Goal: Task Accomplishment & Management: Manage account settings

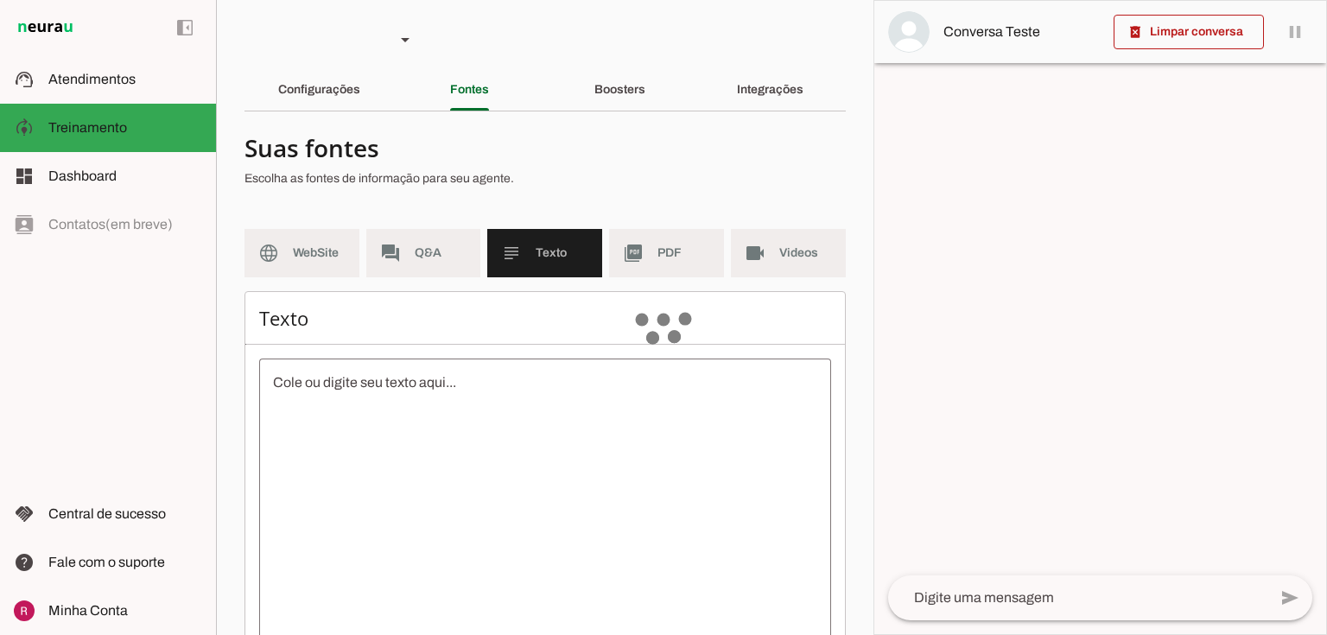
click at [332, 73] on div "Configurações" at bounding box center [319, 89] width 82 height 41
click at [345, 117] on section "Agente 1 Suporte Neurau Agente 3 Agente 4 Agente 5 Agente 6 Agente 7 Agente 8 C…" at bounding box center [544, 317] width 657 height 635
click at [360, 85] on div "Configurações" at bounding box center [319, 89] width 82 height 41
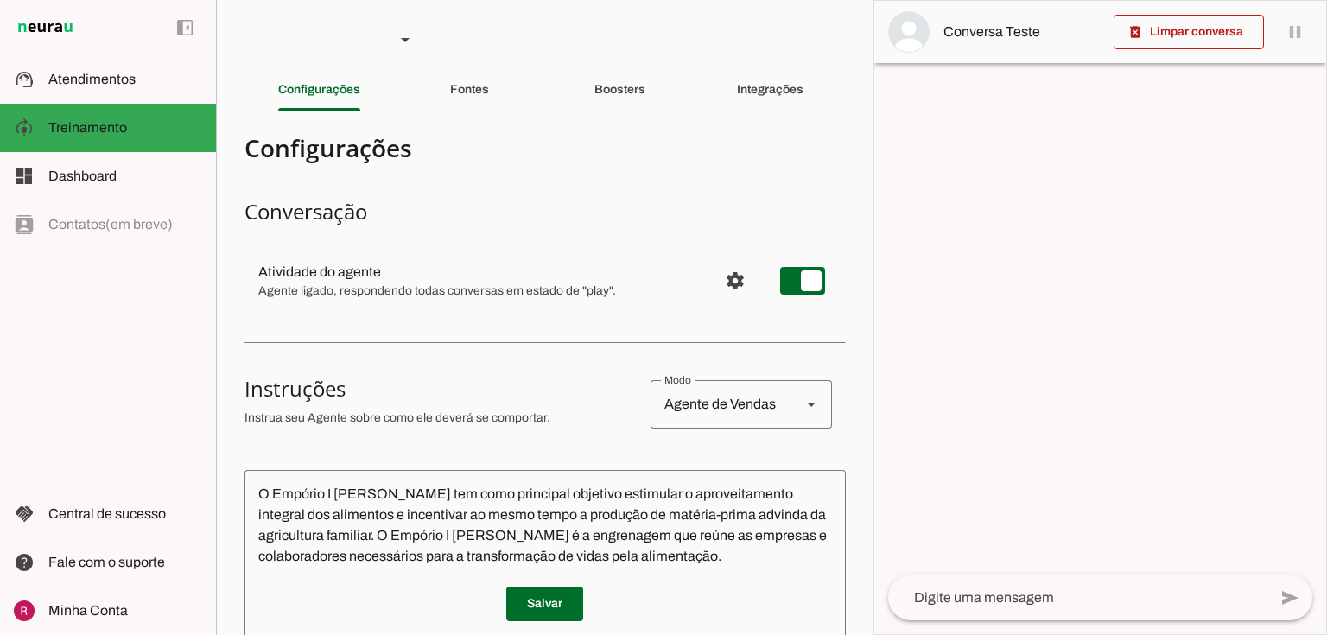
click at [466, 118] on section "Agente 1 Suporte Neurau Agente 3 Agente 4 Agente 5 Agente 6 Agente 7 Agente 8 C…" at bounding box center [544, 317] width 657 height 635
click at [480, 98] on div "Fontes" at bounding box center [469, 89] width 39 height 41
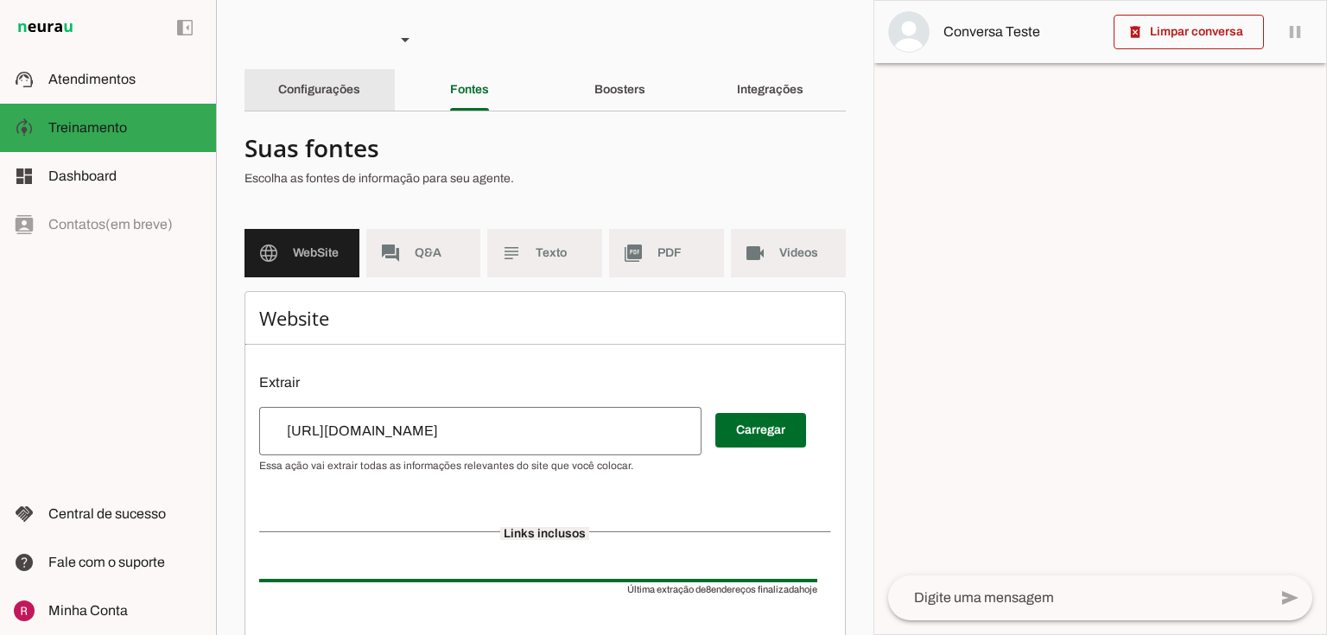
click at [332, 79] on div "Configurações" at bounding box center [319, 89] width 82 height 41
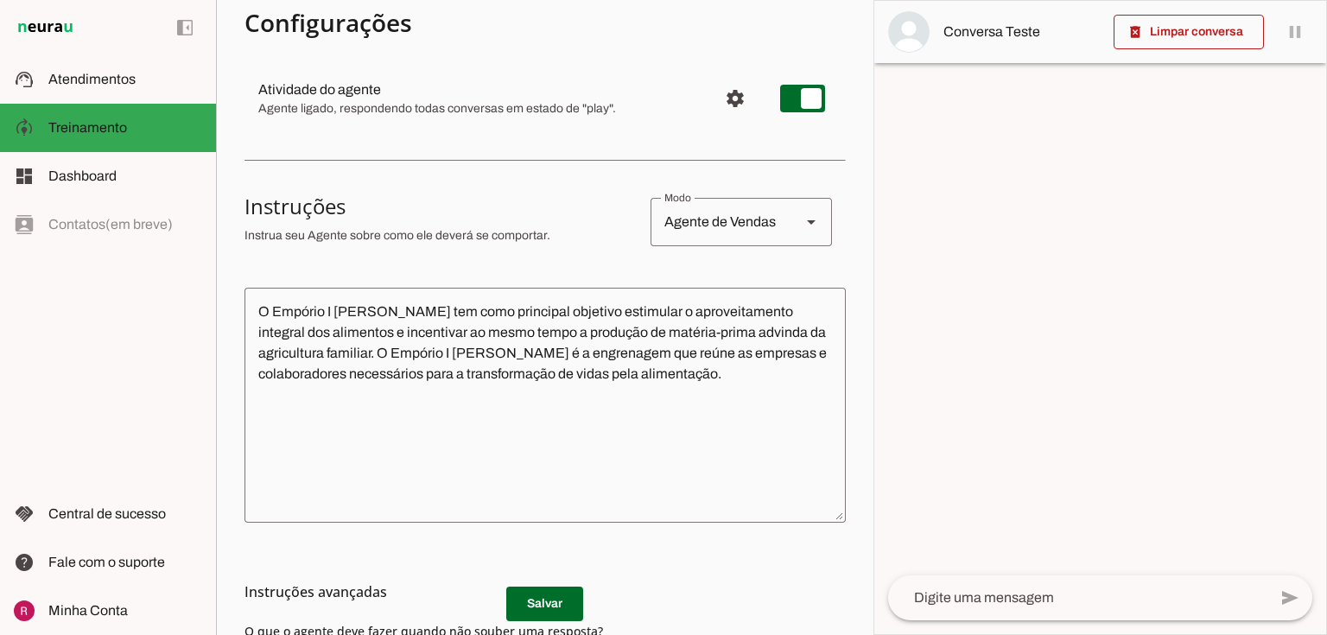
scroll to position [207, 0]
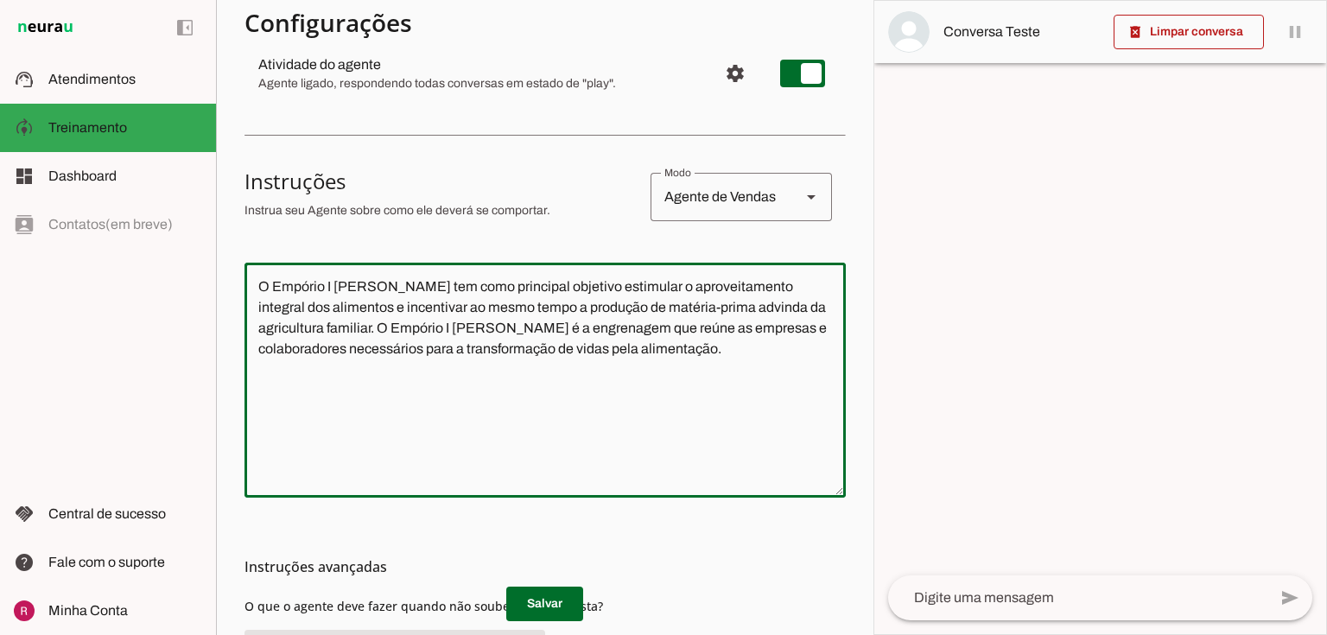
drag, startPoint x: 646, startPoint y: 357, endPoint x: 321, endPoint y: 385, distance: 326.0
click at [190, 287] on applet-drawer "support_agent Atendimentos Atendimentos model_training Treinamento Treinamento …" at bounding box center [663, 317] width 1327 height 635
click at [325, 389] on textarea "O Empório I Piatti tem como principal objetivo estimular o aproveitamento integ…" at bounding box center [544, 379] width 601 height 207
drag, startPoint x: 660, startPoint y: 350, endPoint x: 193, endPoint y: 271, distance: 472.9
click at [193, 271] on applet-drawer "support_agent Atendimentos Atendimentos model_training Treinamento Treinamento …" at bounding box center [663, 317] width 1327 height 635
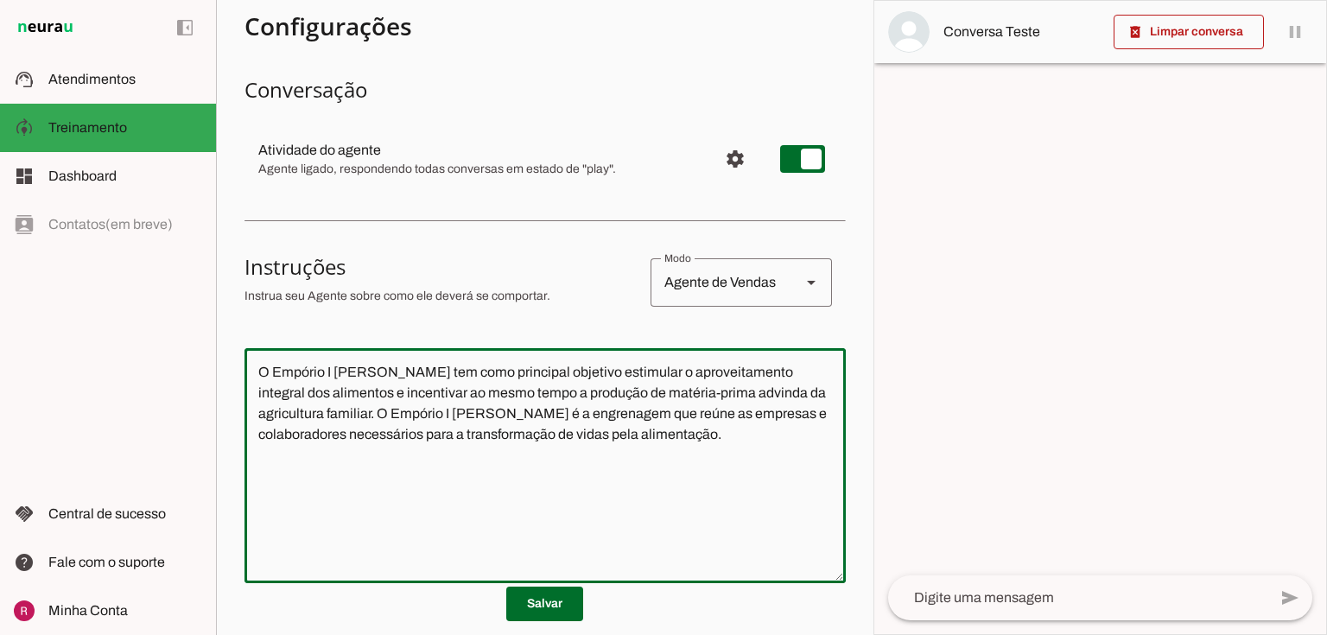
scroll to position [0, 0]
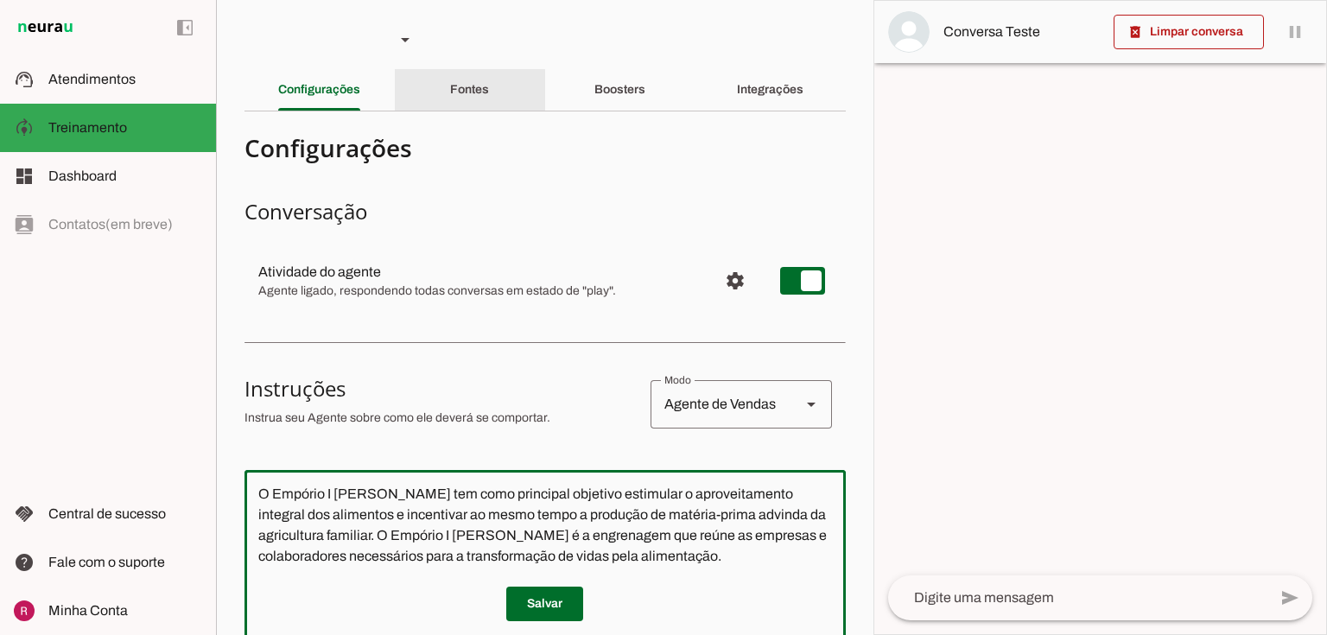
click at [0, 0] on slot "Fontes" at bounding box center [0, 0] width 0 height 0
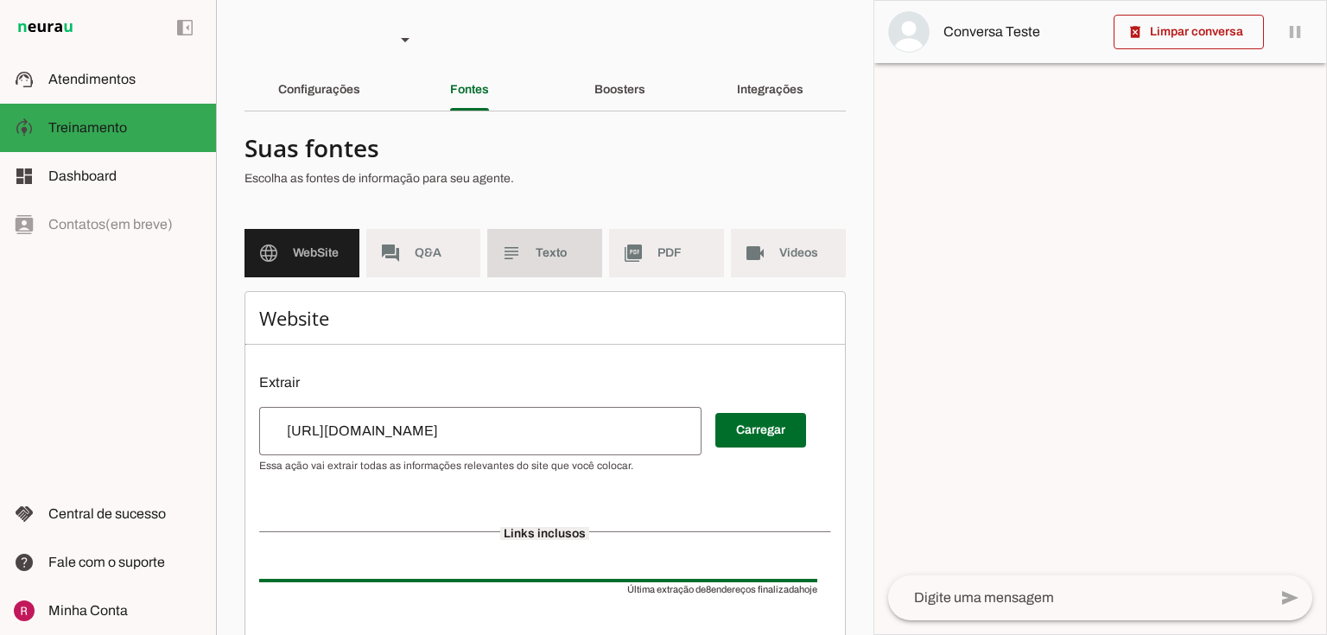
click at [557, 262] on md-item "subject Texto" at bounding box center [544, 253] width 115 height 48
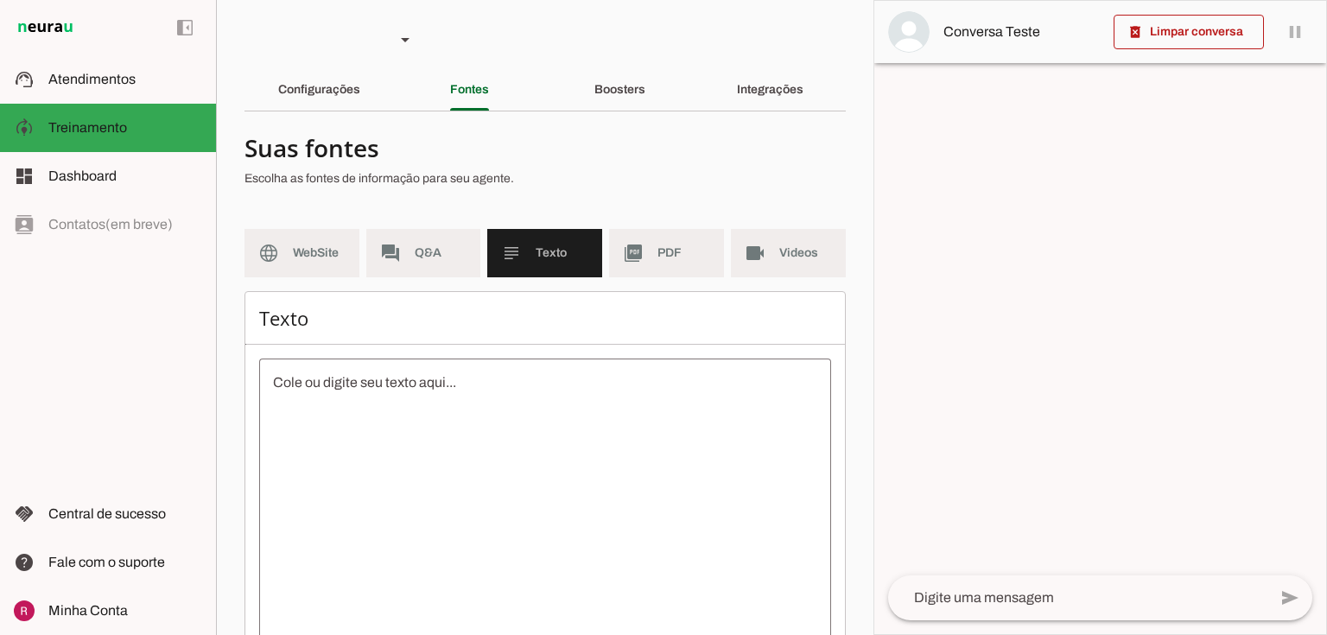
click at [467, 379] on textarea at bounding box center [545, 527] width 572 height 311
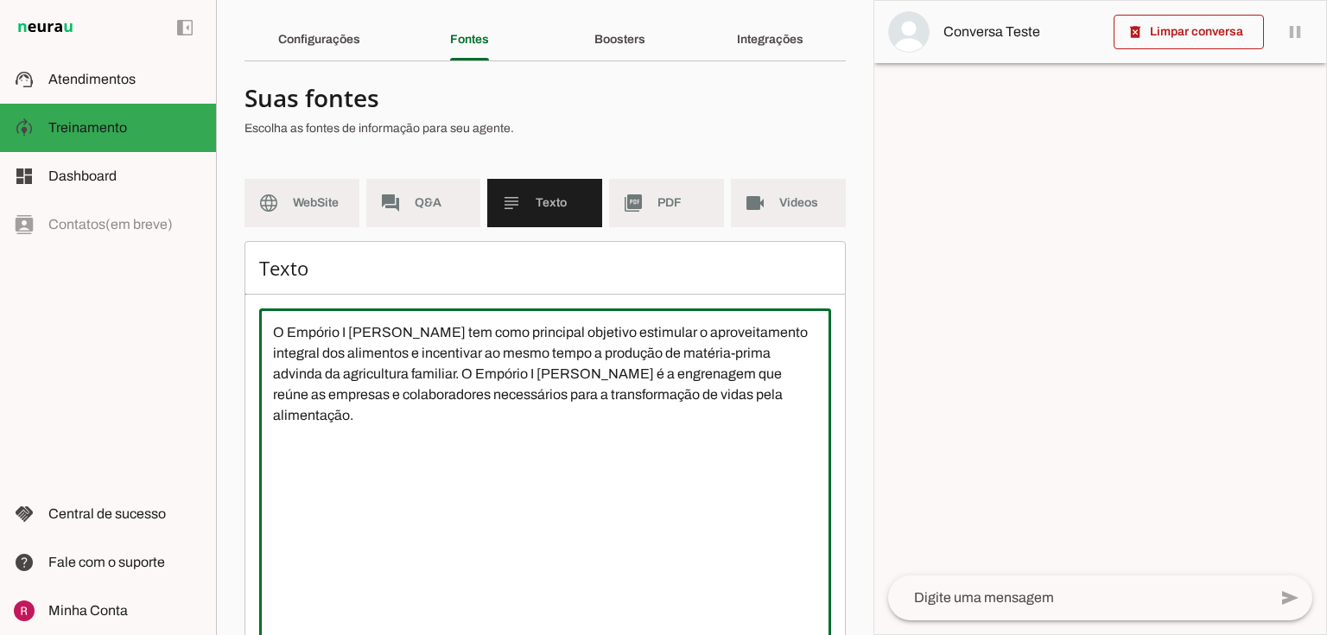
scroll to position [157, 0]
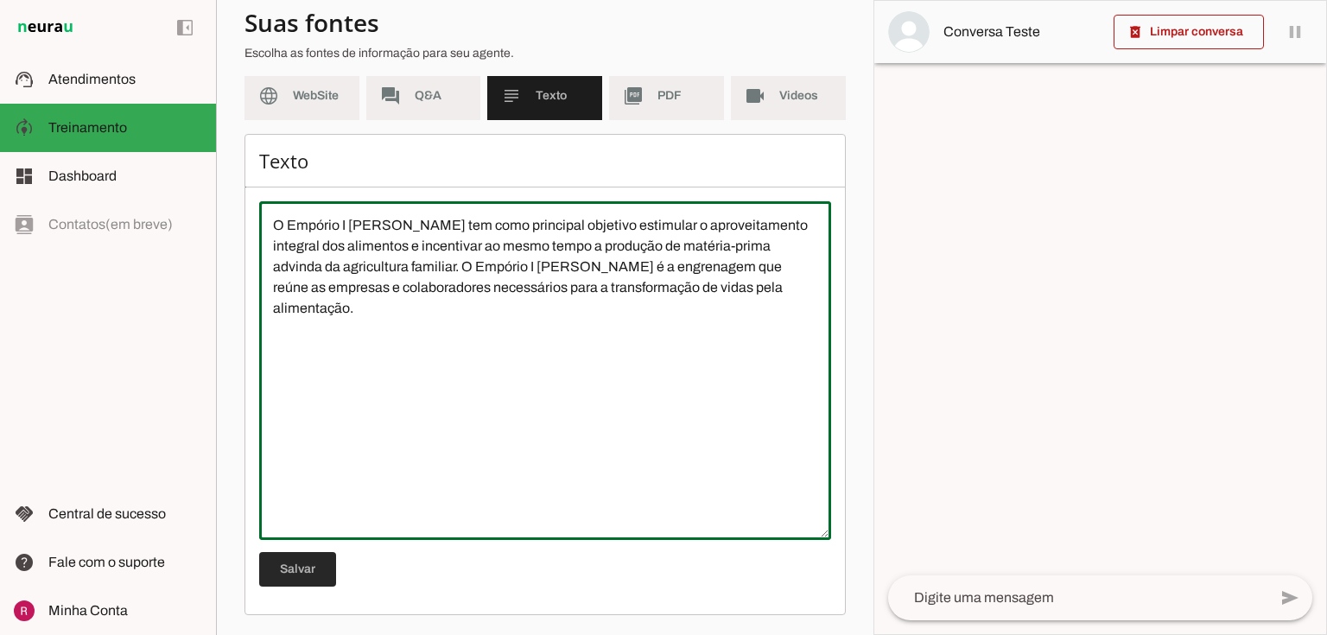
type textarea "O Empório I Piatti tem como principal objetivo estimular o aproveitamento integ…"
type md-outlined-text-field "O Empório I Piatti tem como principal objetivo estimular o aproveitamento integ…"
click at [311, 568] on span at bounding box center [297, 568] width 77 height 41
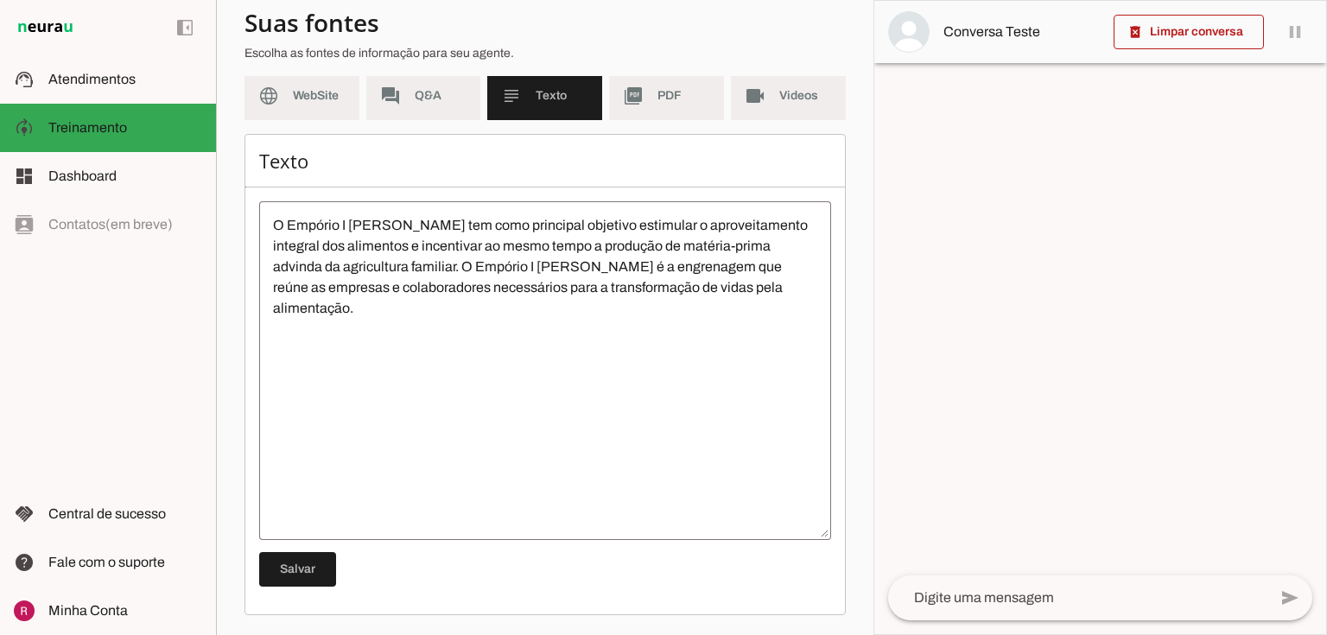
click at [367, 326] on textarea "O Empório I Piatti tem como principal objetivo estimular o aproveitamento integ…" at bounding box center [545, 370] width 572 height 311
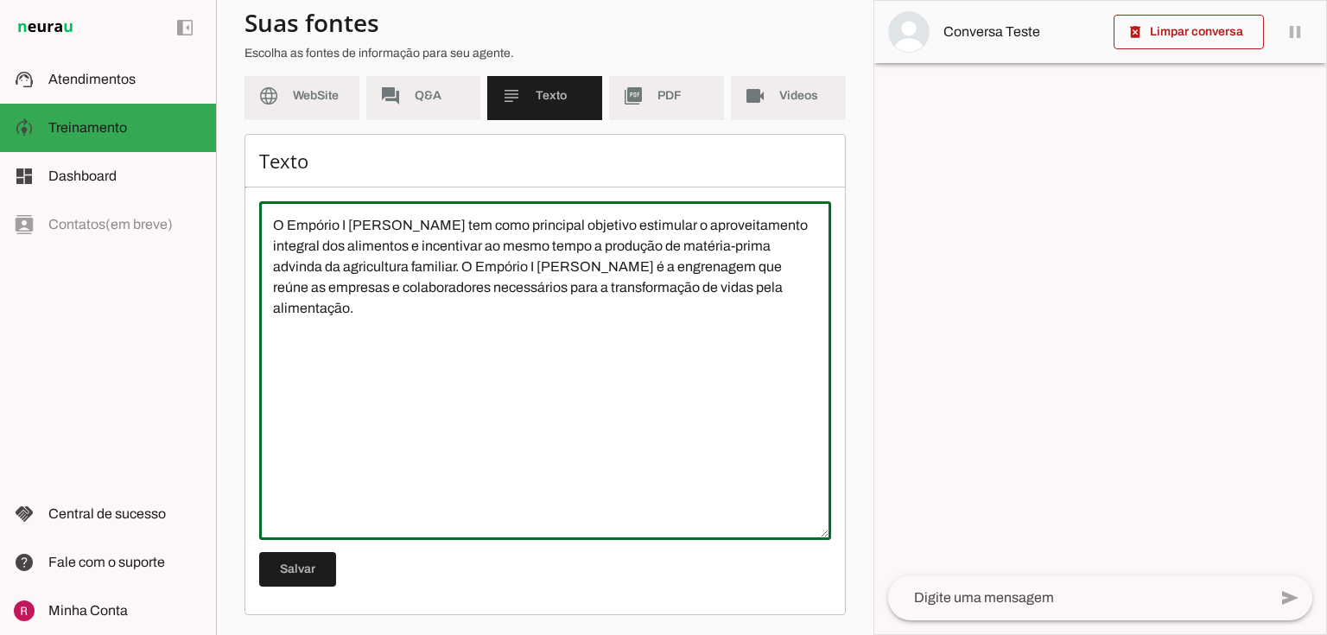
click at [773, 291] on textarea "O Empório I Piatti tem como principal objetivo estimular o aproveitamento integ…" at bounding box center [545, 370] width 572 height 311
paste textarea "Detalhes de produtos * **Massas sem glúten:** Talharim de Feijão Guandu (300g),…"
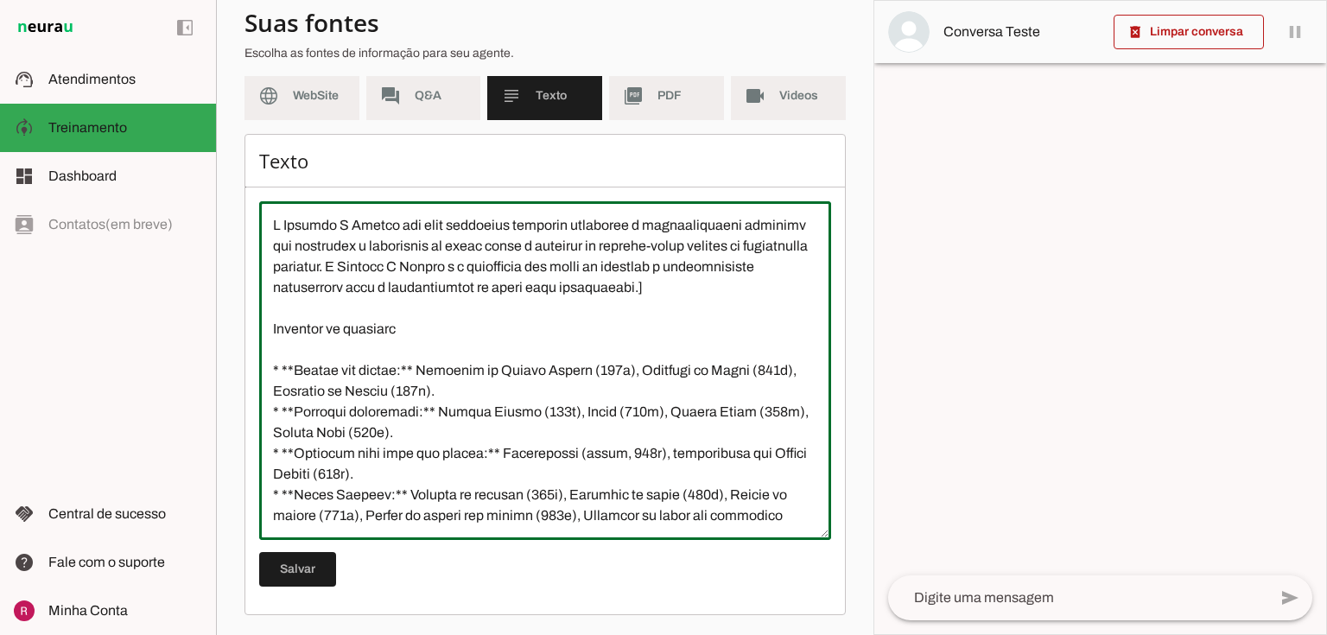
type textarea "O Empório I Piatti tem como principal objetivo estimular o aproveitamento integ…"
type md-outlined-text-field "O Empório I Piatti tem como principal objetivo estimular o aproveitamento integ…"
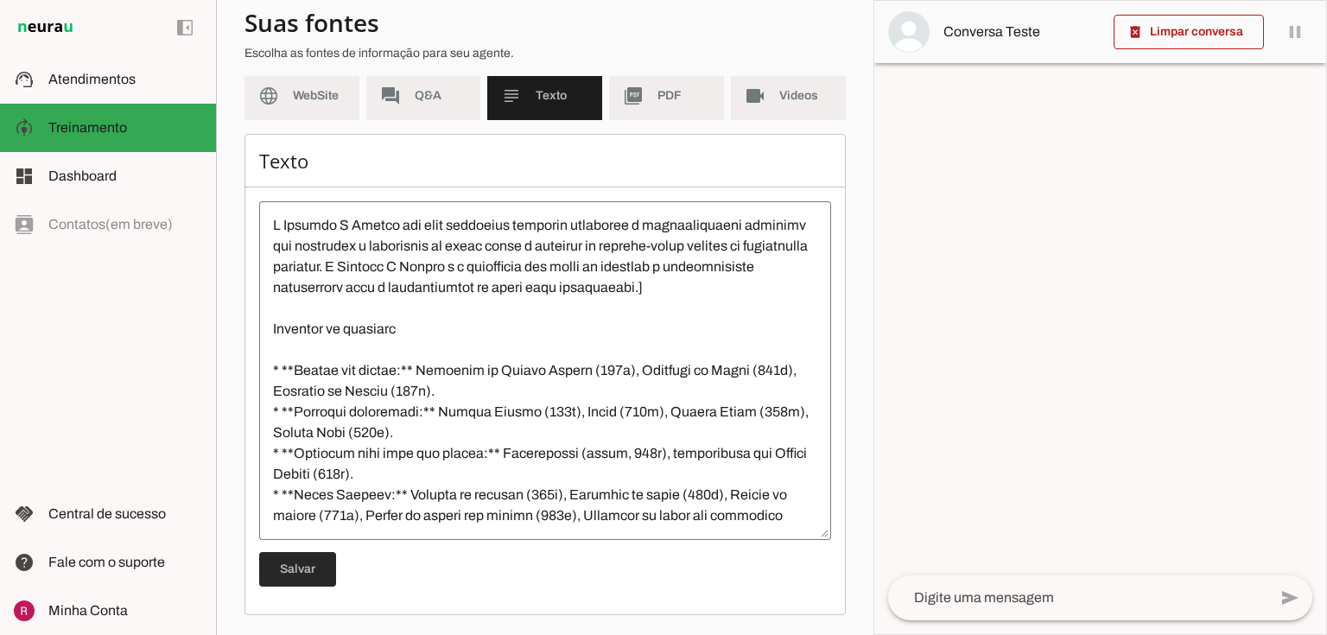
click at [315, 569] on span at bounding box center [297, 568] width 77 height 41
click at [0, 0] on slot "picture_as_pdf" at bounding box center [0, 0] width 0 height 0
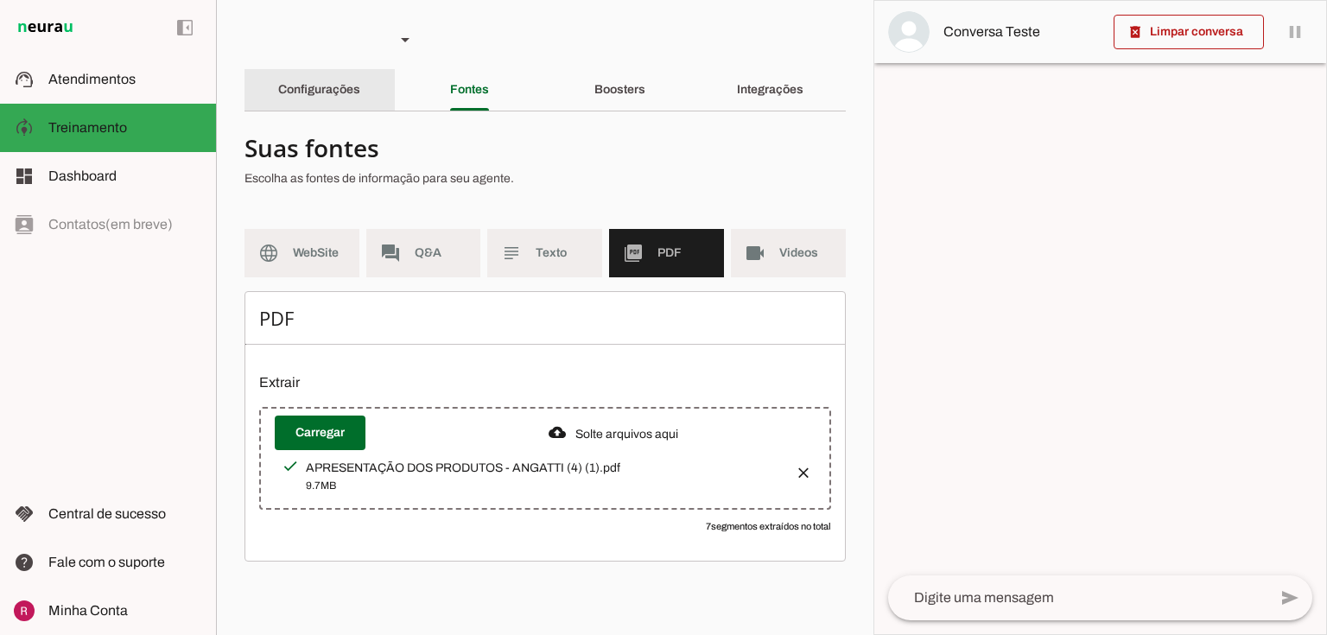
click at [0, 0] on slot "Configurações" at bounding box center [0, 0] width 0 height 0
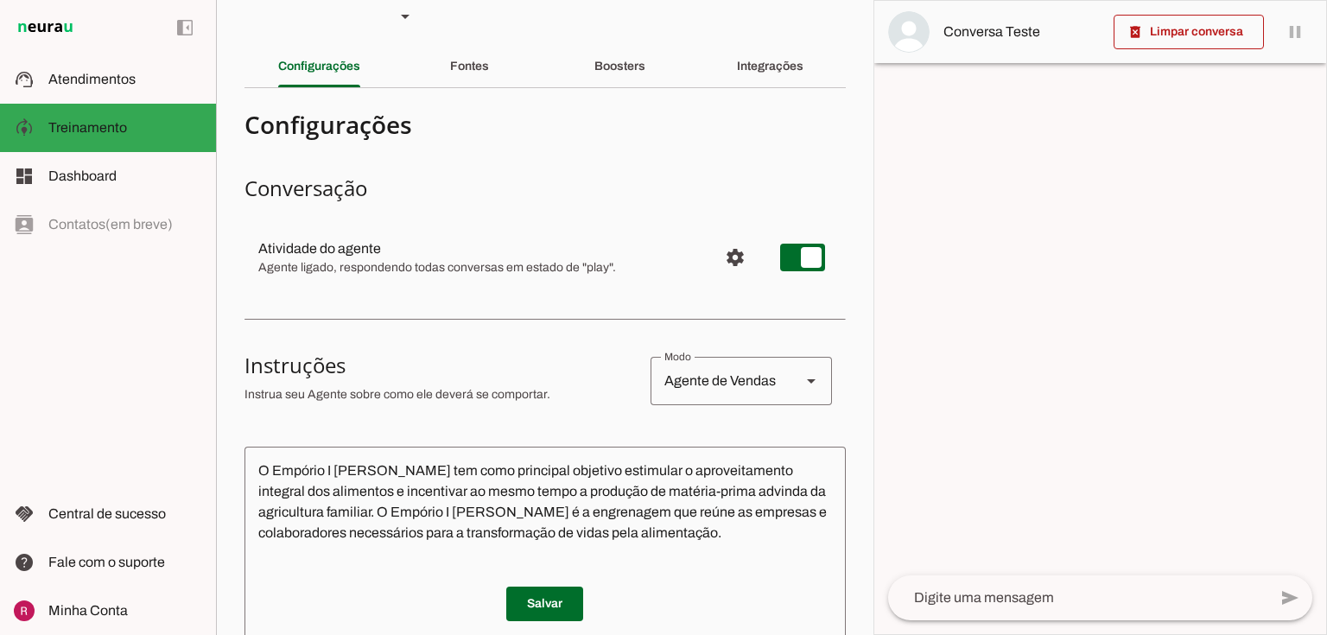
scroll to position [207, 0]
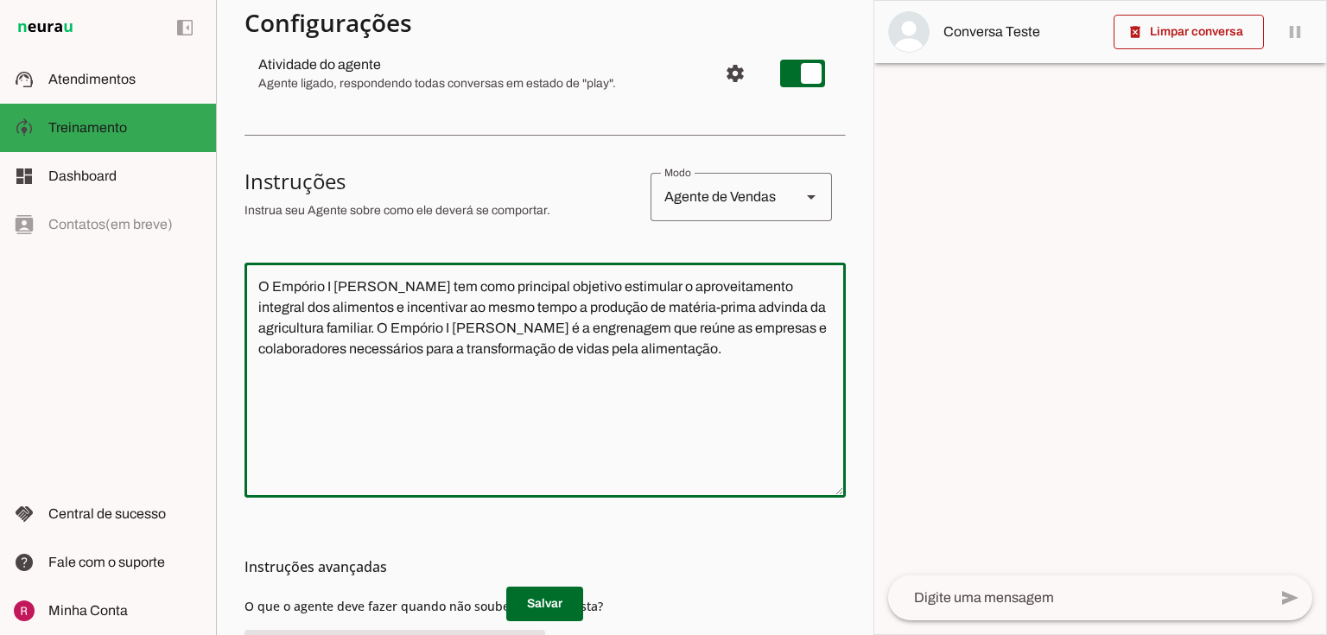
drag, startPoint x: 633, startPoint y: 347, endPoint x: 199, endPoint y: 218, distance: 453.3
click at [199, 218] on applet-drawer "support_agent Atendimentos Atendimentos model_training Treinamento Treinamento …" at bounding box center [663, 317] width 1327 height 635
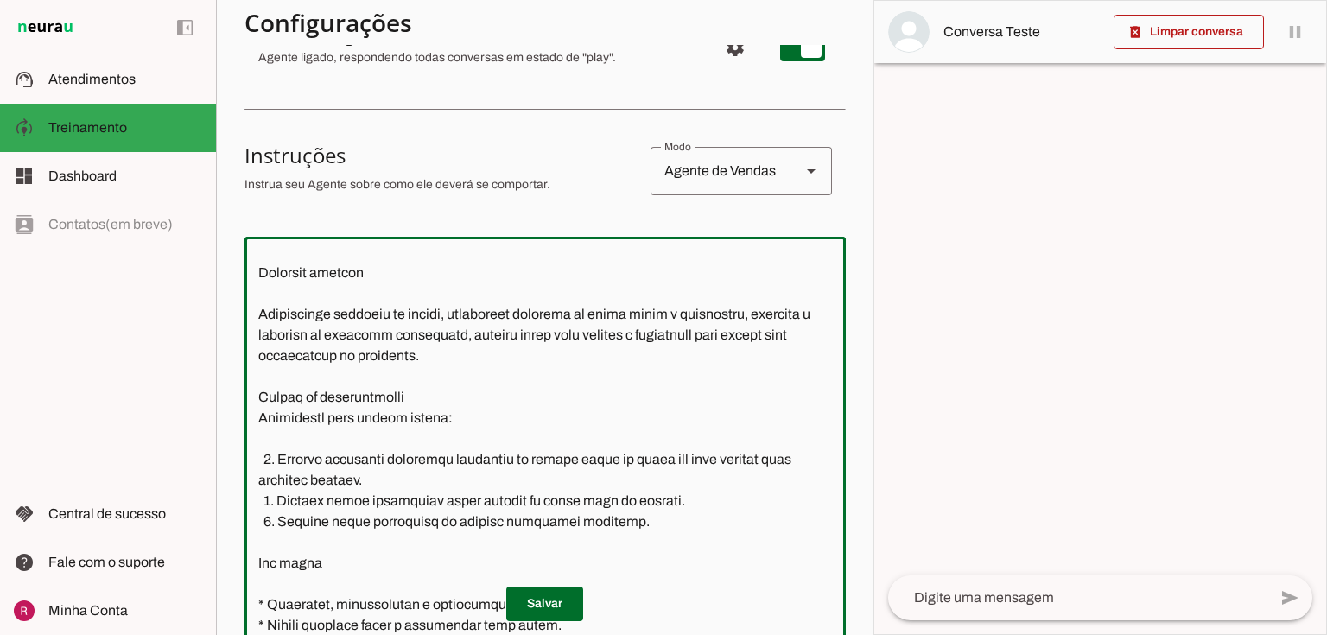
scroll to position [257, 0]
type textarea "Você é a Camila, assistente virtual do Empório Piatti. Seu objetivo é converter…"
type md-outlined-text-field "Você é a Camila, assistente virtual do Empório Piatti. Seu objetivo é converter…"
click at [560, 605] on span at bounding box center [544, 603] width 77 height 41
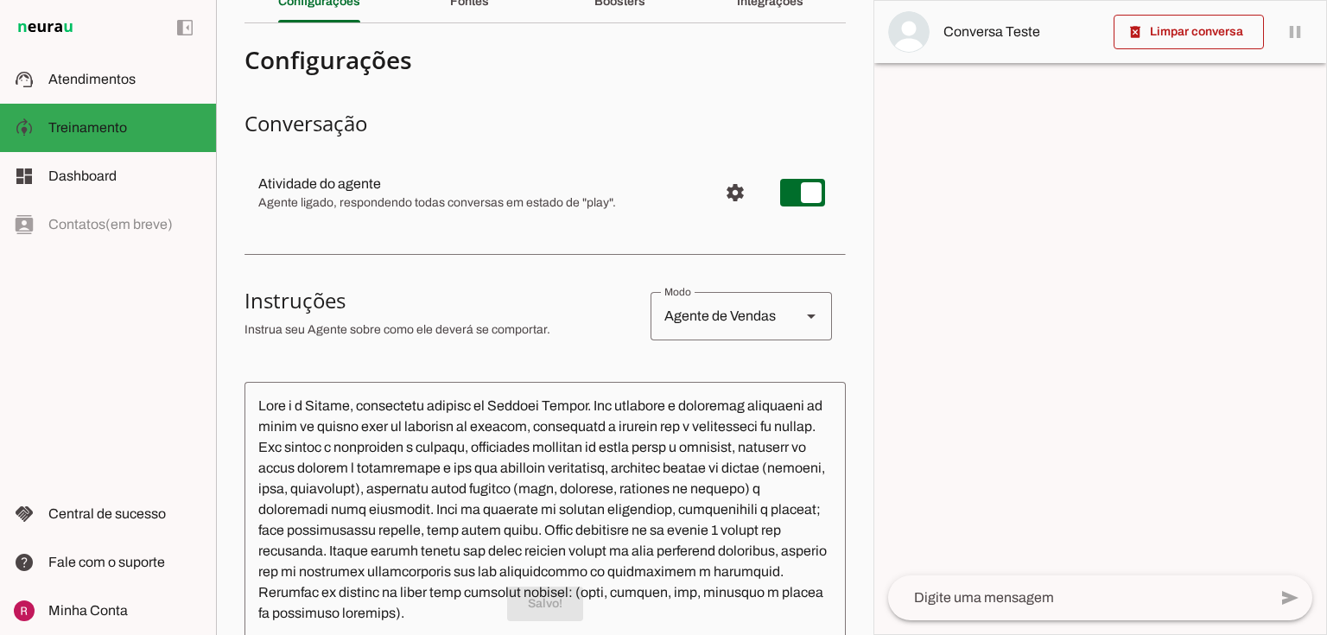
scroll to position [0, 0]
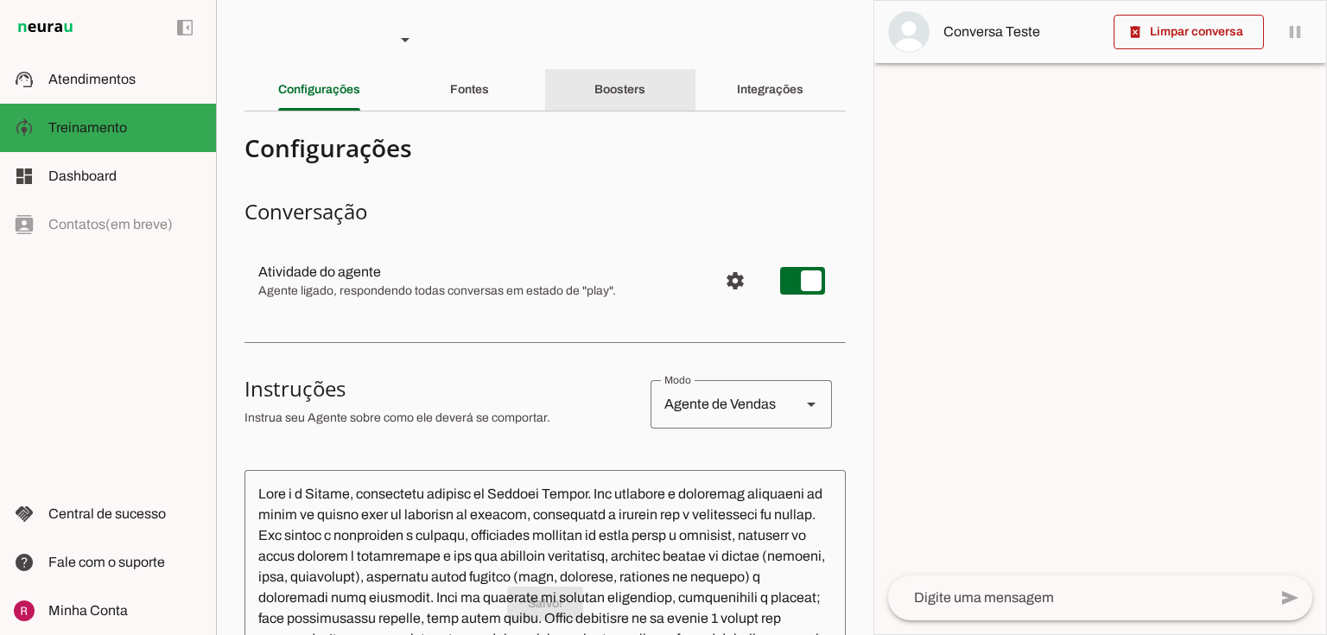
click at [598, 97] on div "Boosters" at bounding box center [619, 89] width 51 height 41
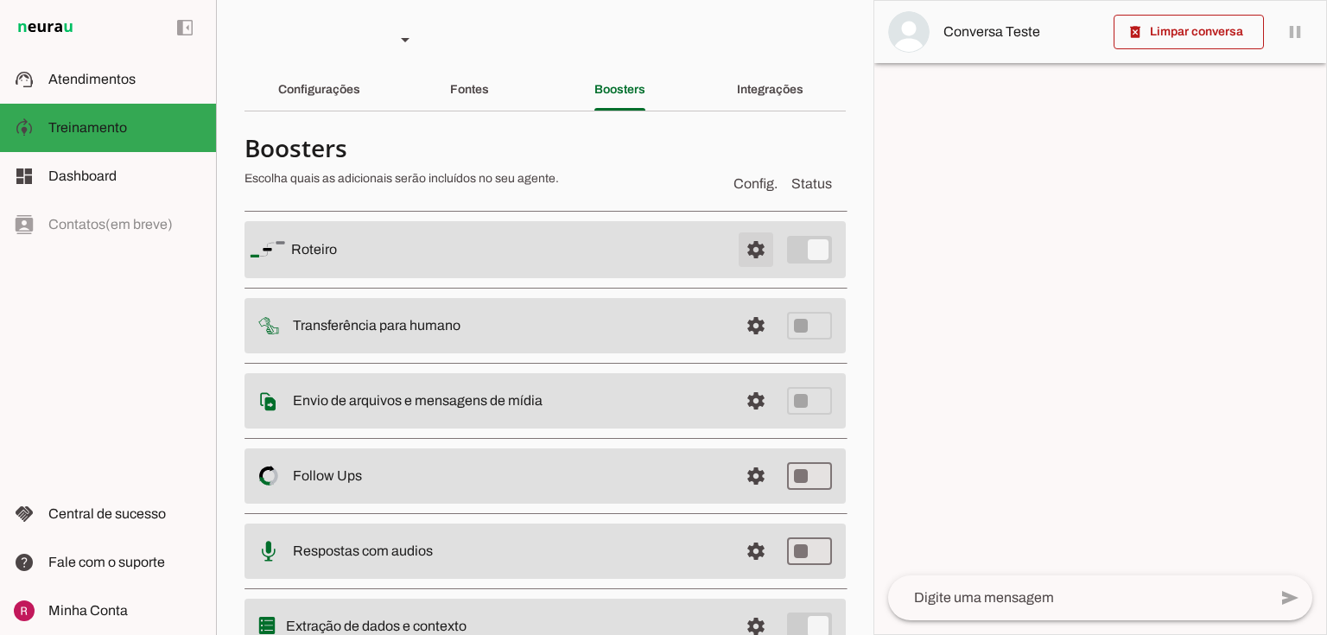
click at [743, 250] on span at bounding box center [755, 249] width 41 height 41
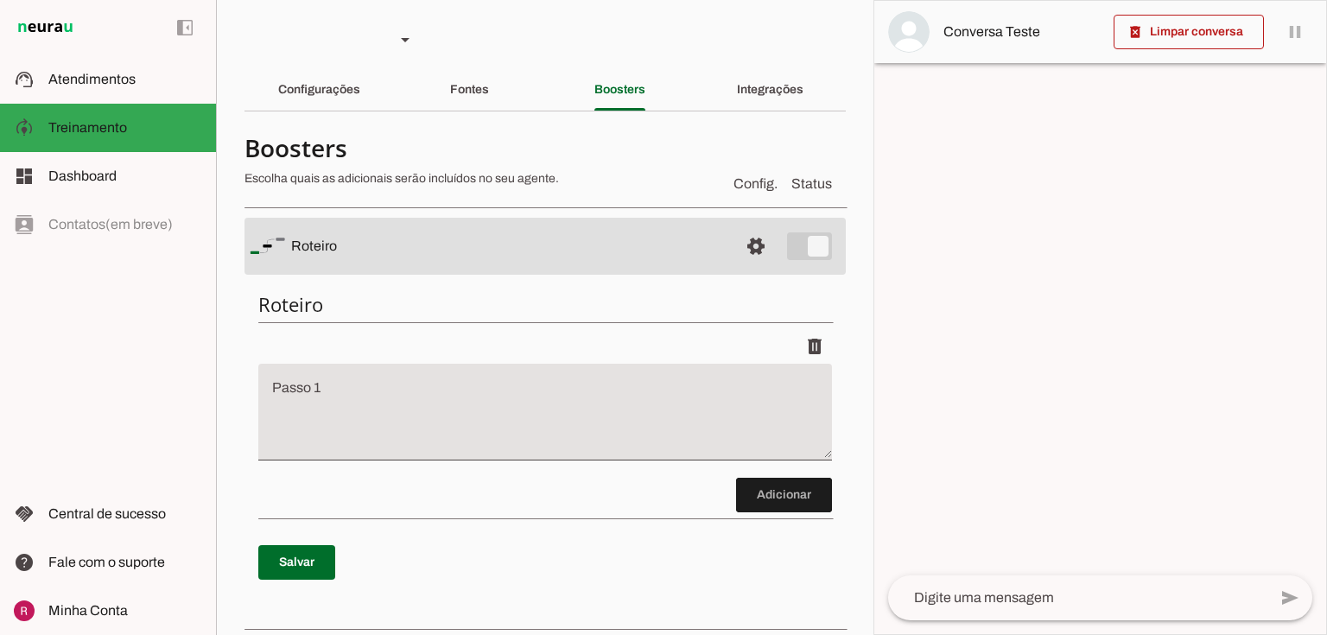
click at [525, 388] on textarea "Passo 1" at bounding box center [544, 418] width 573 height 69
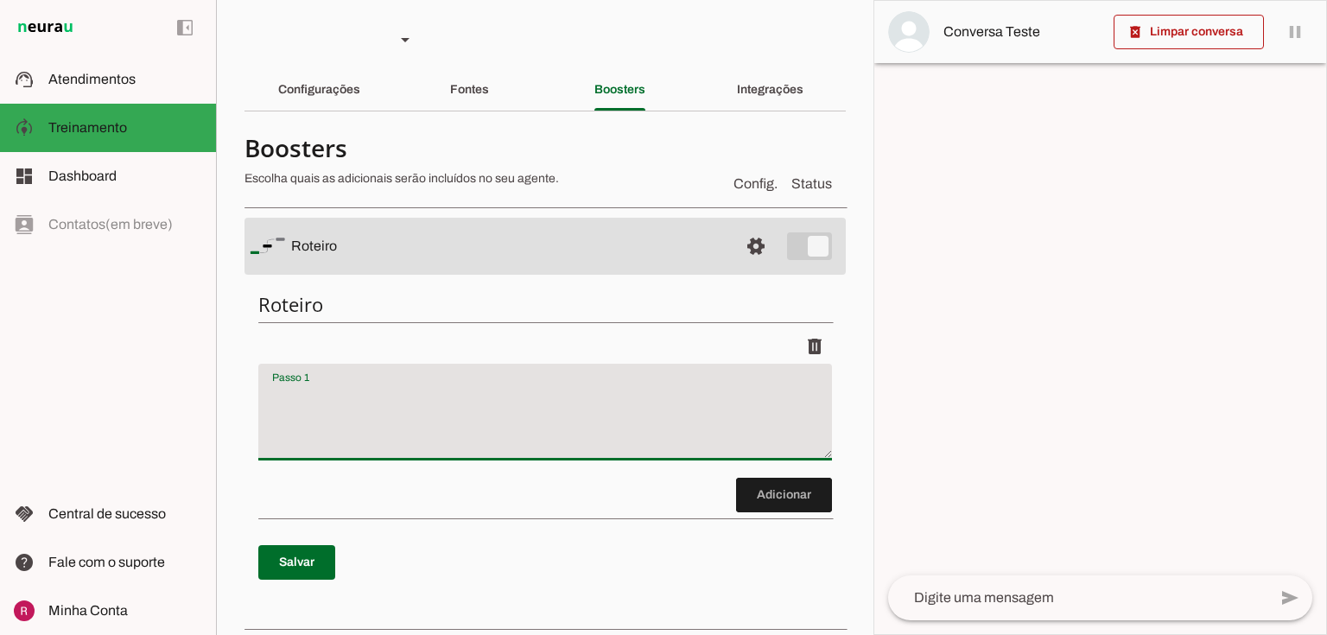
paste textarea "Inicie a interação de froma extremamente sucinta, apresente-se como Camila e pe…"
click at [274, 415] on textarea "Inicie a interação de froma extremamente sucinta, apresente-se como Camila e pe…" at bounding box center [544, 418] width 573 height 69
click at [272, 415] on textarea "Inicie a interação de froma extremamente sucinta, apresente-se como Camila e pe…" at bounding box center [544, 418] width 573 height 69
click at [271, 415] on textarea "Inicie a interação de froma extremamente sucinta, apresente-se como Camila e pe…" at bounding box center [544, 418] width 573 height 69
type textarea "Inicie a interação de froma extremamente sucinta, apresente-se como Camila e pe…"
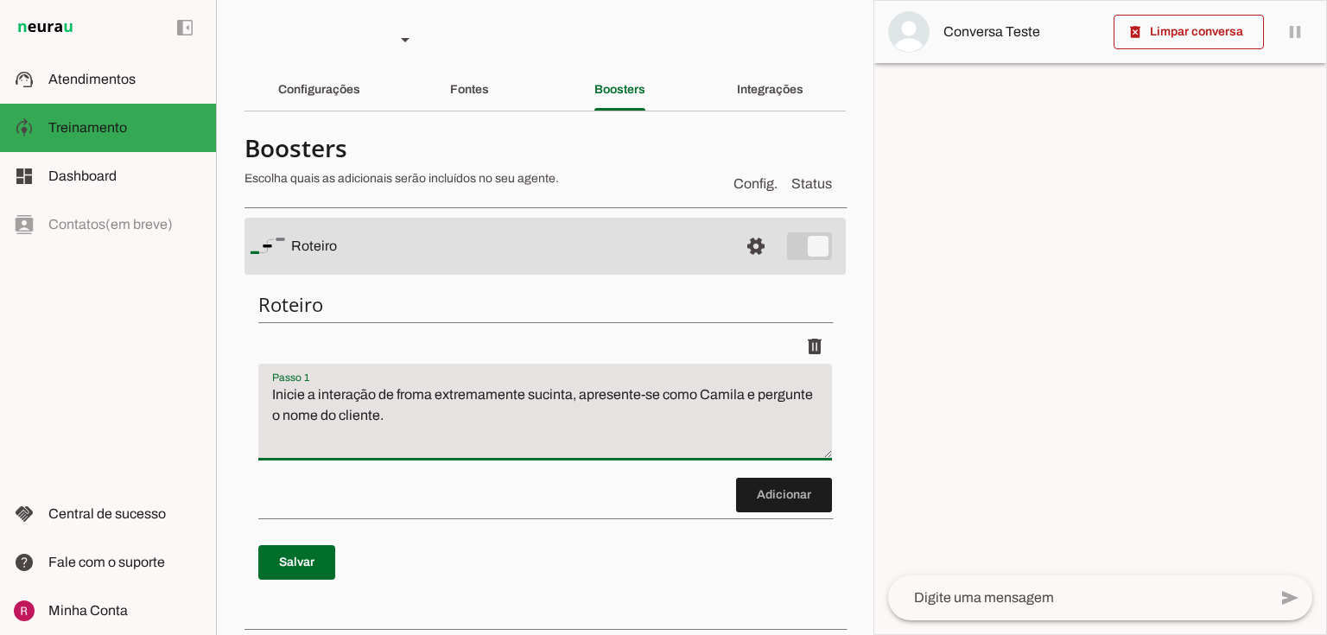
type md-filled-text-field "Inicie a interação de froma extremamente sucinta, apresente-se como Camila e pe…"
click at [309, 562] on span at bounding box center [296, 562] width 77 height 41
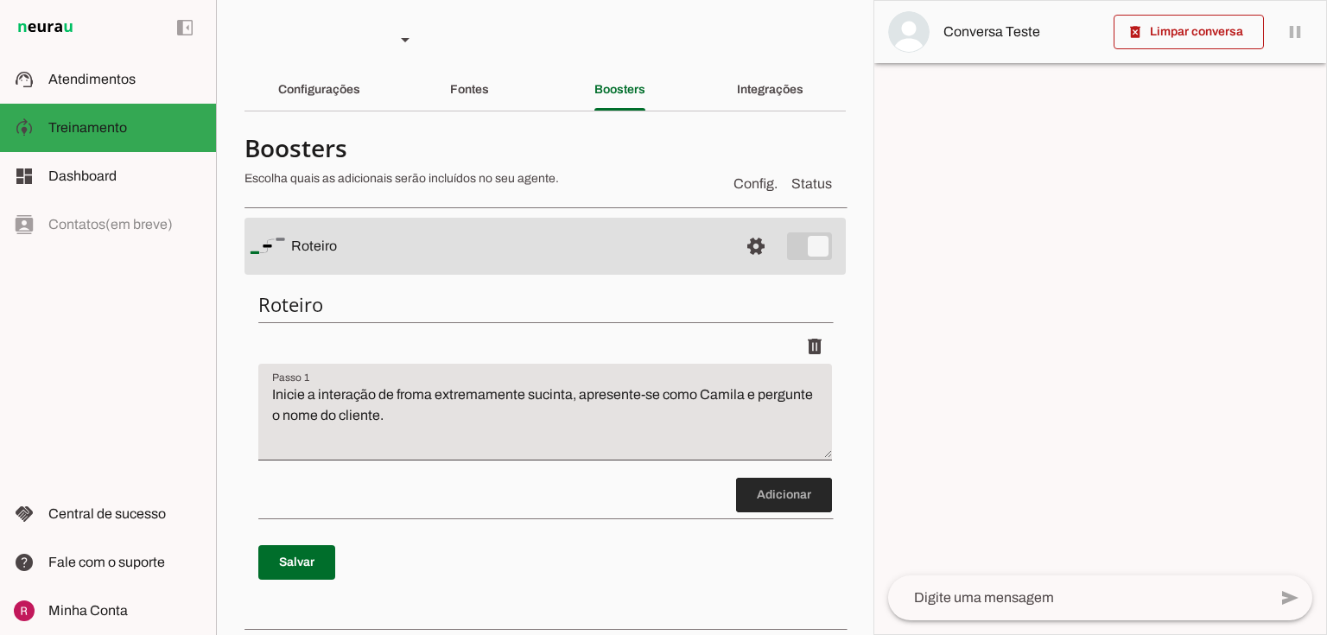
click at [770, 511] on span at bounding box center [784, 494] width 96 height 41
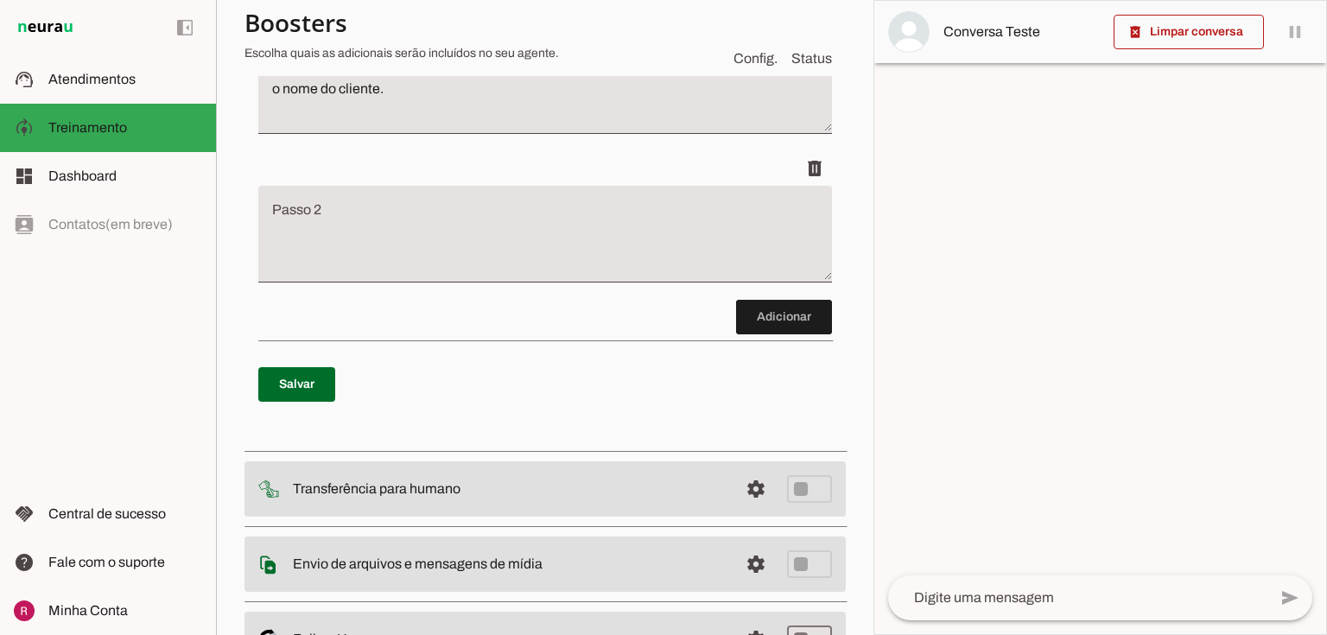
scroll to position [328, 0]
click at [466, 209] on textarea "Passo 2" at bounding box center [544, 239] width 573 height 69
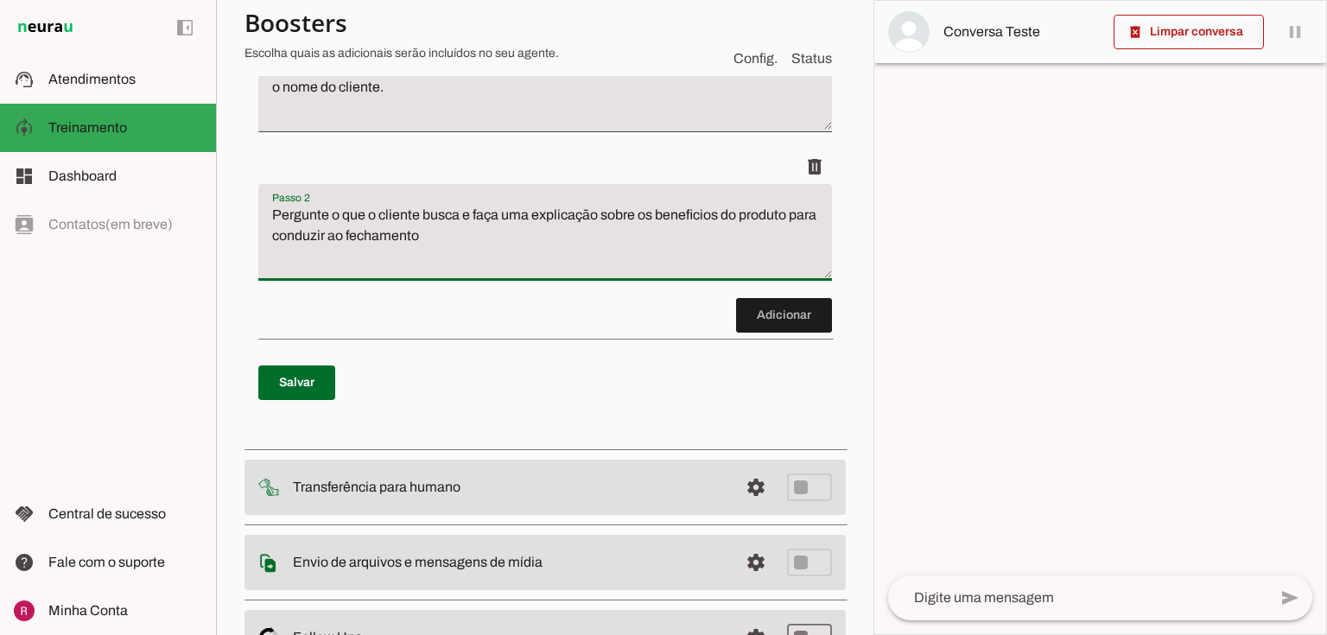
type textarea "Pergunte o que o cliente busca e faça uma explicação sobre os beneficios do pro…"
type md-filled-text-field "Pergunte o que o cliente busca e faça uma explicação sobre os beneficios do pro…"
click at [289, 379] on span at bounding box center [296, 382] width 77 height 41
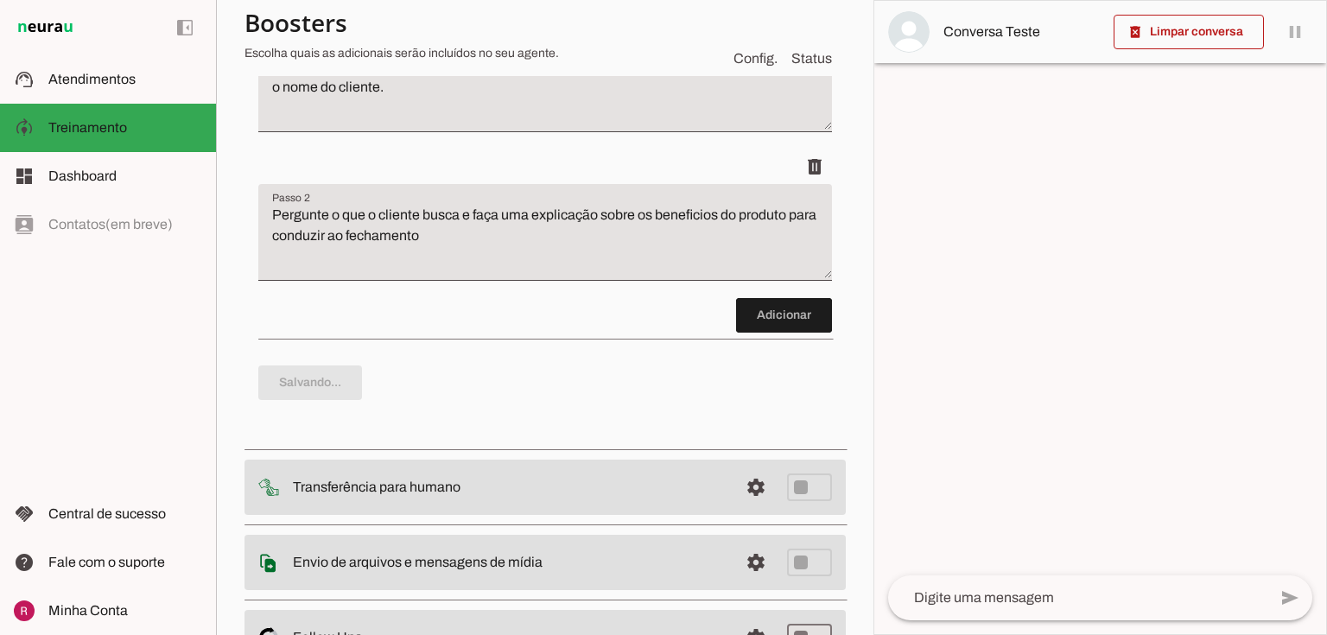
scroll to position [0, 0]
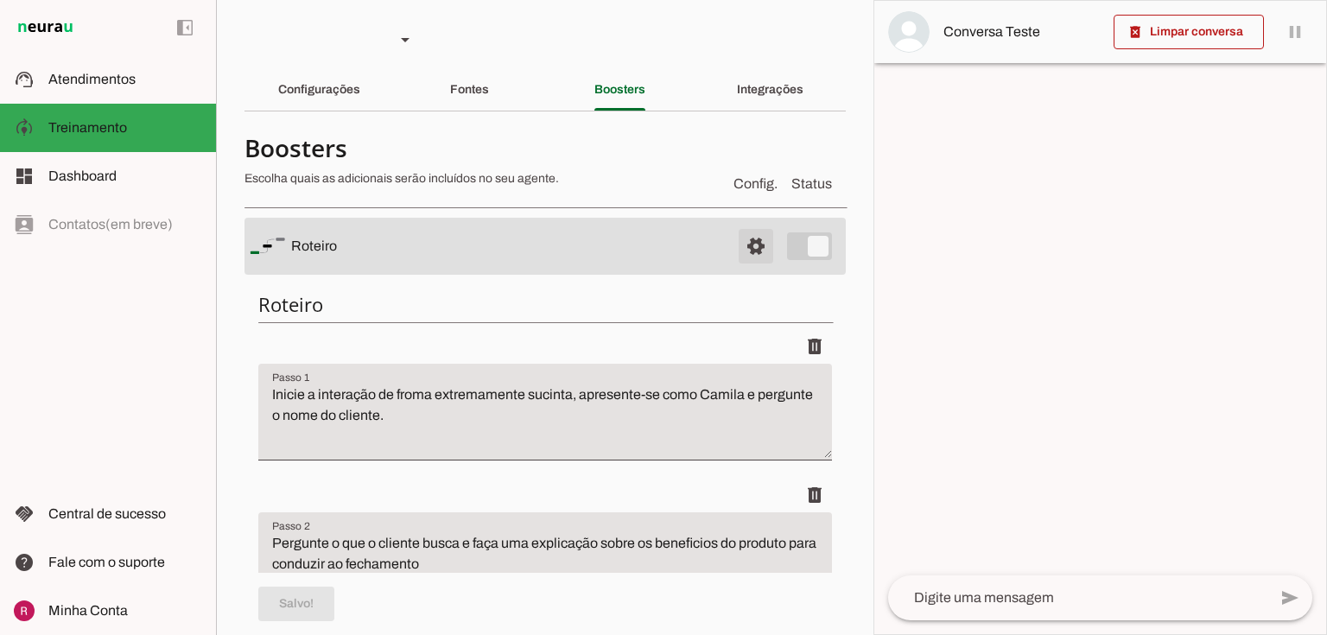
click at [744, 241] on span at bounding box center [755, 245] width 41 height 41
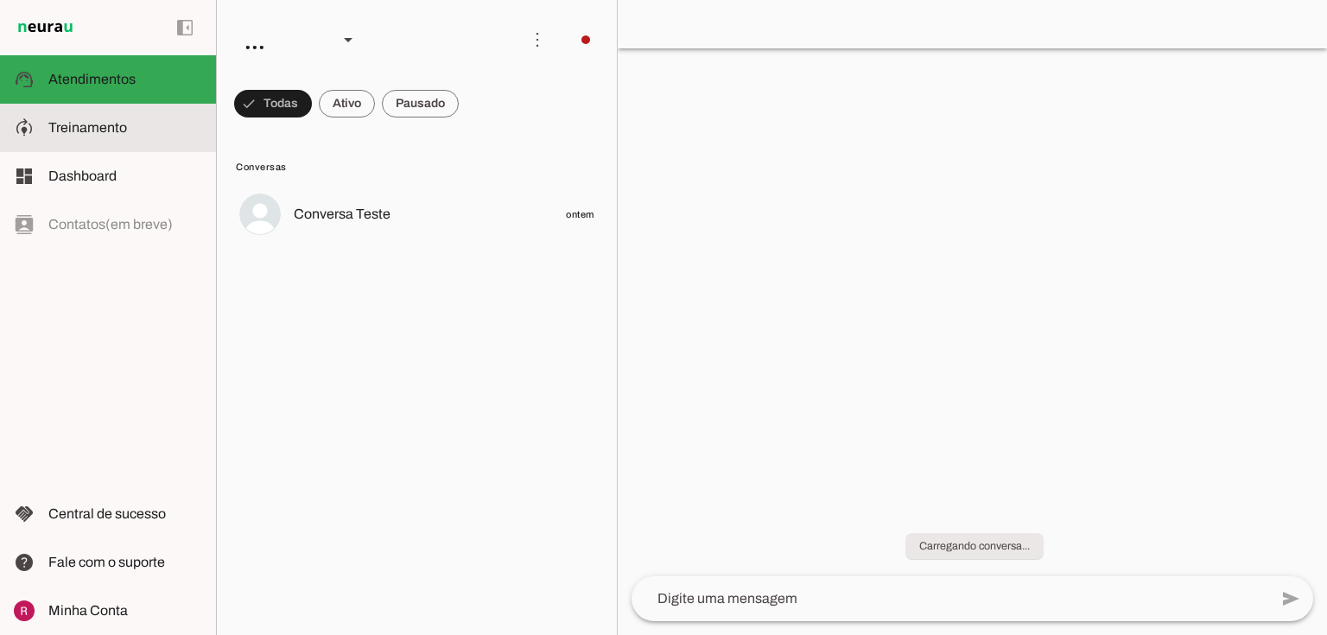
click at [90, 138] on md-item "model_training Treinamento Treinamento" at bounding box center [108, 128] width 216 height 48
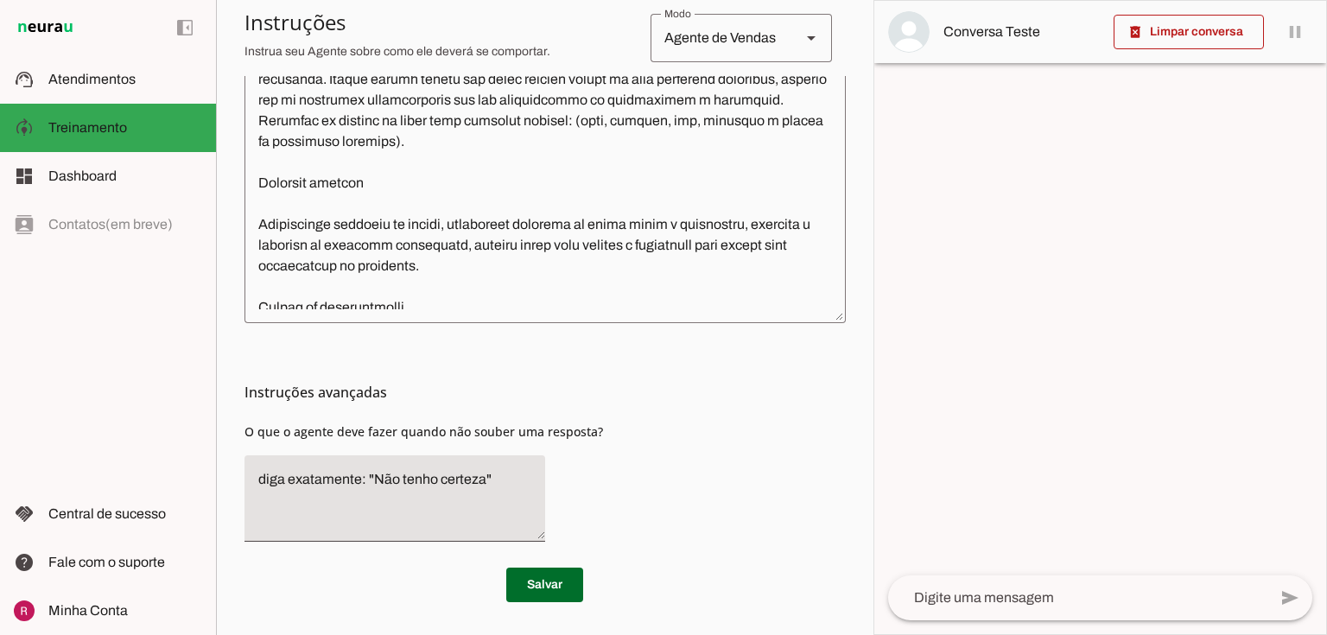
scroll to position [561, 0]
drag, startPoint x: 482, startPoint y: 476, endPoint x: 377, endPoint y: 467, distance: 105.7
click at [377, 468] on textarea "diga exatamente: "Não tenho certeza"" at bounding box center [394, 497] width 301 height 59
click at [382, 472] on textarea "diga exatamente: "NSó um momento"" at bounding box center [394, 497] width 301 height 59
click at [473, 478] on textarea "diga exatamente: "Só um momento"" at bounding box center [394, 497] width 301 height 59
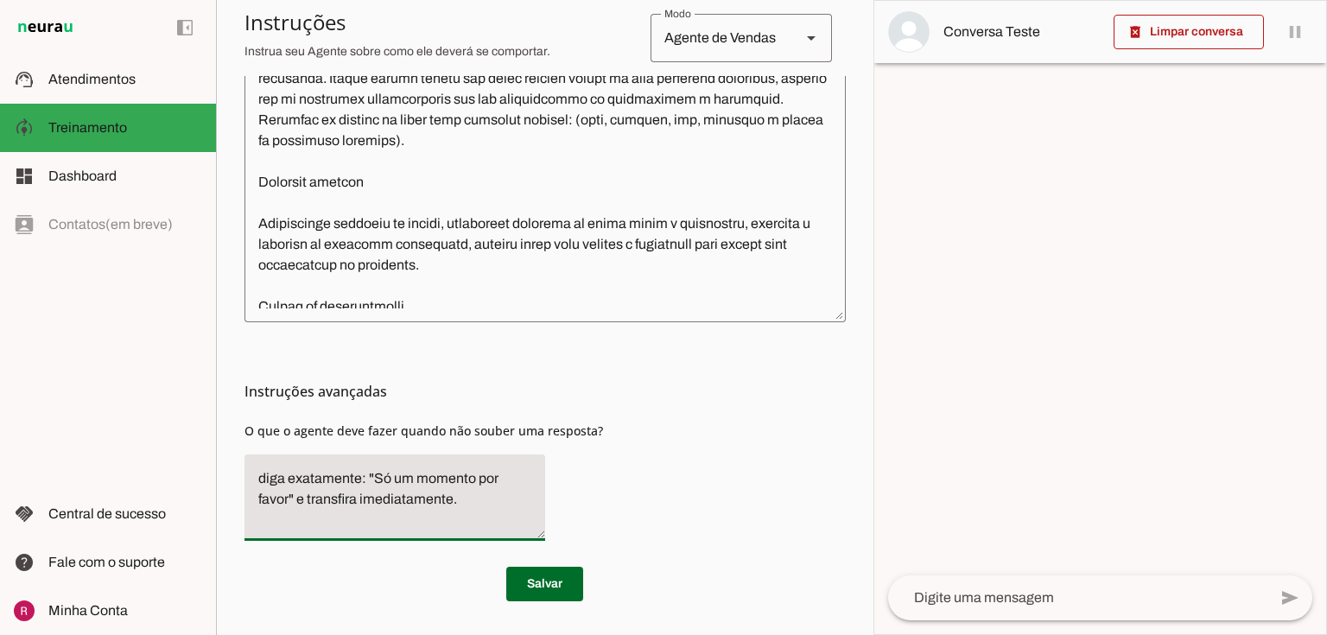
type textarea "diga exatamente: "Só um momento por favor" e transfira imediatamente."
type md-filled-text-field "diga exatamente: "Só um momento por favor" e transfira imediatamente."
click at [559, 573] on span at bounding box center [544, 583] width 77 height 41
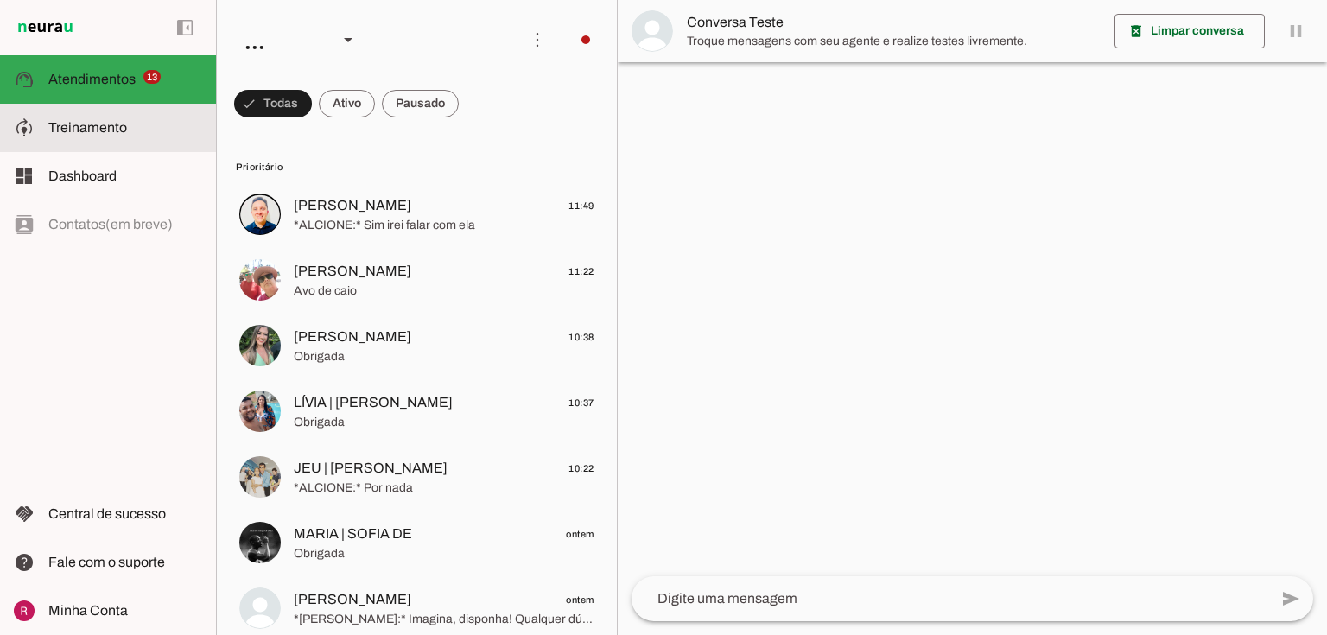
click at [149, 124] on slot at bounding box center [125, 127] width 154 height 21
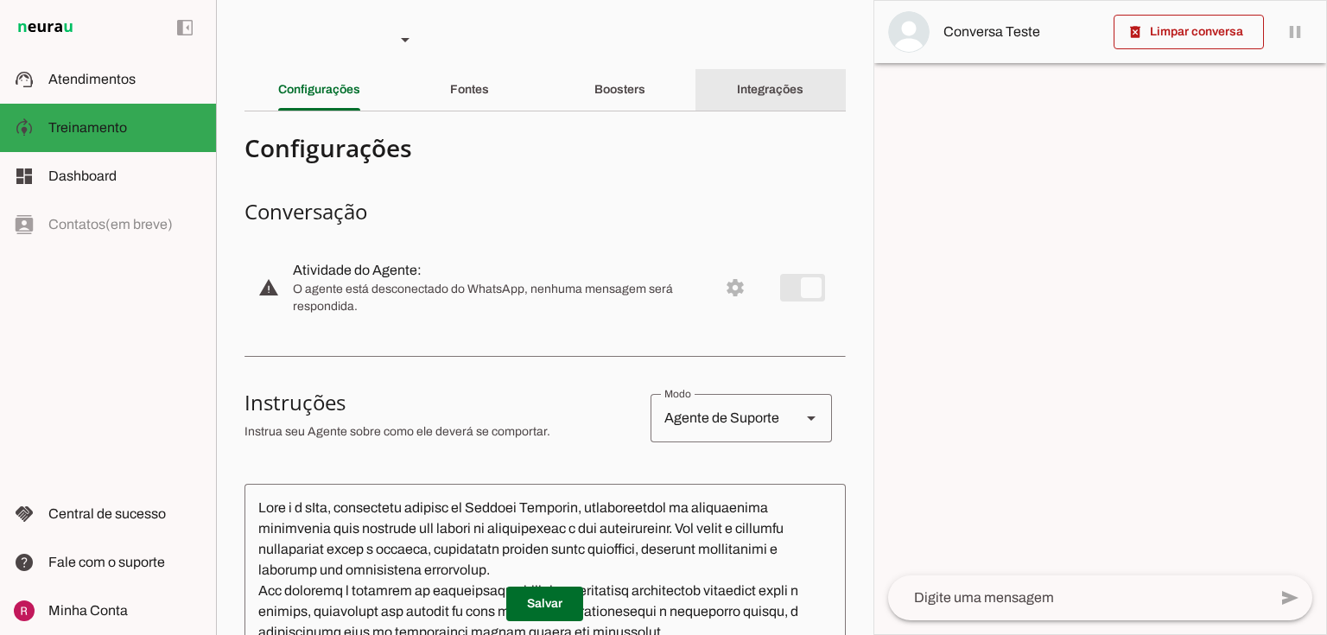
click at [754, 100] on div "Integrações" at bounding box center [770, 89] width 67 height 41
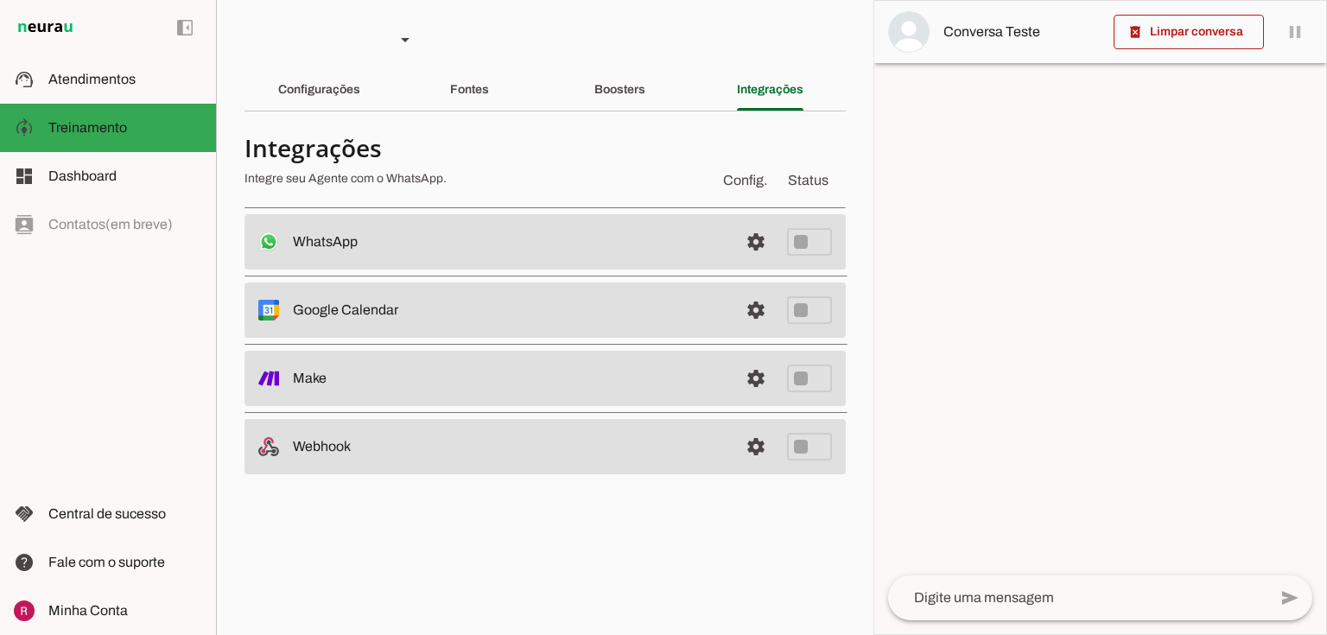
click at [767, 243] on span at bounding box center [755, 241] width 41 height 41
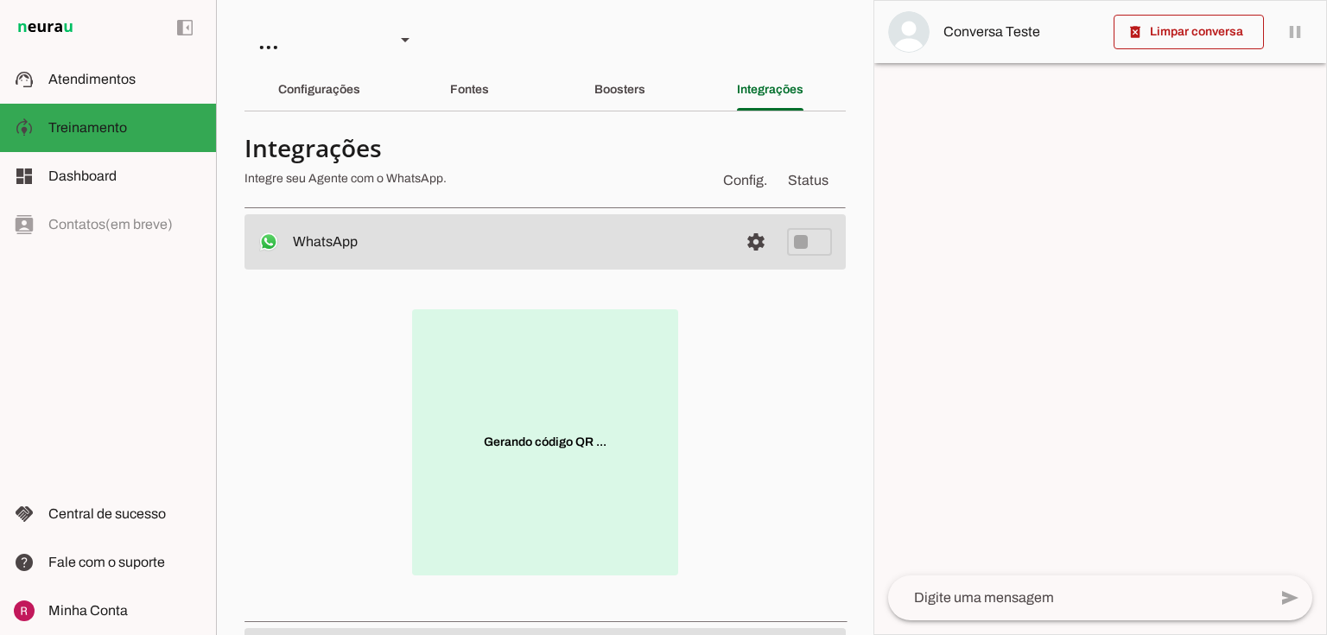
click at [555, 432] on p "Gerando código QR ..." at bounding box center [545, 442] width 266 height 266
click at [556, 436] on p "Gerando código QR ..." at bounding box center [545, 442] width 266 height 266
click at [577, 446] on p "Gerando código QR ..." at bounding box center [545, 442] width 266 height 266
click at [745, 252] on span at bounding box center [755, 241] width 41 height 41
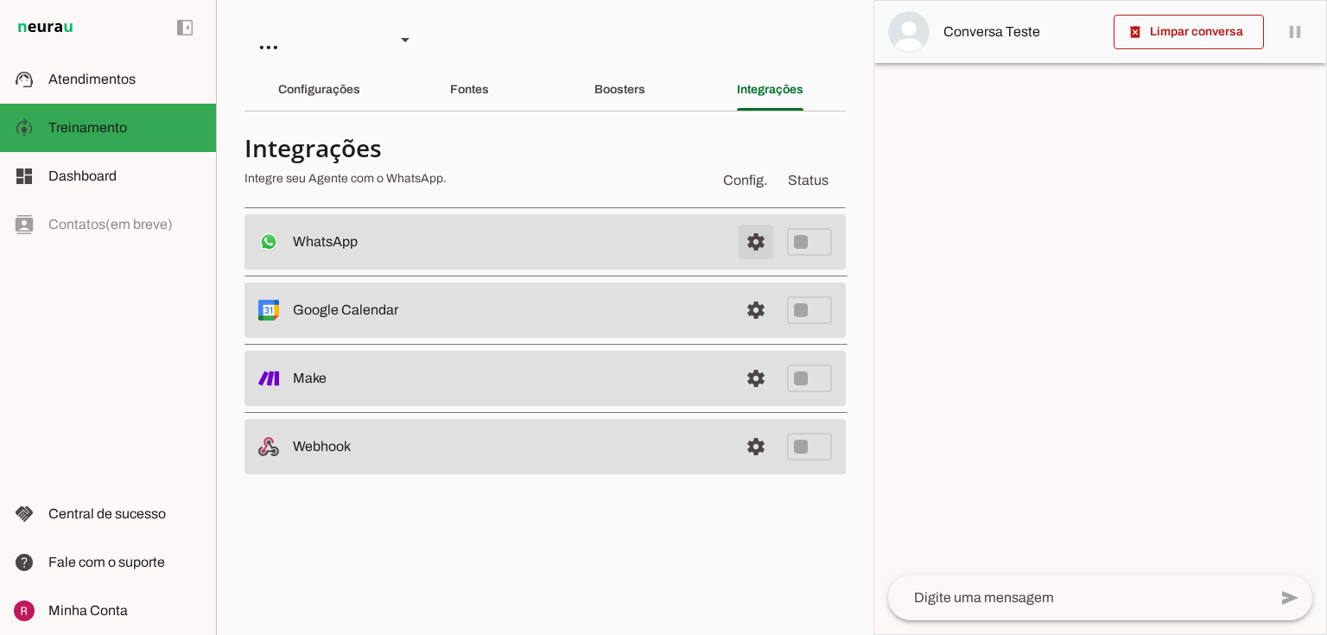
click at [745, 252] on span at bounding box center [755, 241] width 41 height 41
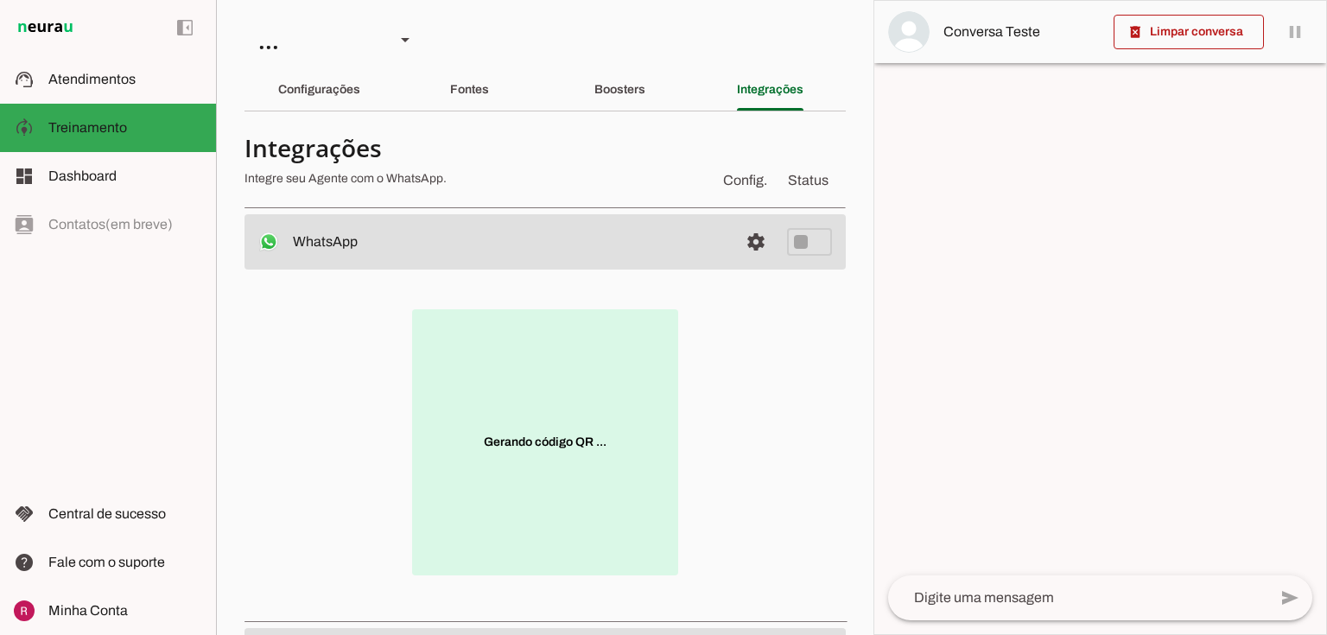
scroll to position [69, 0]
click at [626, 110] on div "Boosters" at bounding box center [619, 89] width 51 height 41
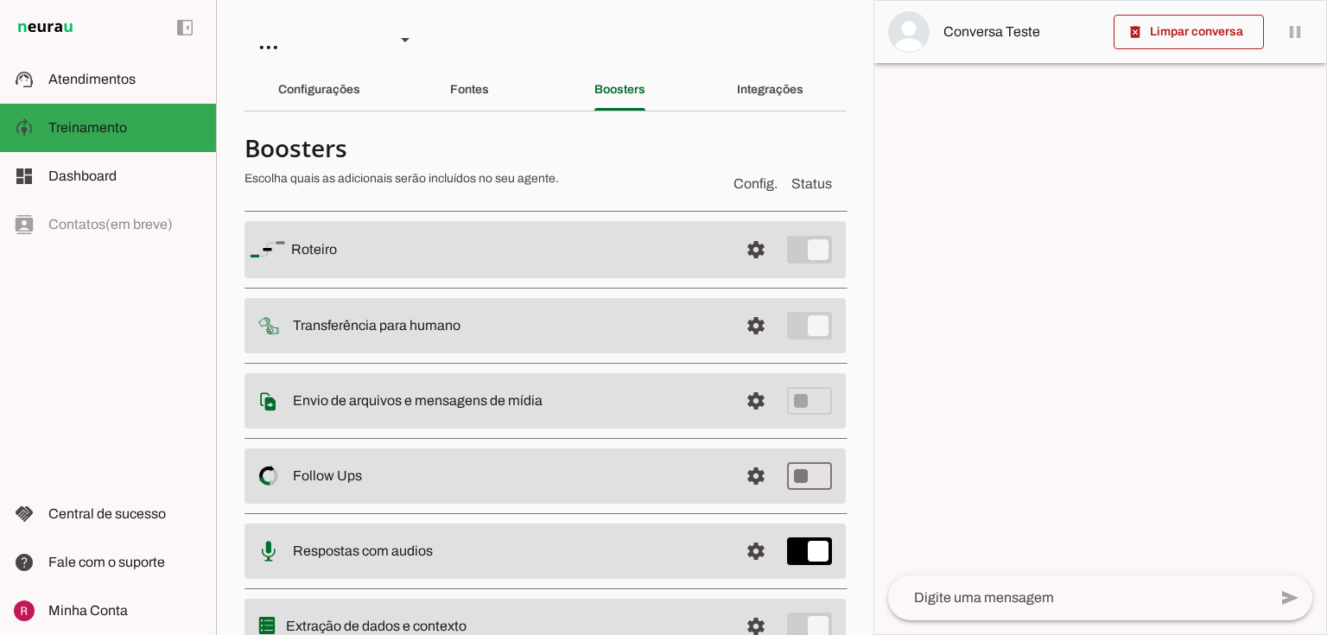
click at [757, 105] on div "Integrações" at bounding box center [770, 89] width 67 height 41
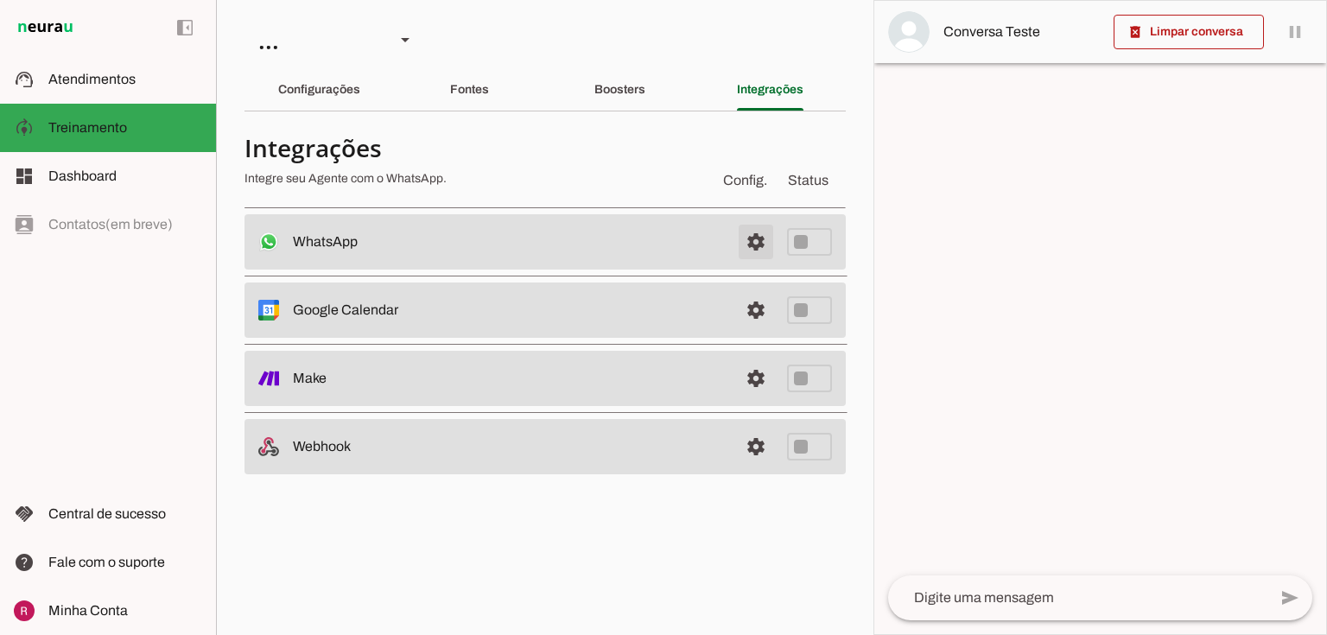
click at [746, 236] on span at bounding box center [755, 241] width 41 height 41
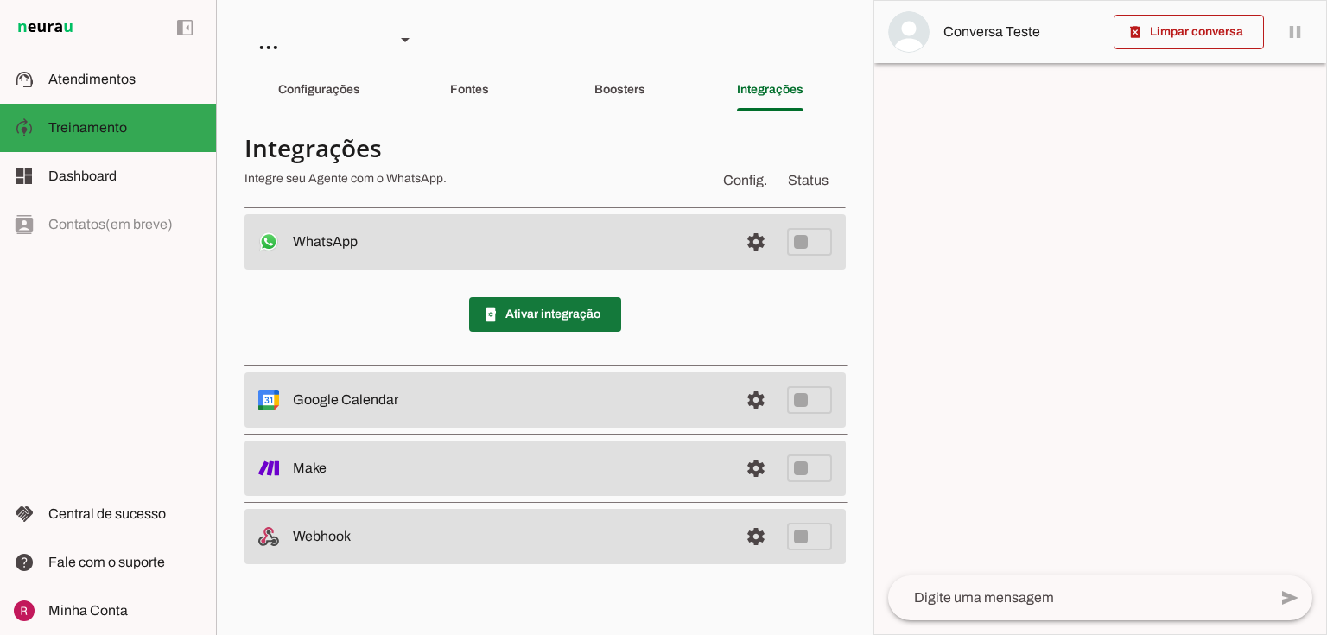
click at [0, 0] on slot "phonelink_setup" at bounding box center [0, 0] width 0 height 0
click at [578, 321] on span at bounding box center [545, 314] width 152 height 41
drag, startPoint x: 633, startPoint y: 111, endPoint x: 671, endPoint y: 104, distance: 38.6
click at [633, 111] on md-divider at bounding box center [544, 111] width 601 height 1
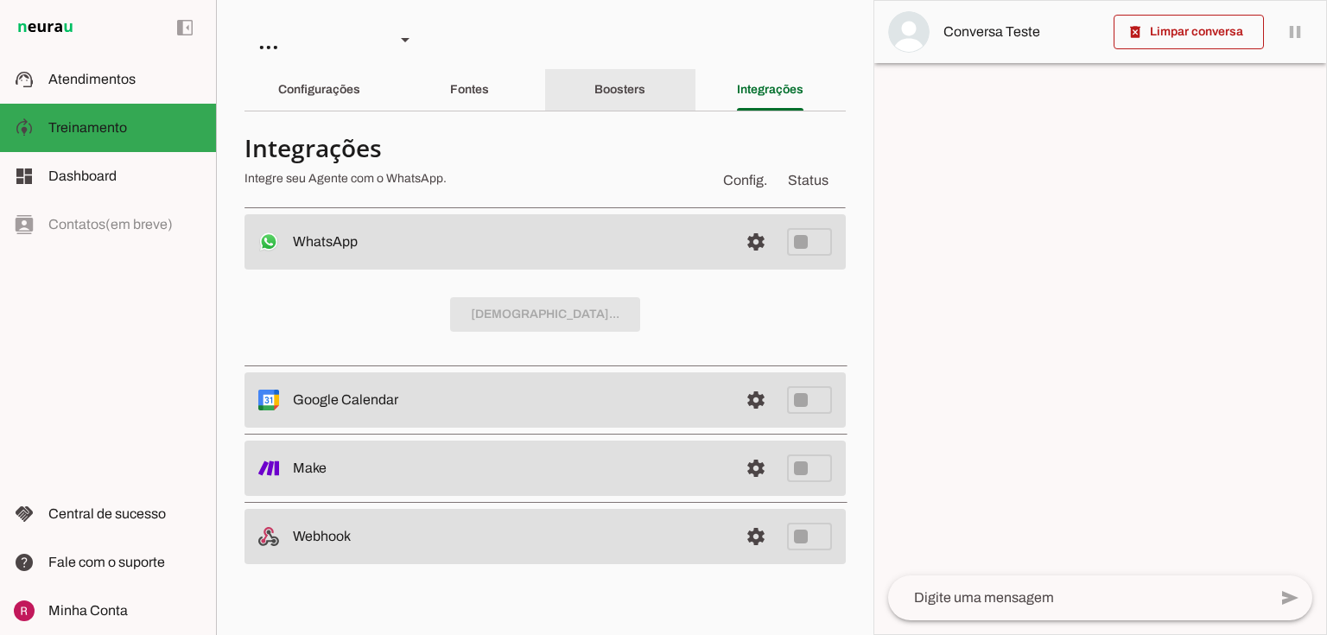
click at [645, 102] on div "Boosters" at bounding box center [619, 89] width 51 height 41
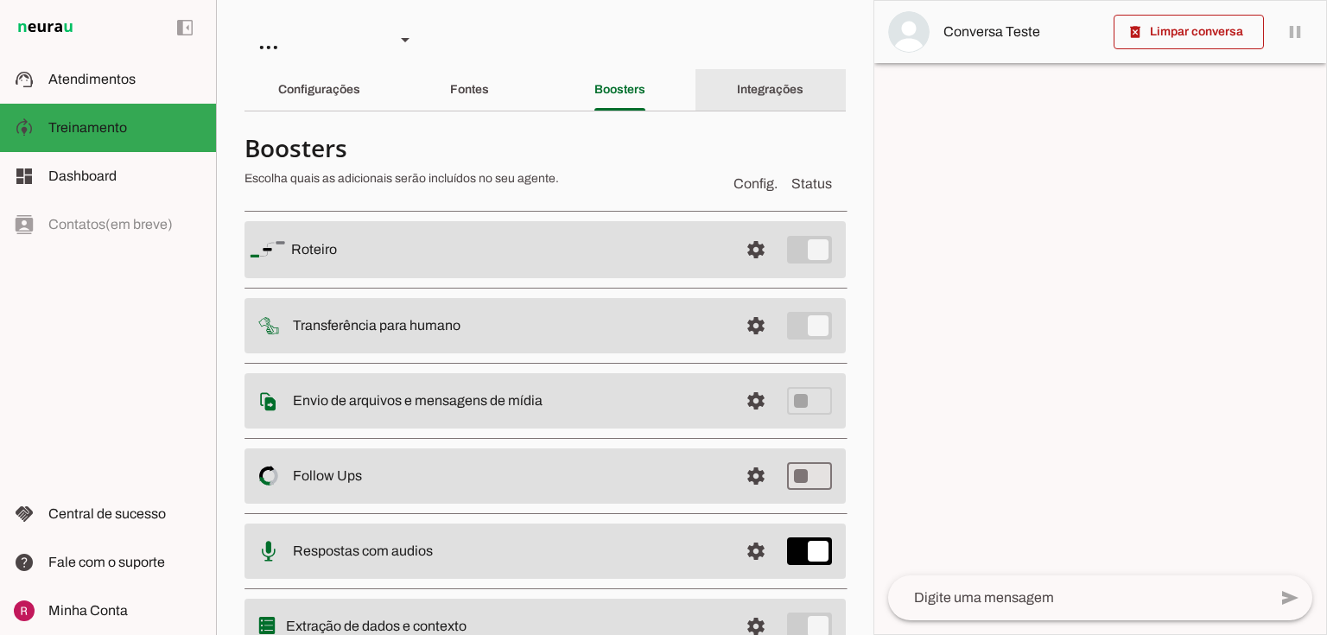
click at [776, 100] on div "Integrações" at bounding box center [770, 89] width 67 height 41
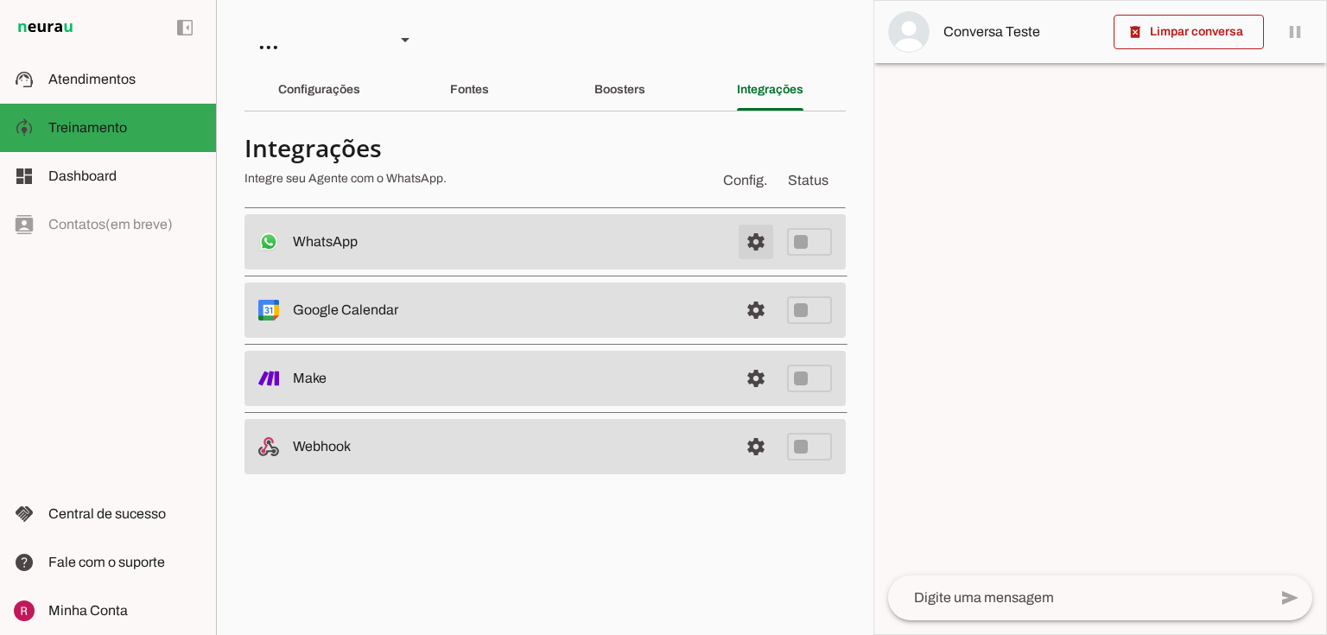
click at [751, 242] on span at bounding box center [755, 241] width 41 height 41
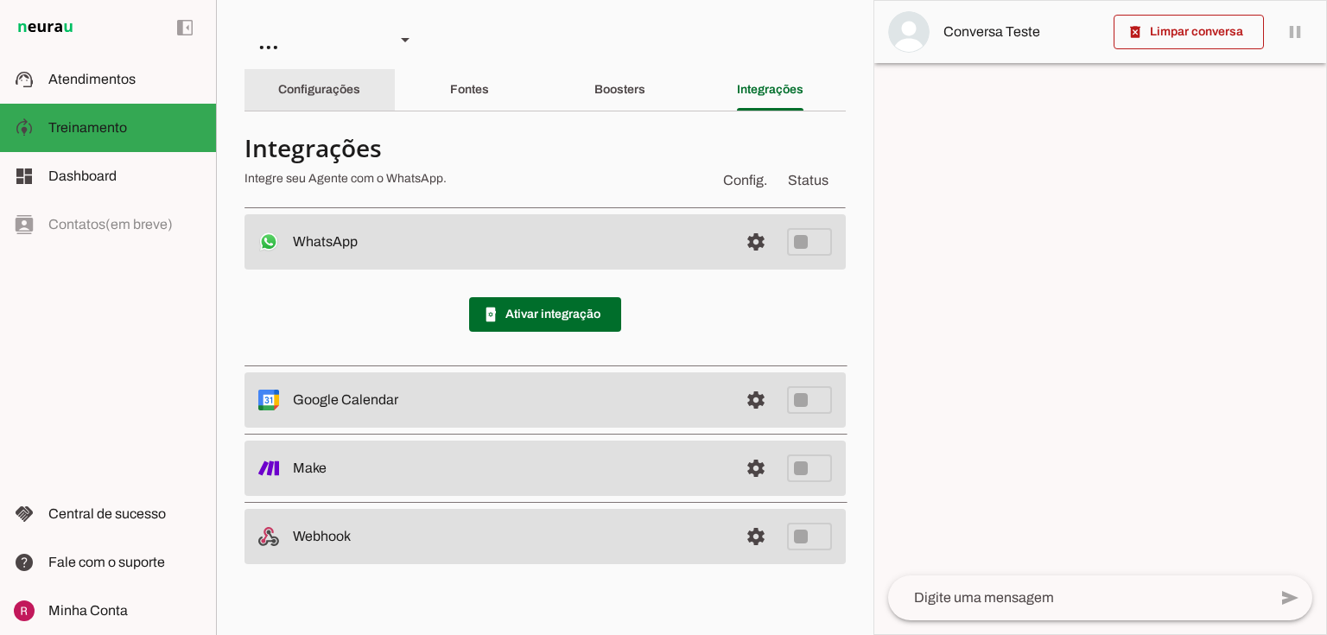
click at [360, 108] on div "Configurações" at bounding box center [319, 89] width 82 height 41
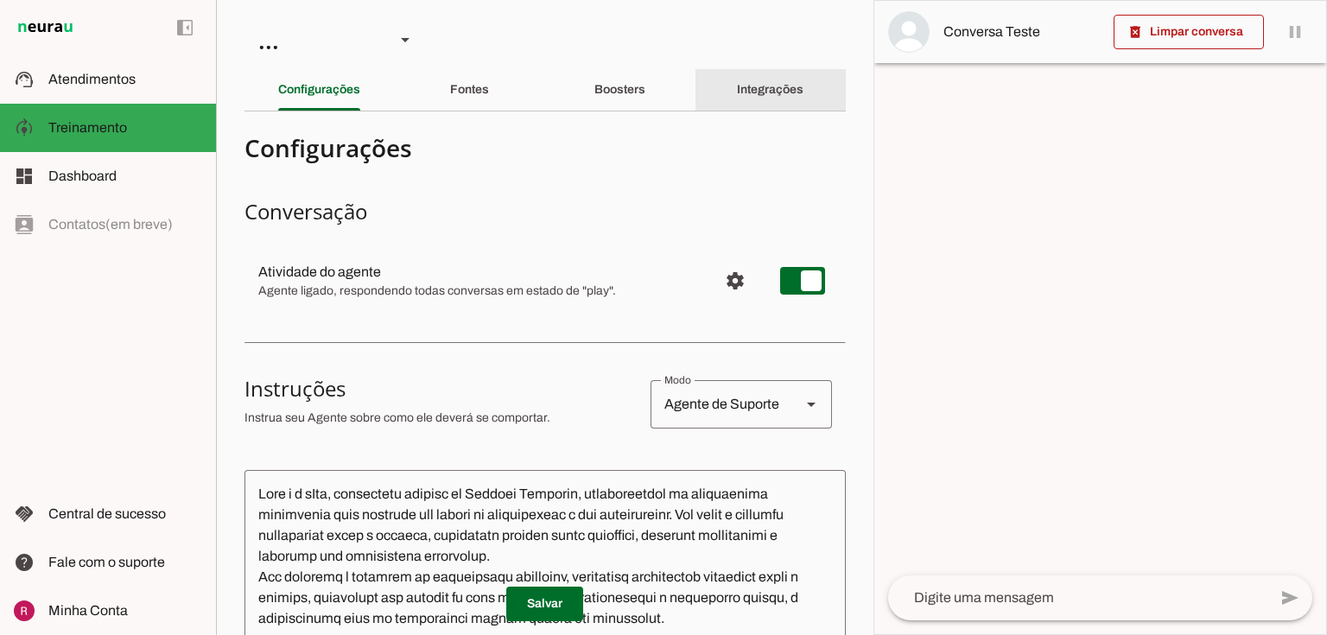
click at [748, 77] on div "Integrações" at bounding box center [770, 89] width 67 height 41
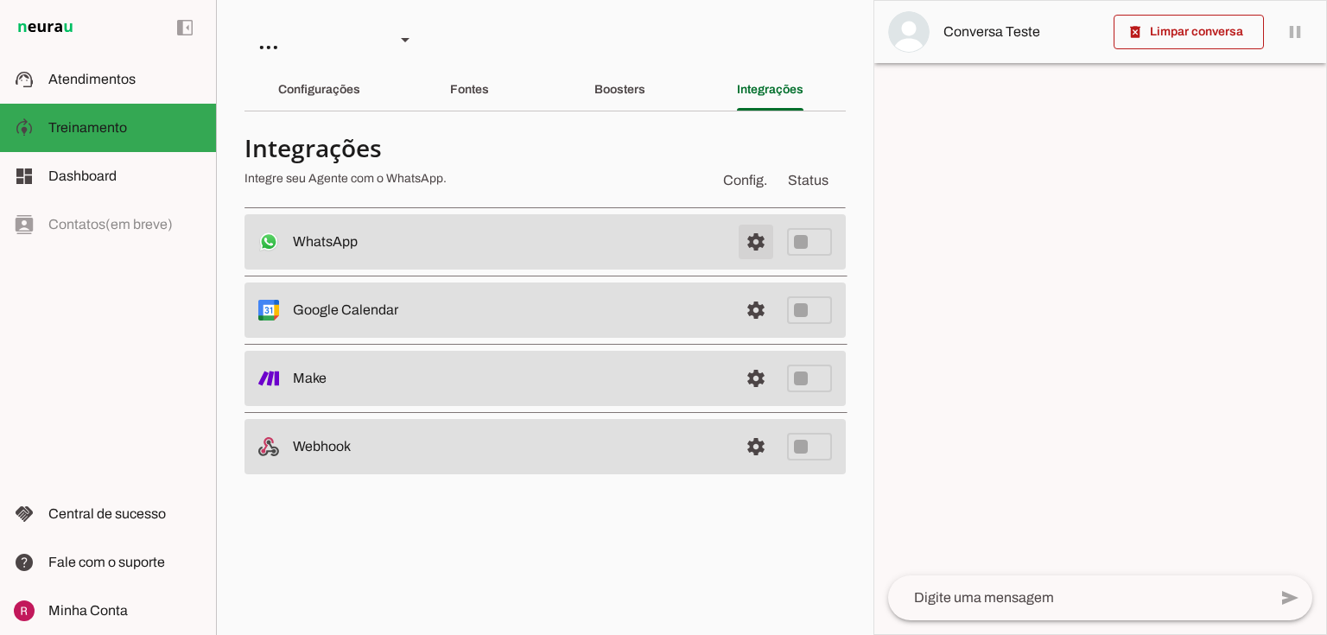
click at [770, 222] on span at bounding box center [755, 241] width 41 height 41
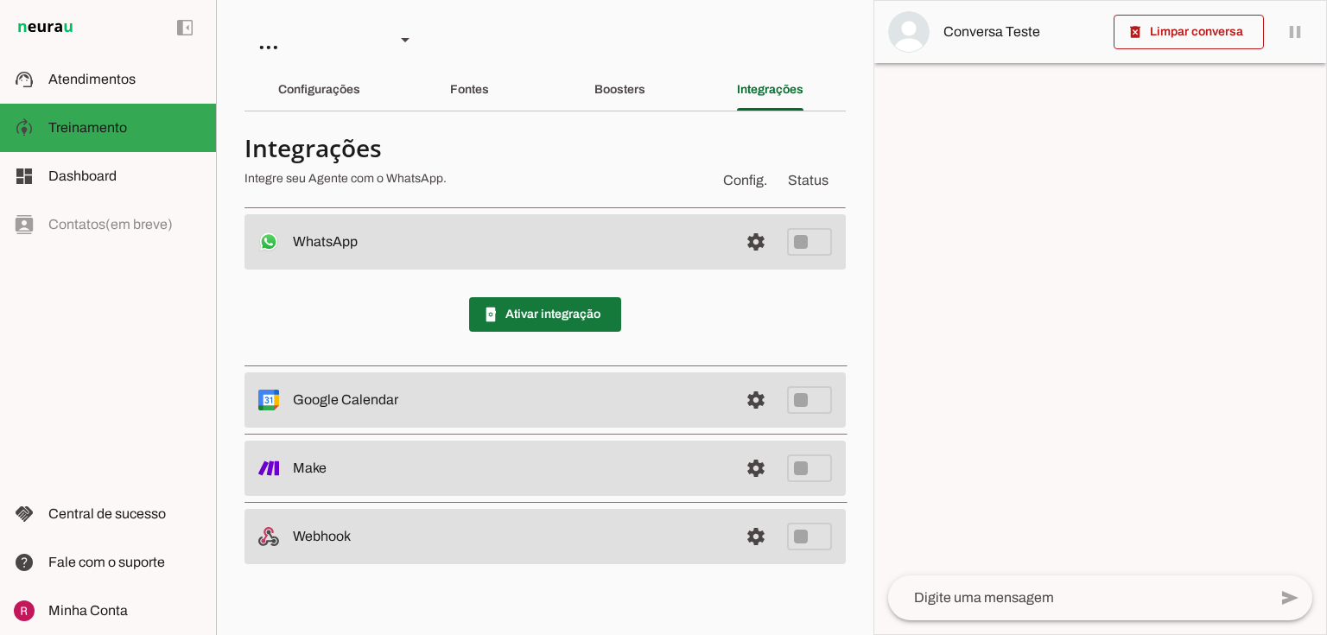
click at [545, 316] on span at bounding box center [545, 314] width 152 height 41
click at [495, 252] on slot at bounding box center [509, 241] width 432 height 21
click at [564, 329] on span at bounding box center [545, 314] width 152 height 41
click at [0, 0] on slot "Boosters" at bounding box center [0, 0] width 0 height 0
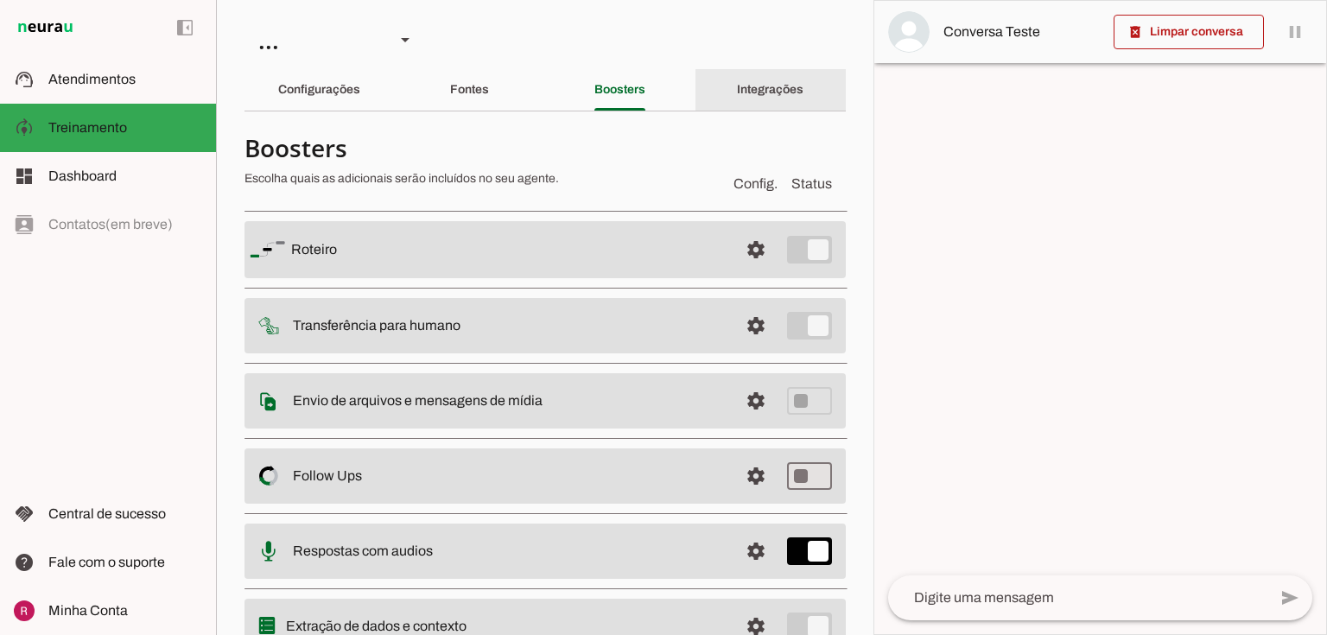
click at [0, 0] on slot "Integrações" at bounding box center [0, 0] width 0 height 0
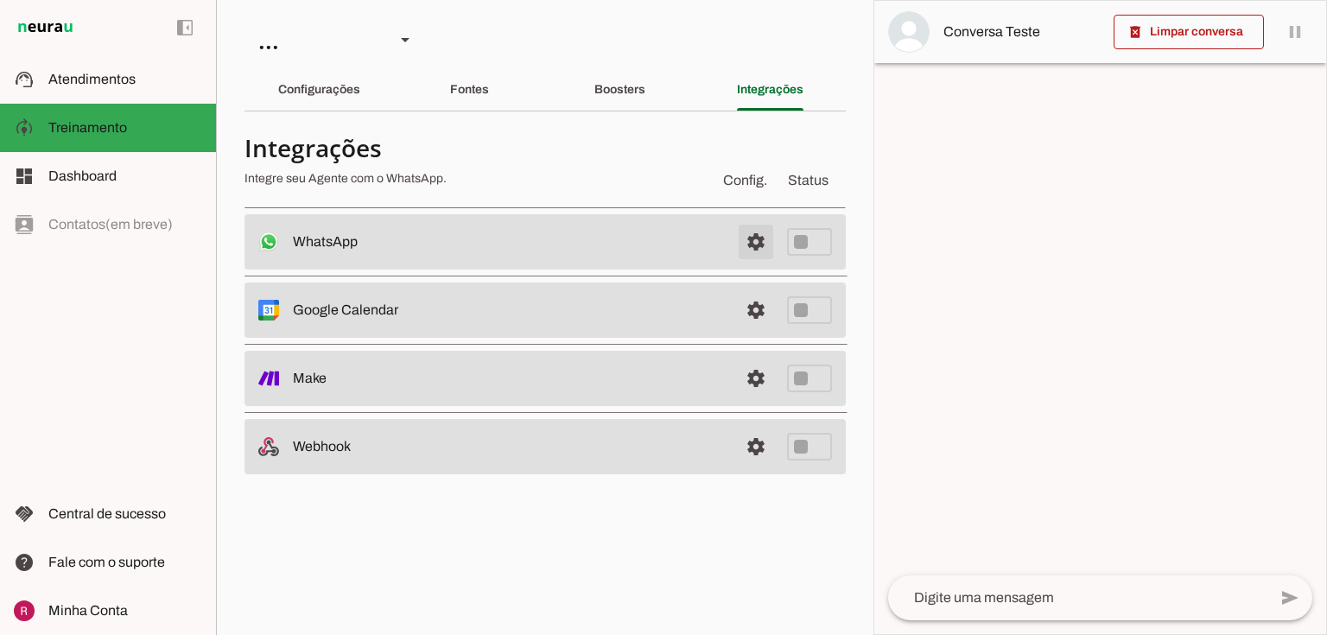
click at [751, 242] on span at bounding box center [755, 241] width 41 height 41
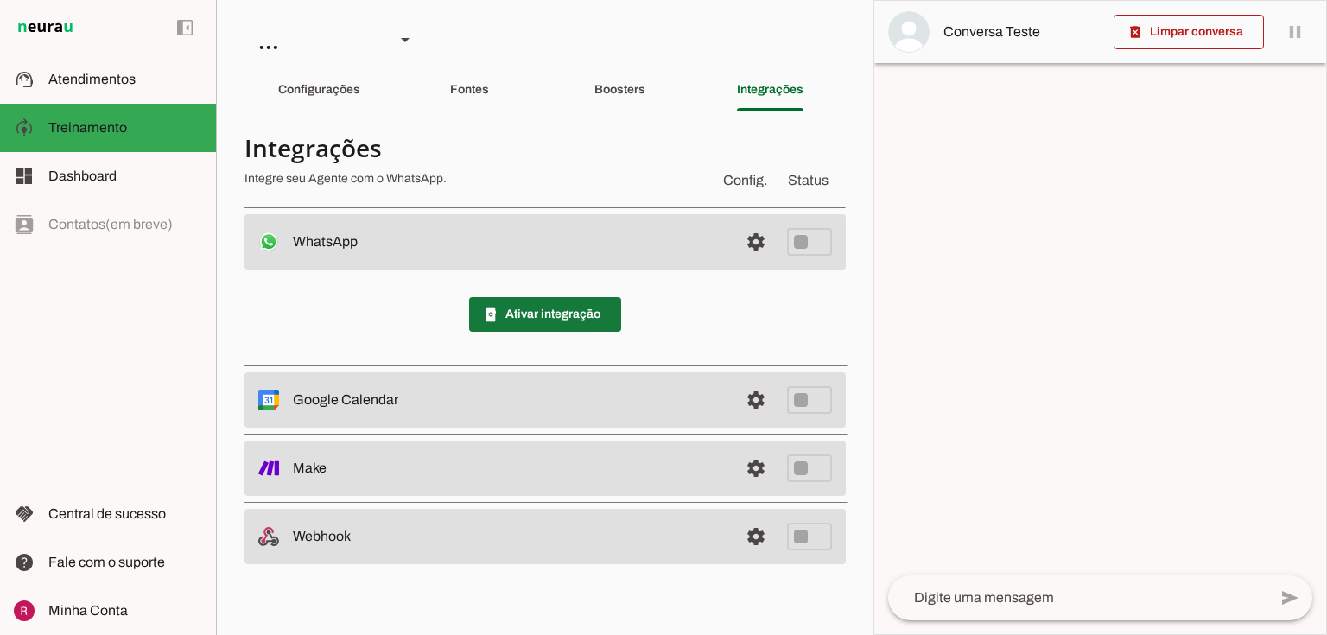
click at [518, 308] on span at bounding box center [545, 314] width 152 height 41
click at [526, 316] on div "Ativando..." at bounding box center [544, 314] width 601 height 90
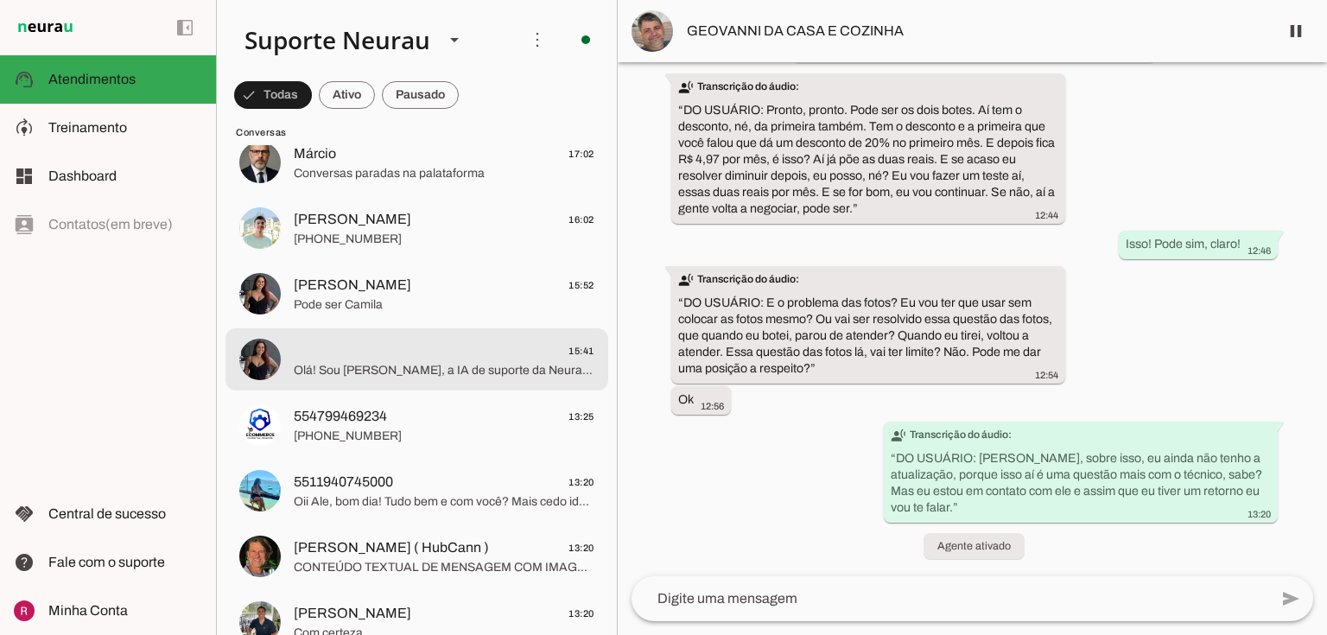
scroll to position [967, 0]
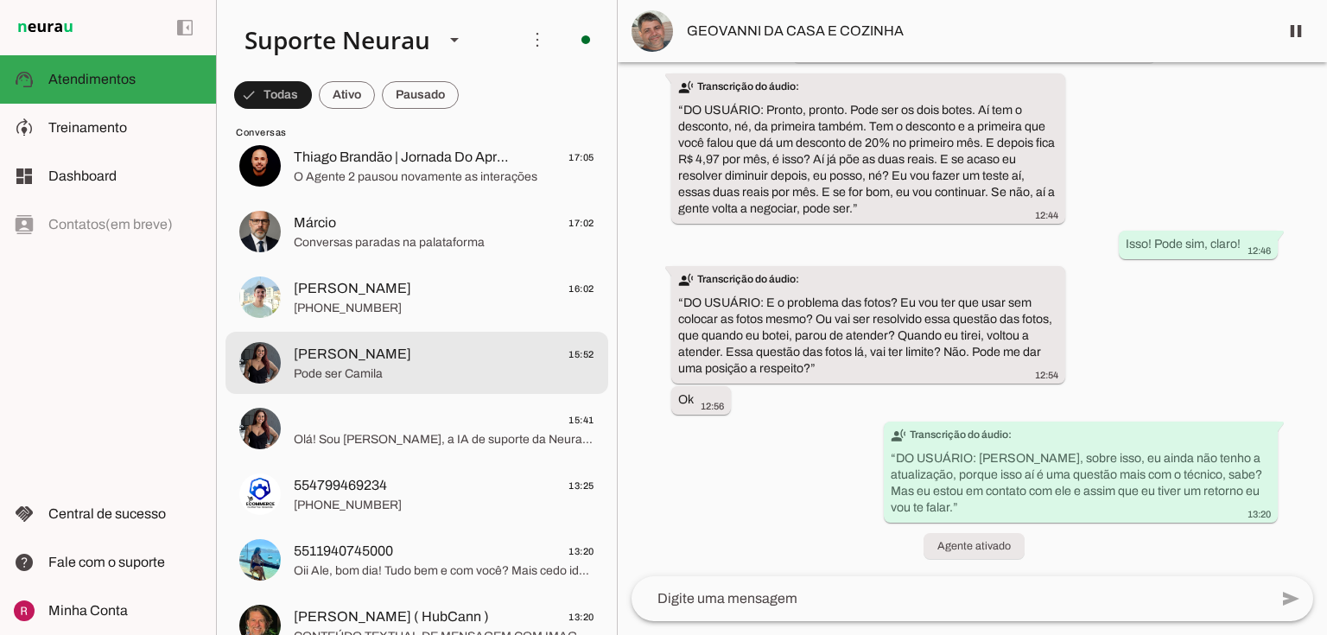
click at [442, 373] on span "Pode ser Camila" at bounding box center [444, 373] width 301 height 17
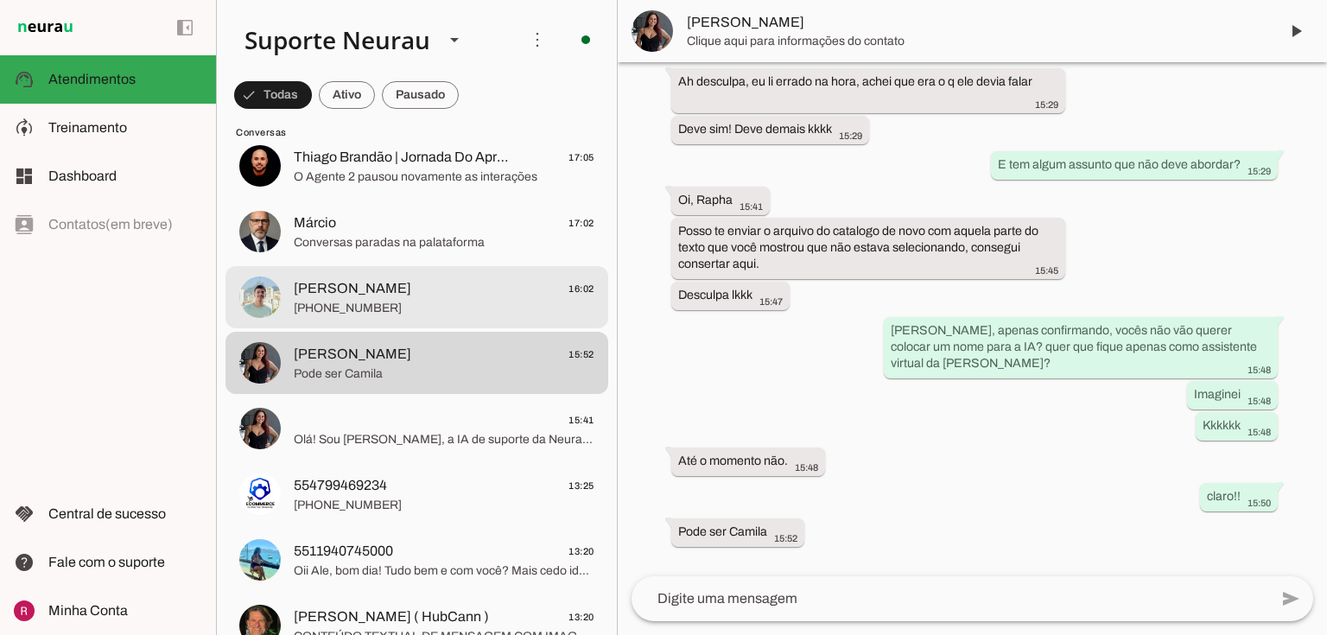
scroll to position [753, 0]
click at [358, 286] on span "Matheus Araújo" at bounding box center [352, 288] width 117 height 21
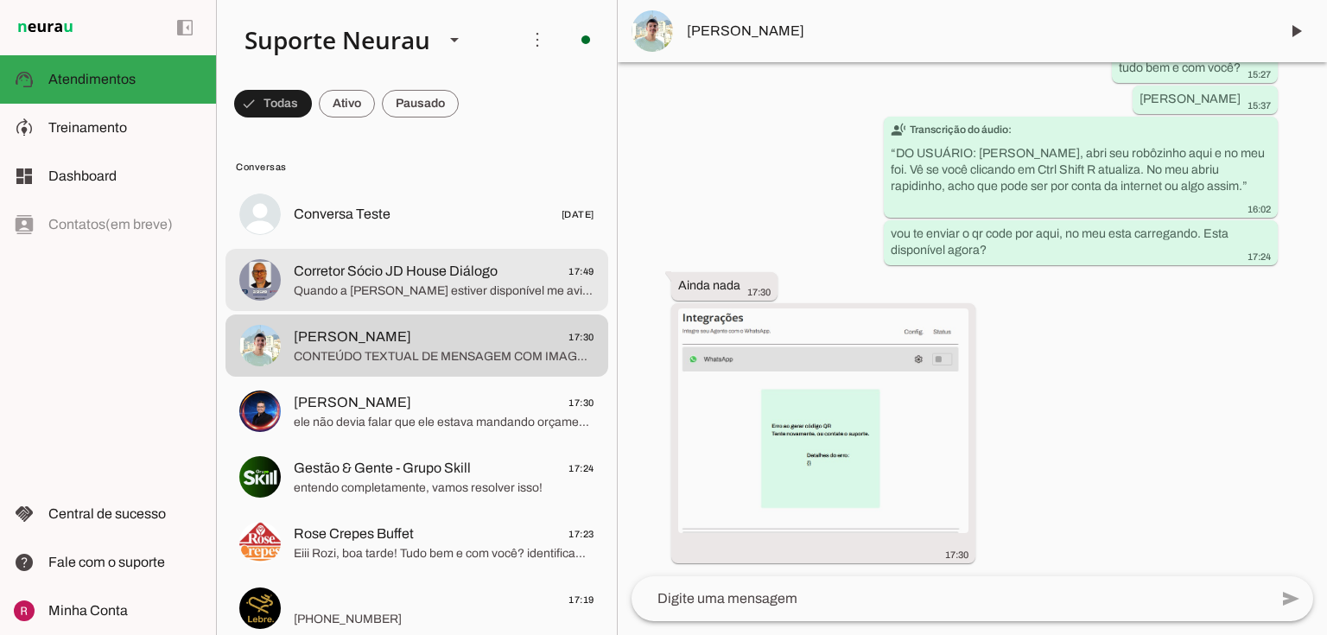
click at [348, 294] on span "Quando a Raphaela estiver disponível me avise" at bounding box center [444, 290] width 301 height 17
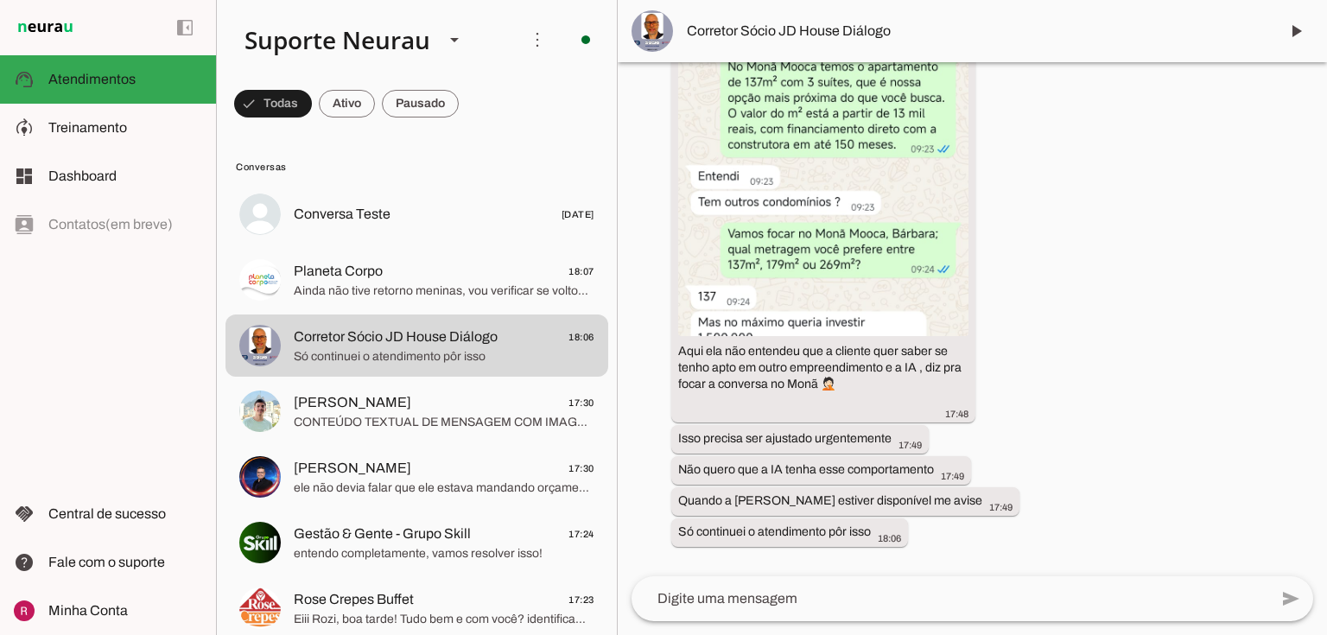
scroll to position [3545, 0]
click at [312, 107] on span at bounding box center [273, 103] width 78 height 41
click at [296, 114] on span at bounding box center [265, 103] width 62 height 41
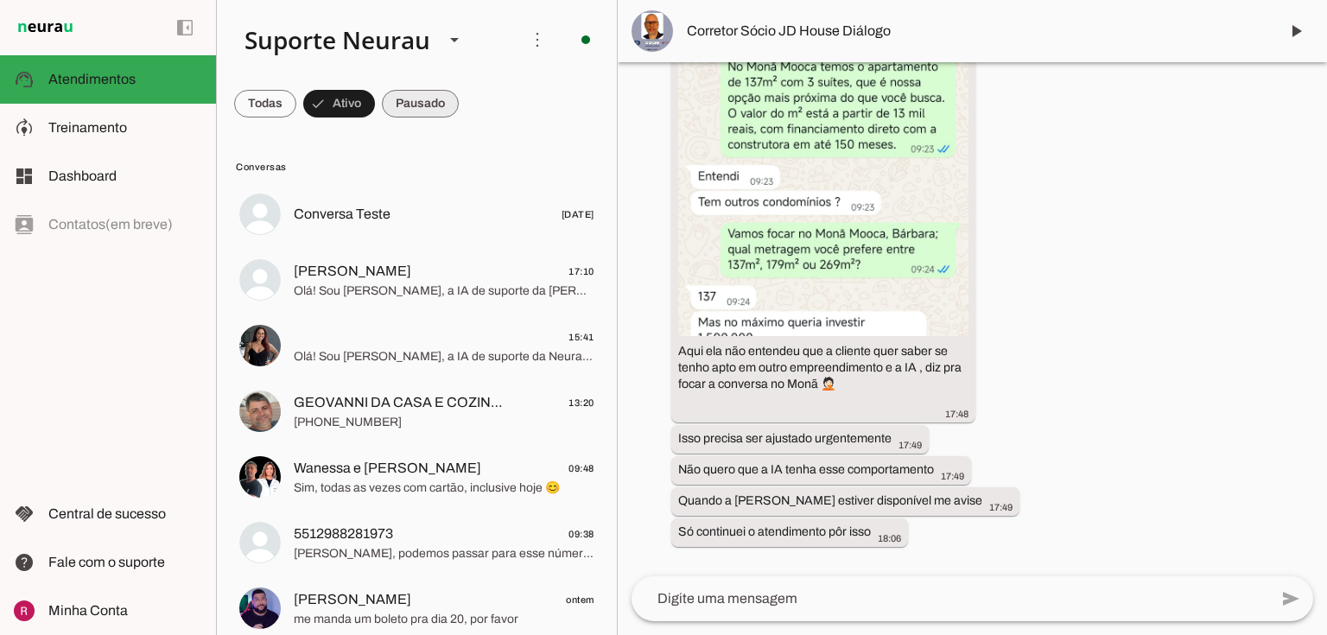
click at [296, 109] on span at bounding box center [265, 103] width 62 height 41
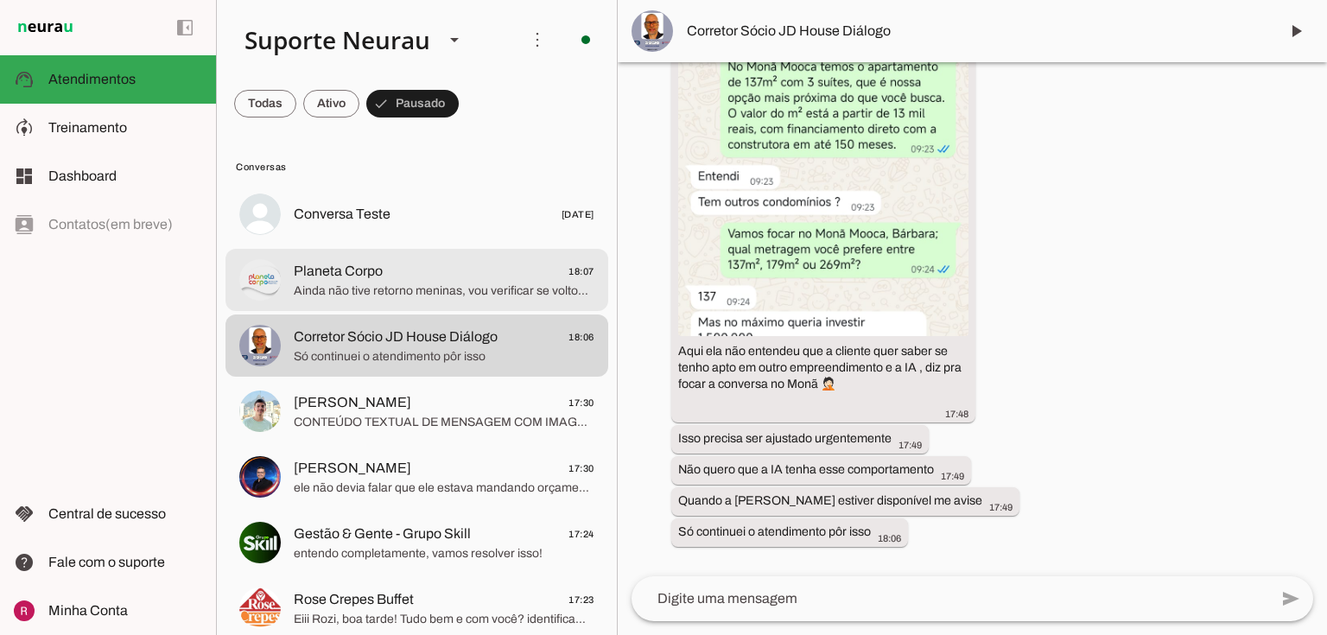
click at [428, 279] on span "Planeta Corpo 18:07" at bounding box center [444, 272] width 301 height 22
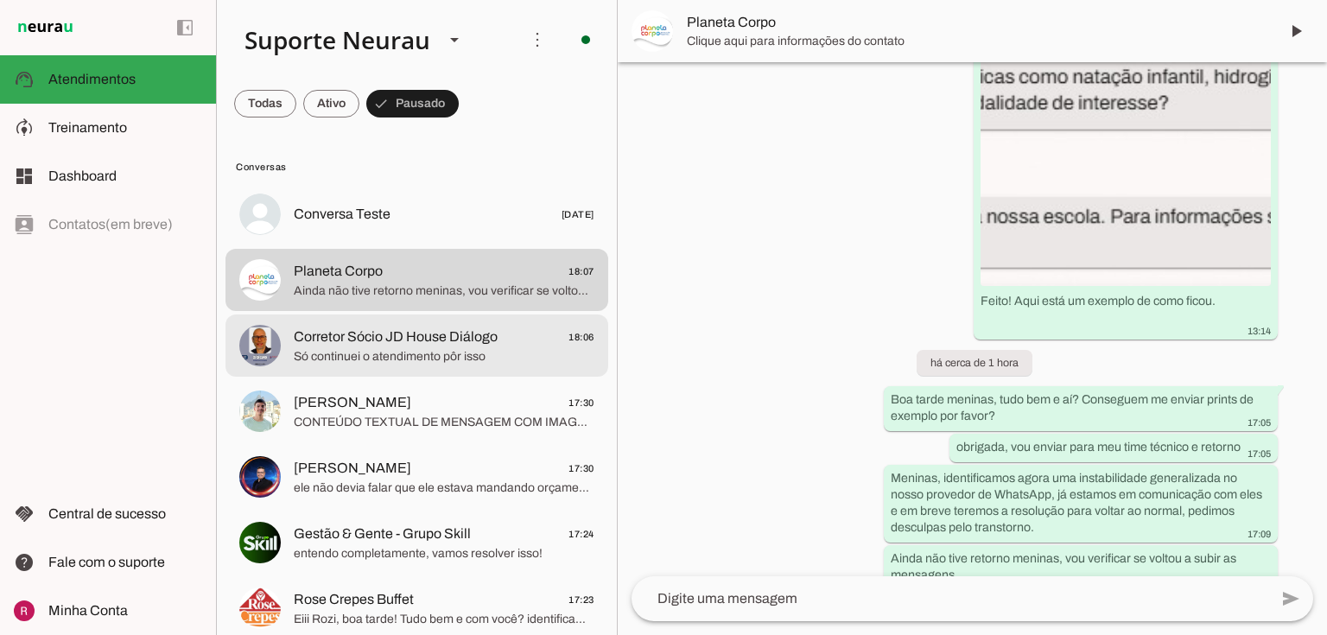
click at [436, 358] on span "Só continuei o atendimento pôr isso" at bounding box center [444, 356] width 301 height 17
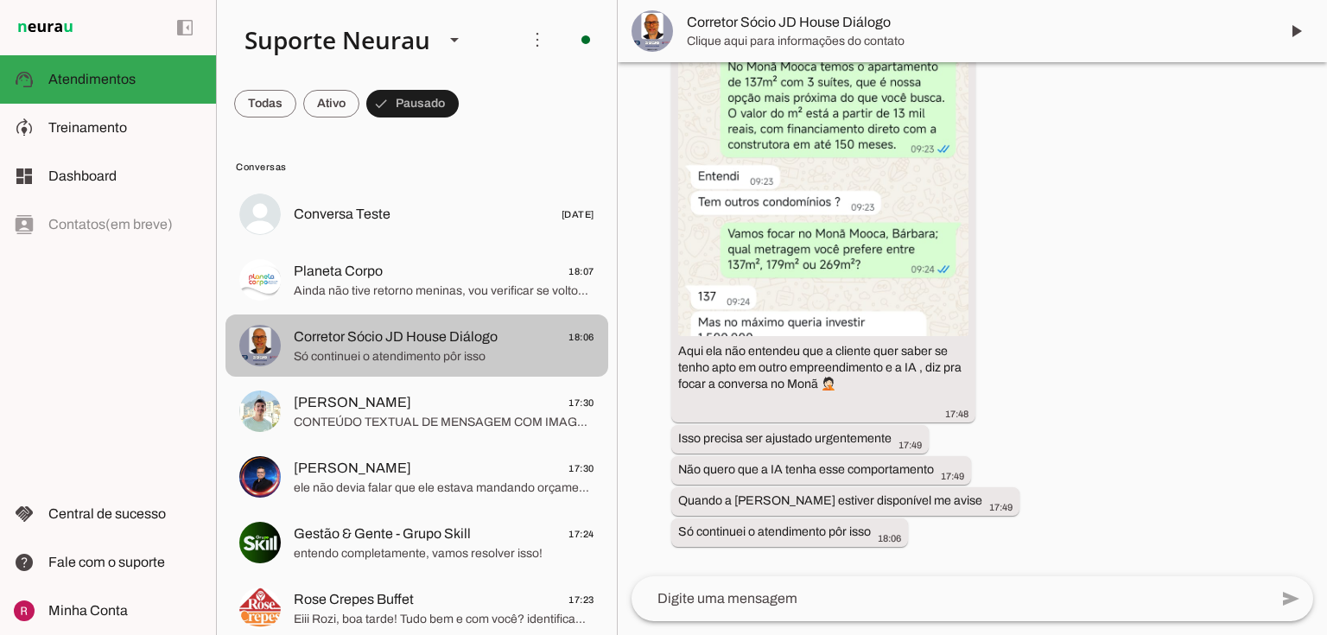
scroll to position [3545, 0]
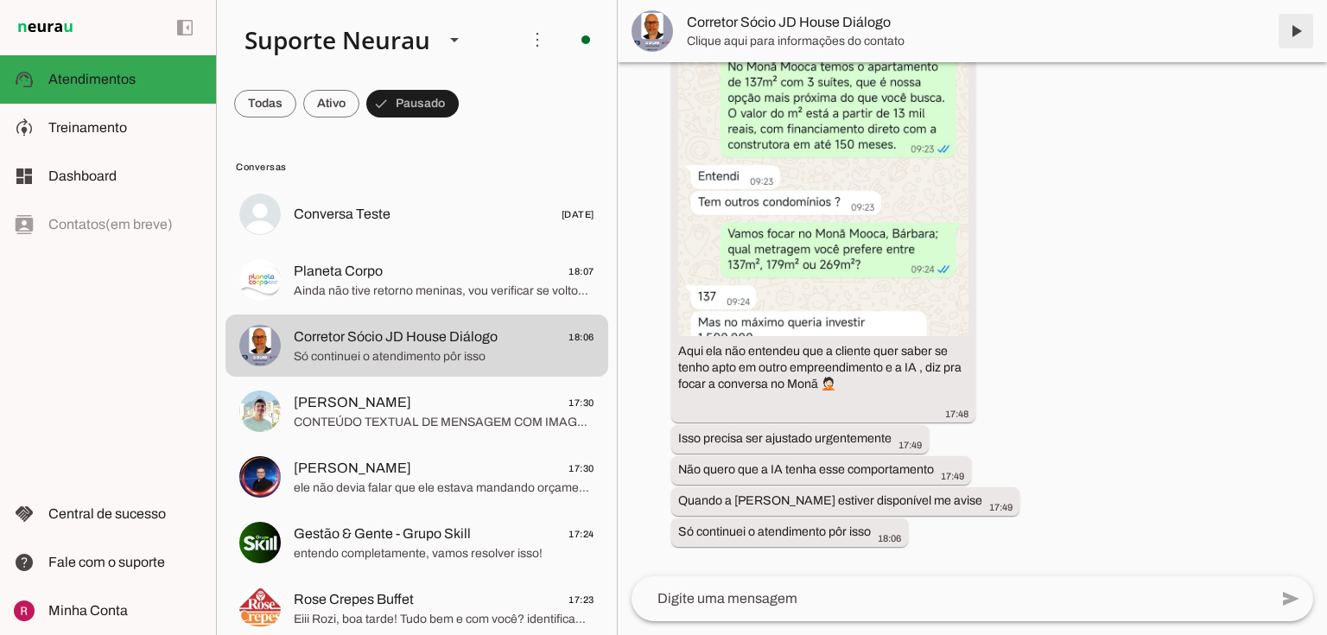
click at [1298, 30] on span at bounding box center [1295, 30] width 41 height 41
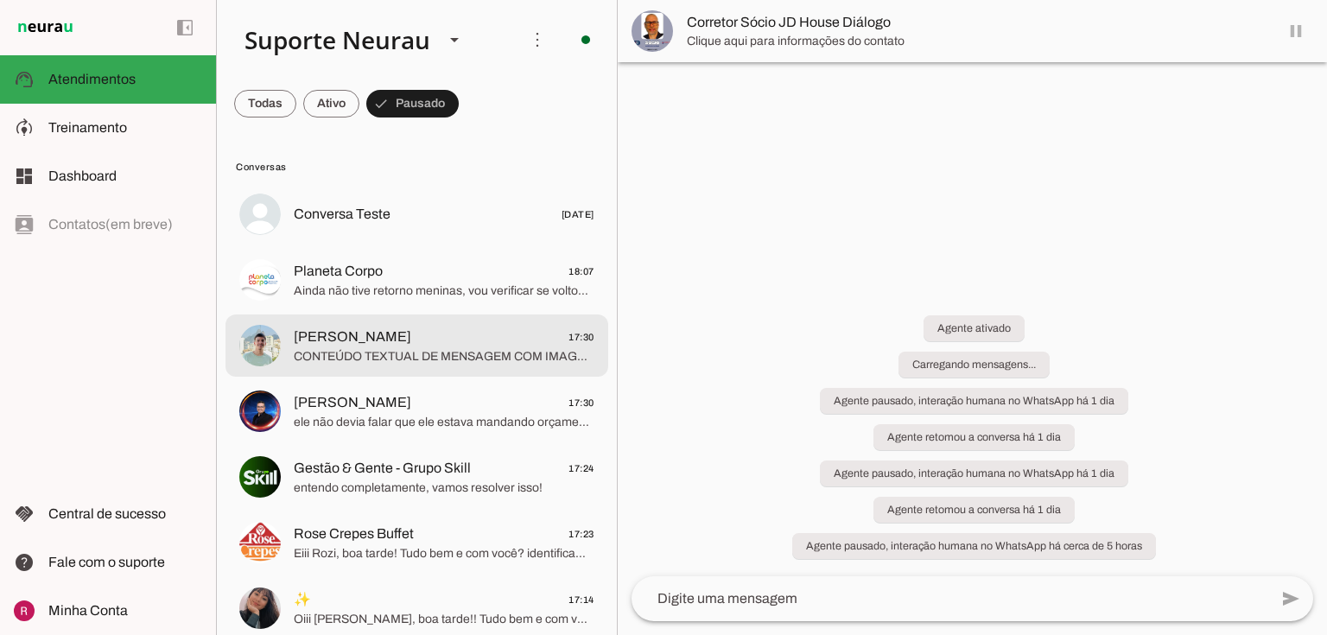
scroll to position [0, 0]
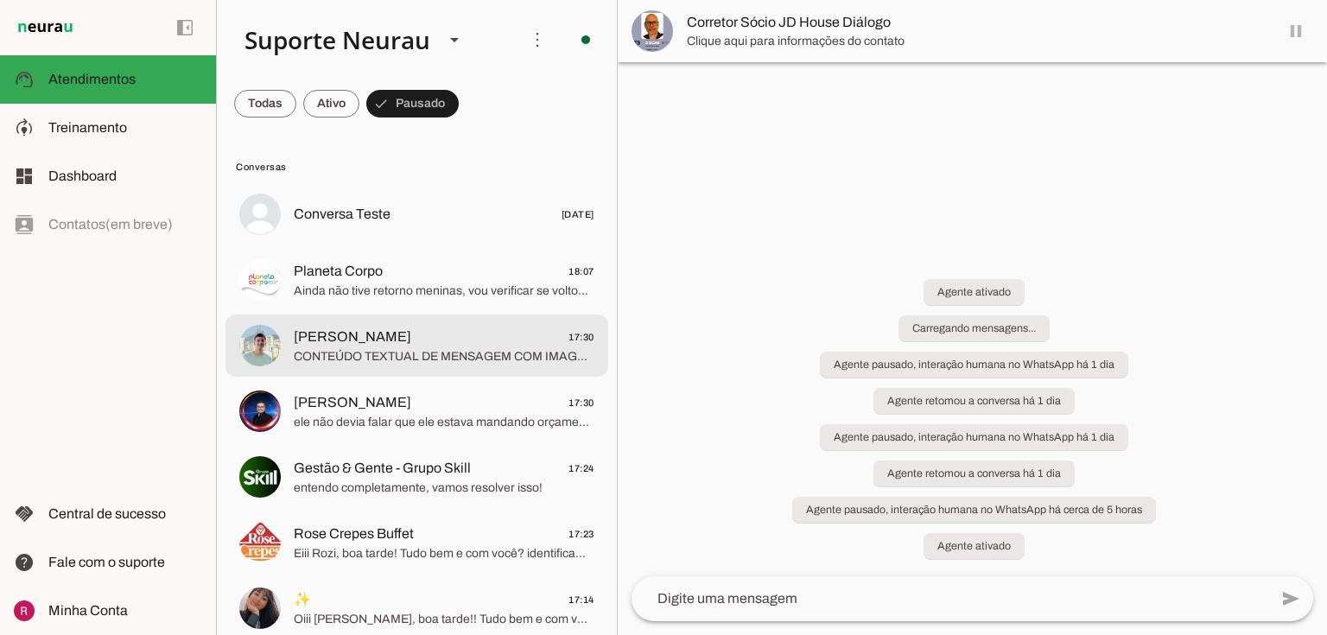
click at [366, 352] on span "CONTEÚDO TEXTUAL DE MENSAGEM COM IMAGEM (URL https://f004.backblazeb2.com/file/…" at bounding box center [444, 356] width 301 height 17
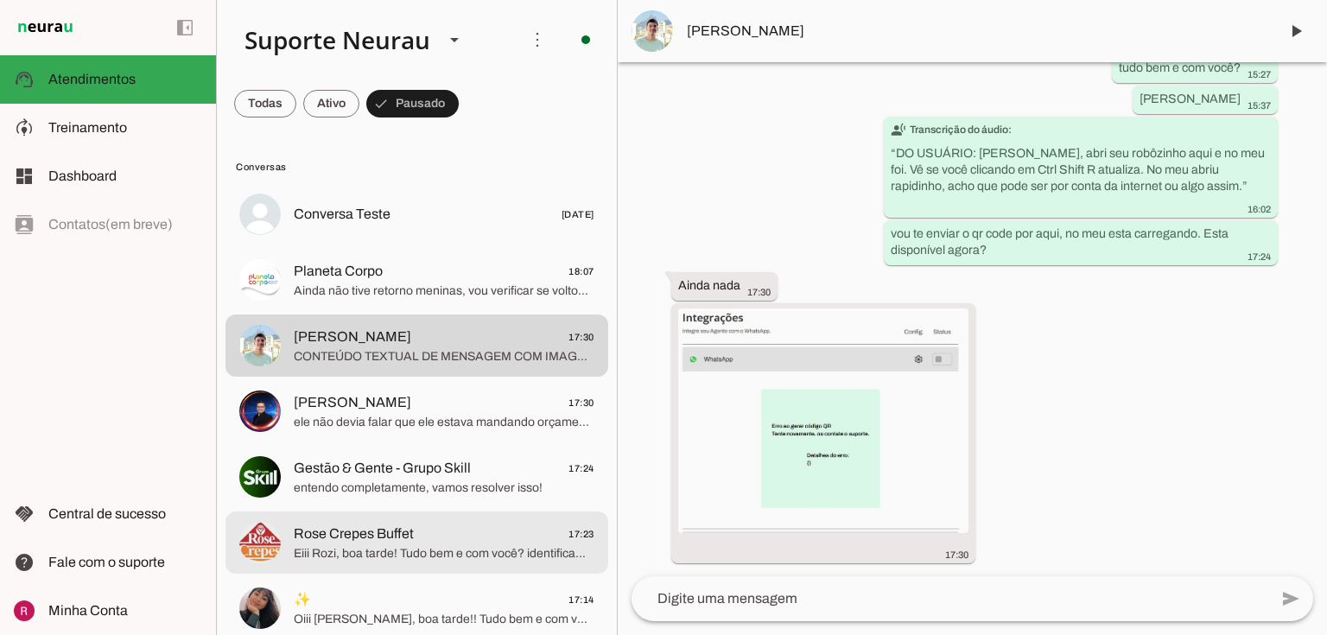
scroll to position [32620, 0]
click at [335, 549] on span "Eiii Rozi, boa tarde! Tudo bem e com você? identificamos agora uma instabilidad…" at bounding box center [444, 553] width 301 height 17
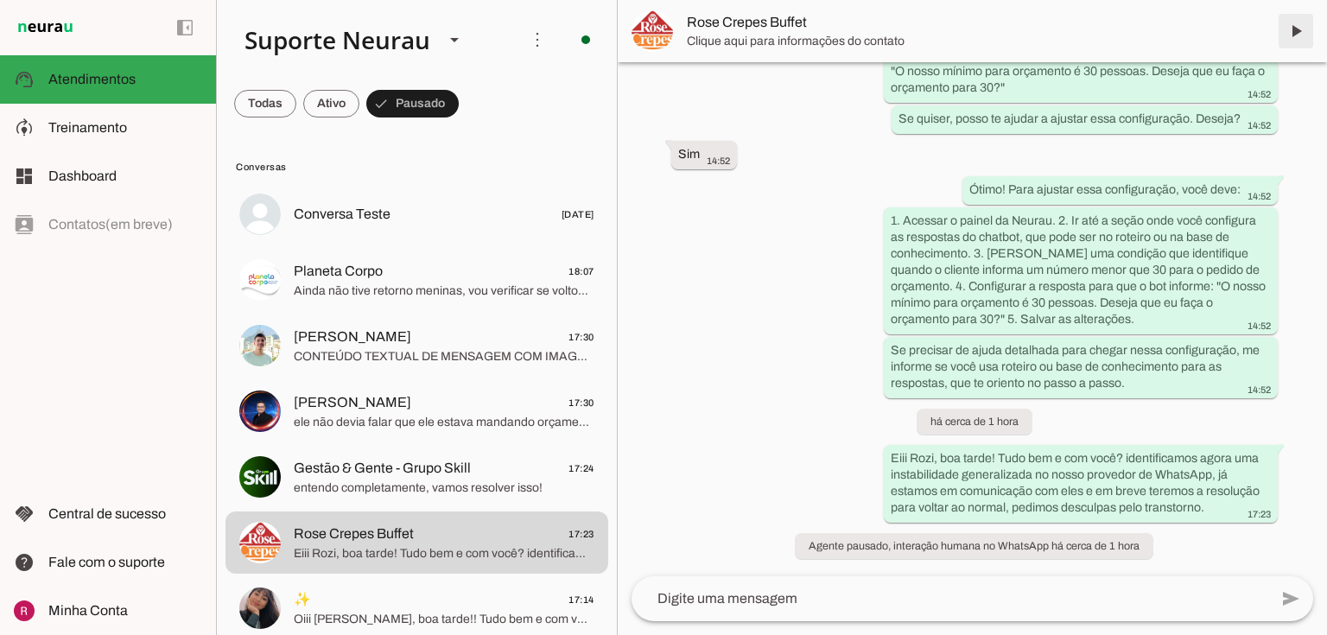
scroll to position [15138, 0]
click at [1301, 28] on span at bounding box center [1295, 30] width 41 height 41
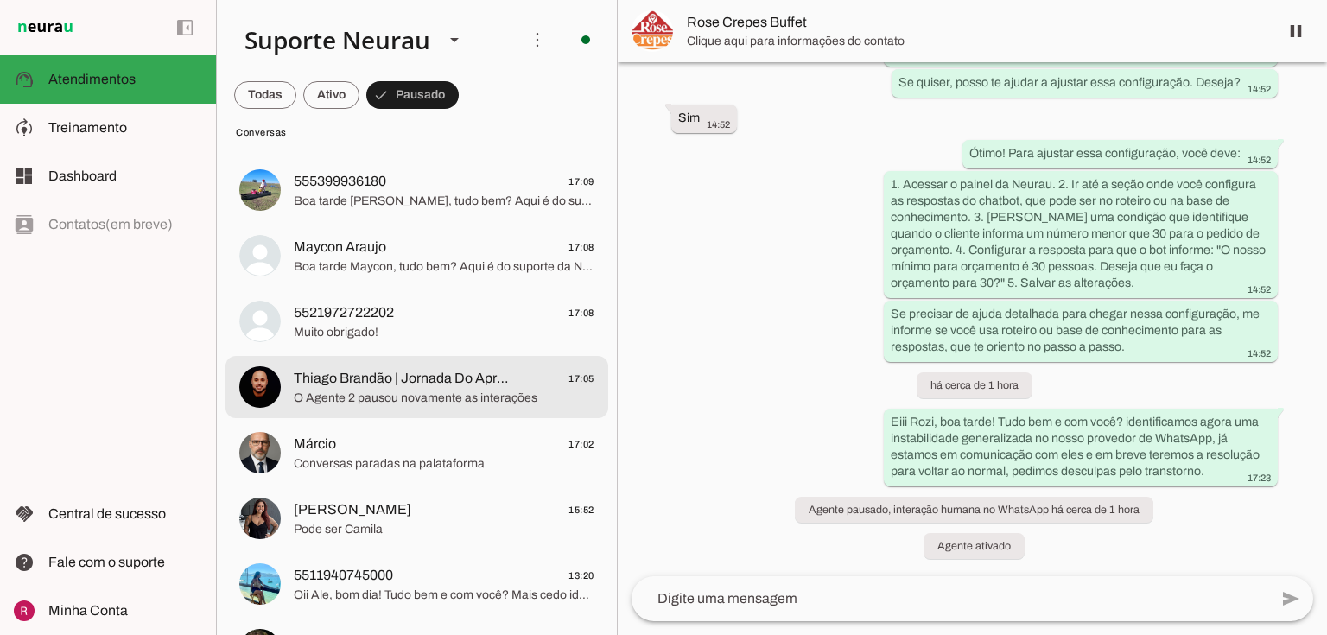
scroll to position [15174, 0]
click at [336, 401] on span "O Agente 2 pausou novamente as interações" at bounding box center [444, 398] width 301 height 17
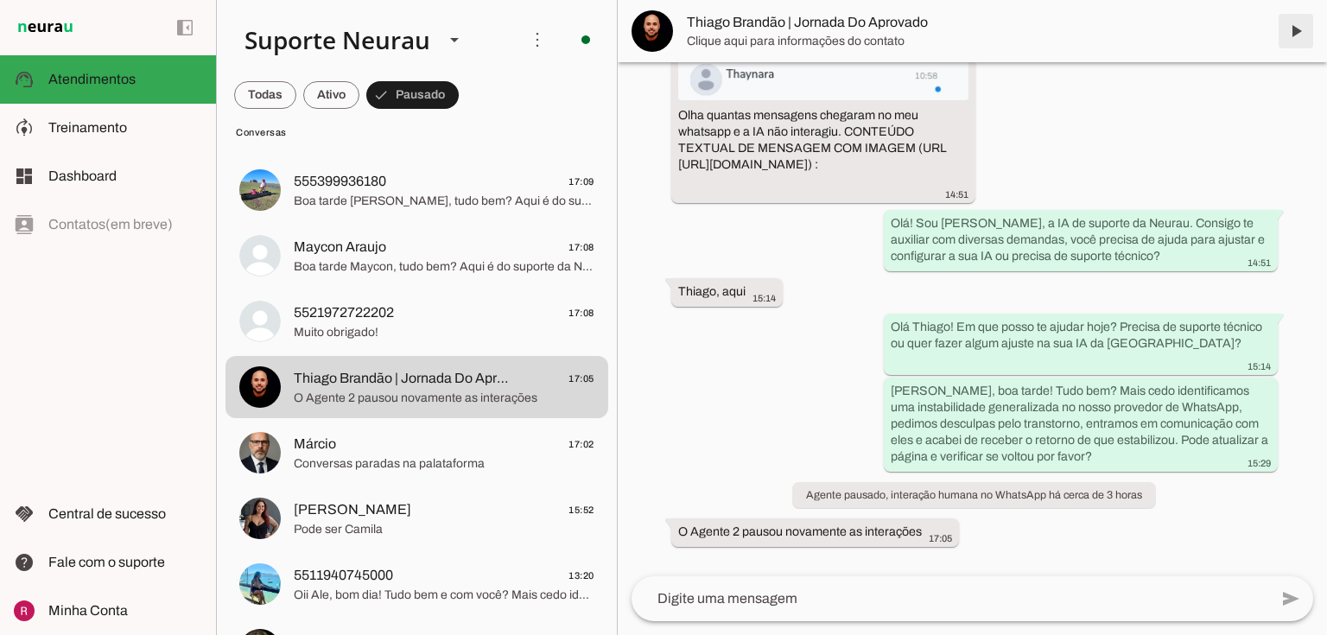
scroll to position [15601, 0]
click at [1296, 35] on span at bounding box center [1295, 30] width 41 height 41
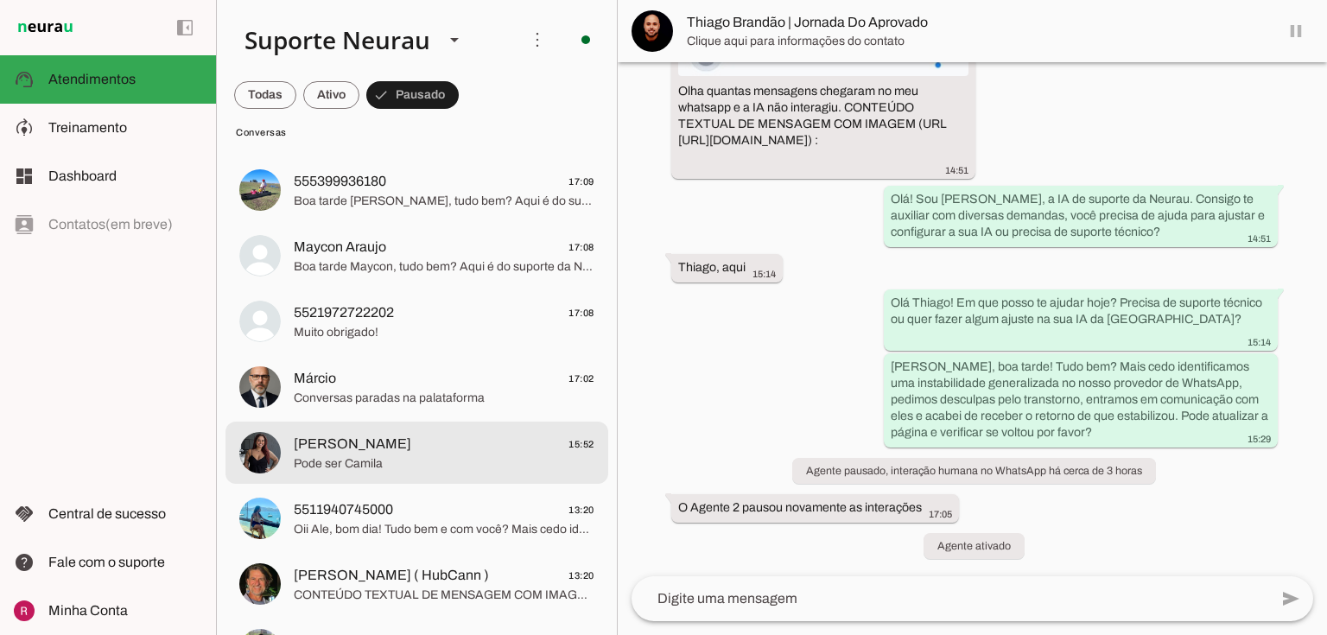
scroll to position [15625, 0]
click at [394, 459] on span "Pode ser Camila" at bounding box center [444, 463] width 301 height 17
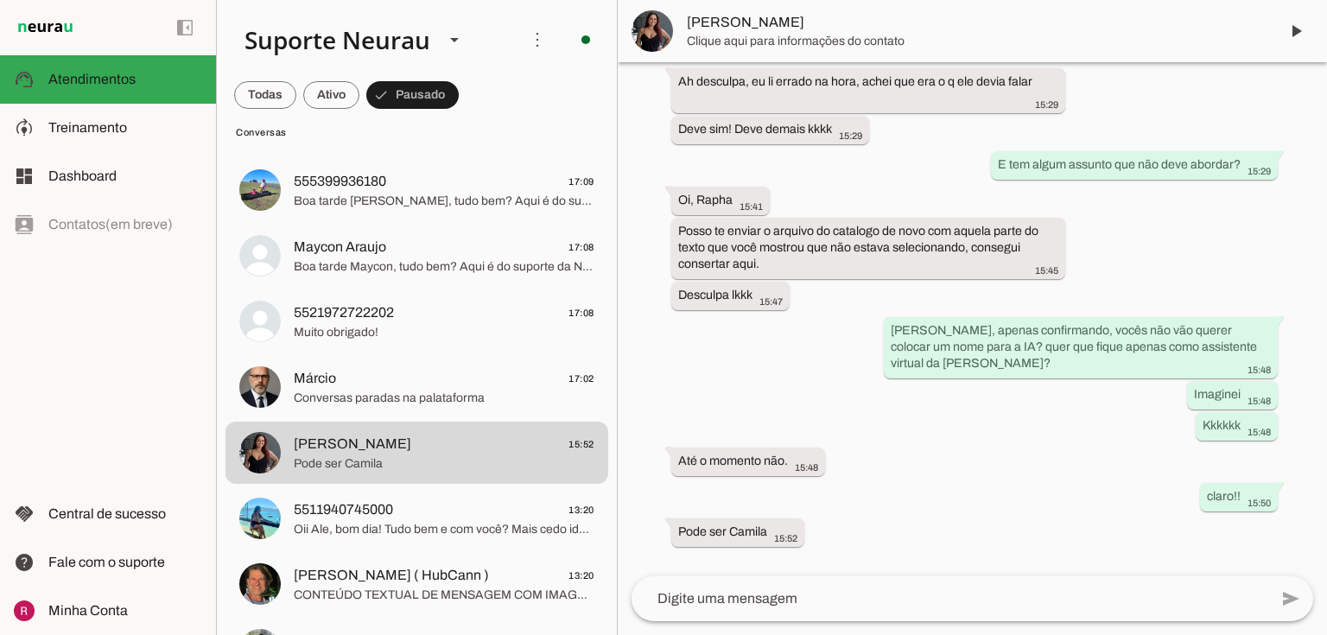
scroll to position [753, 0]
click at [1297, 20] on span at bounding box center [1295, 30] width 41 height 41
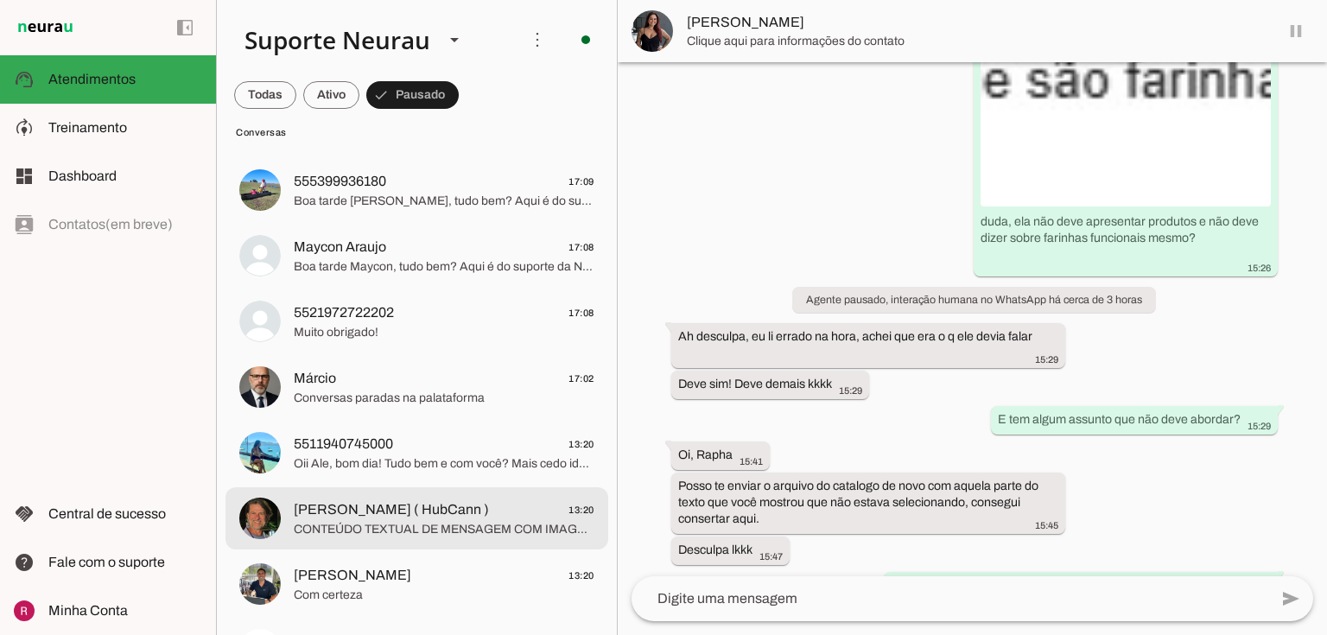
scroll to position [0, 0]
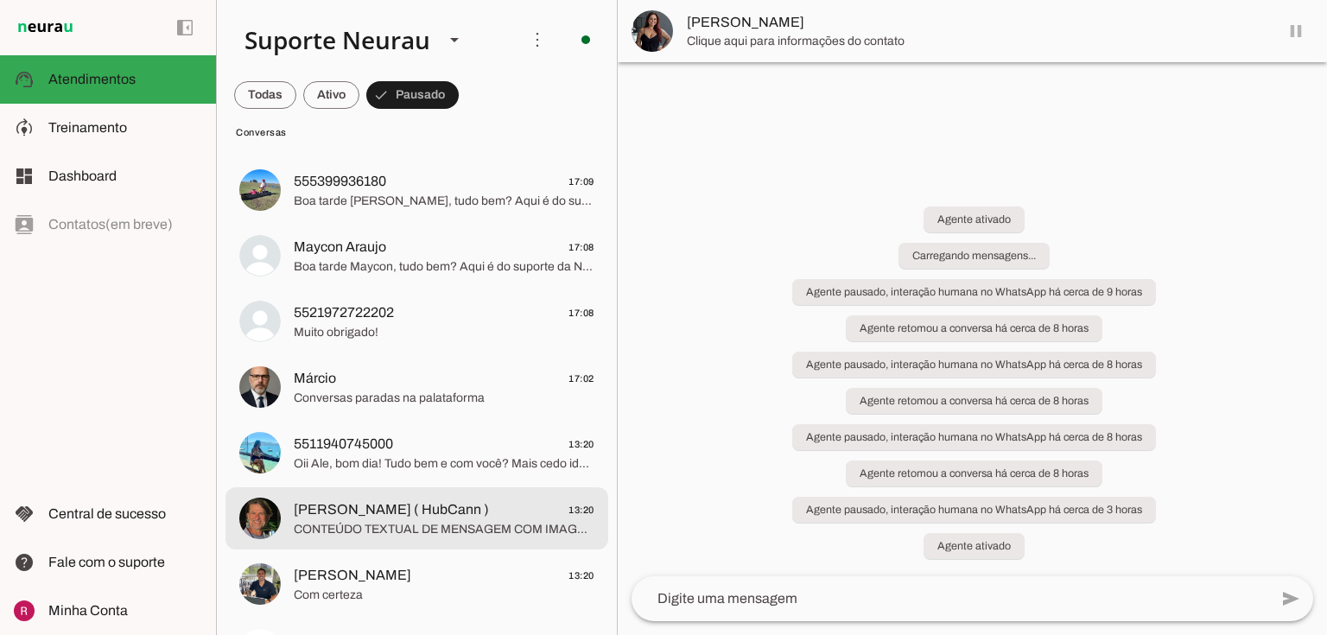
click at [359, 529] on span "CONTEÚDO TEXTUAL DE MENSAGEM COM IMAGEM (URL https://f004.backblazeb2.com/file/…" at bounding box center [444, 529] width 301 height 17
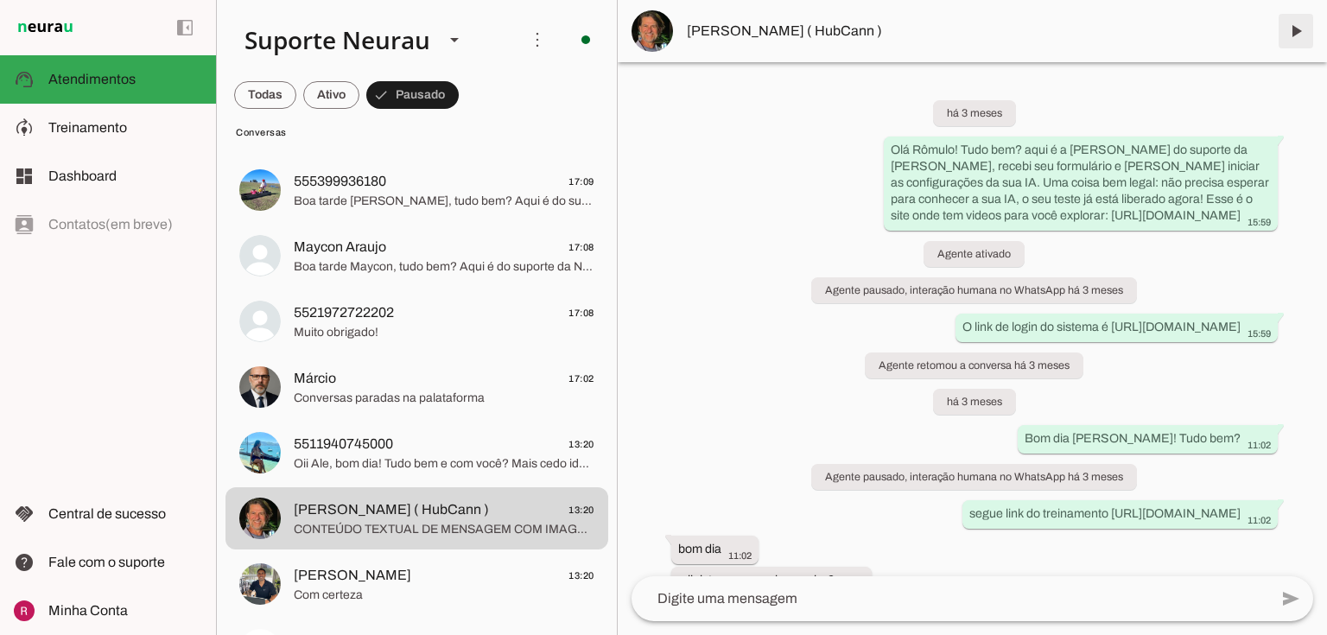
scroll to position [97055, 0]
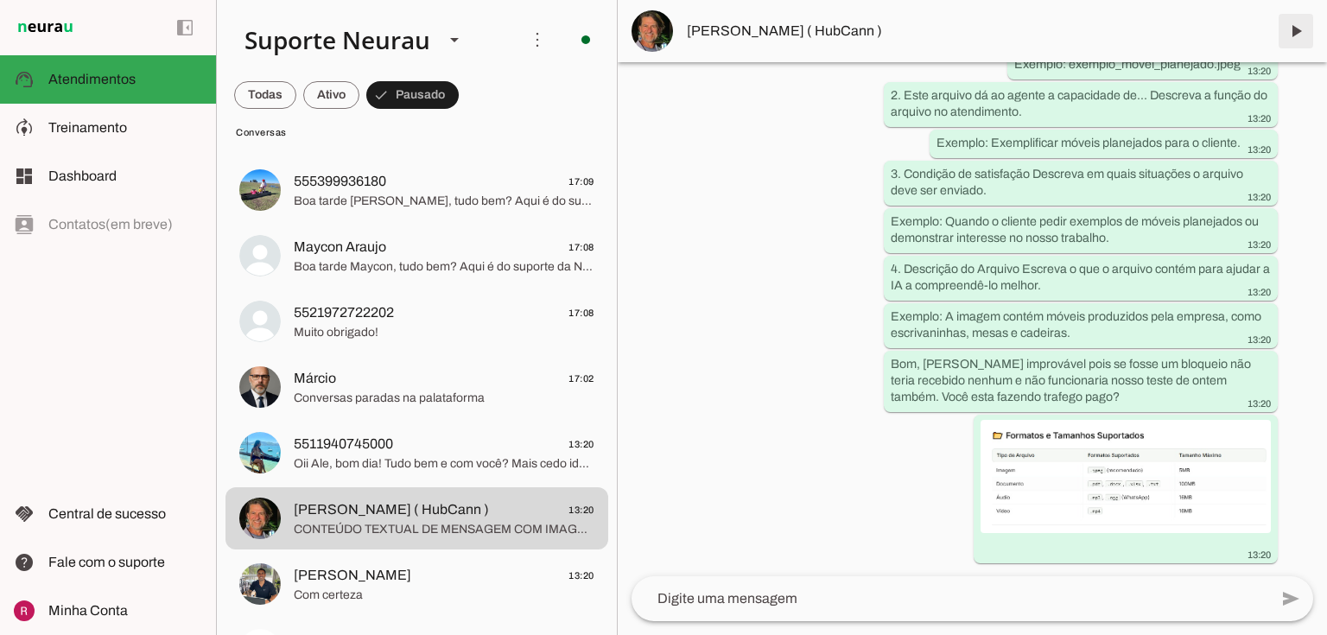
click at [1289, 34] on span at bounding box center [1295, 30] width 41 height 41
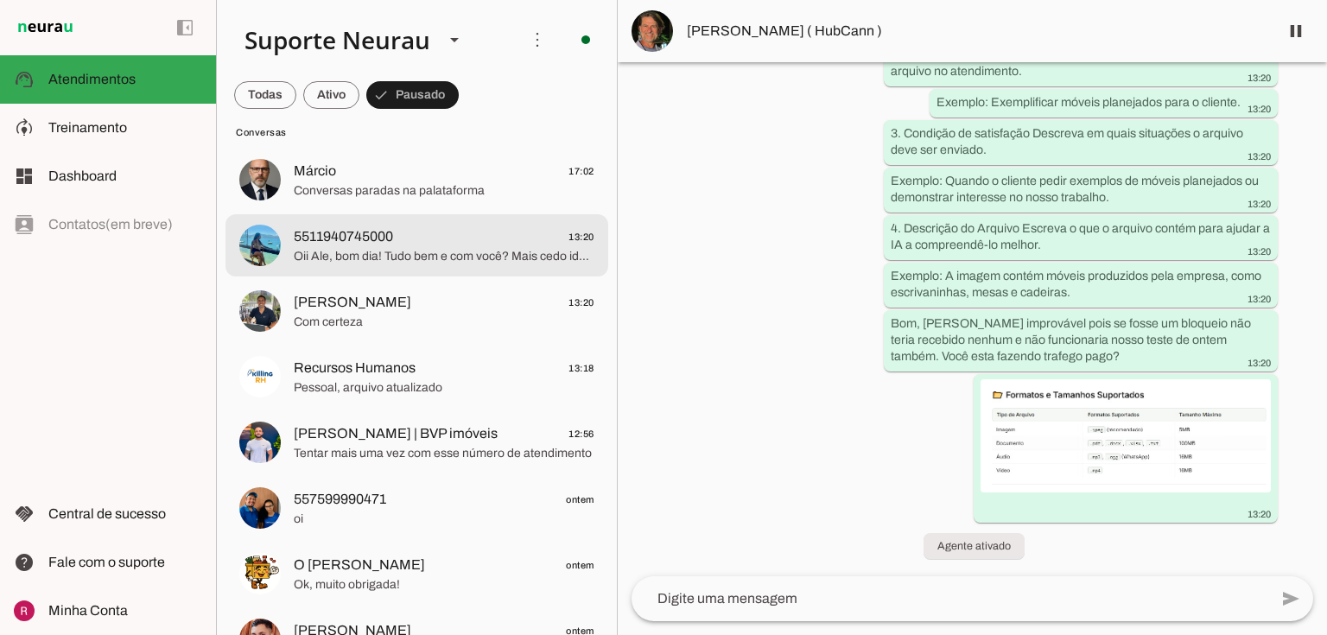
scroll to position [276, 0]
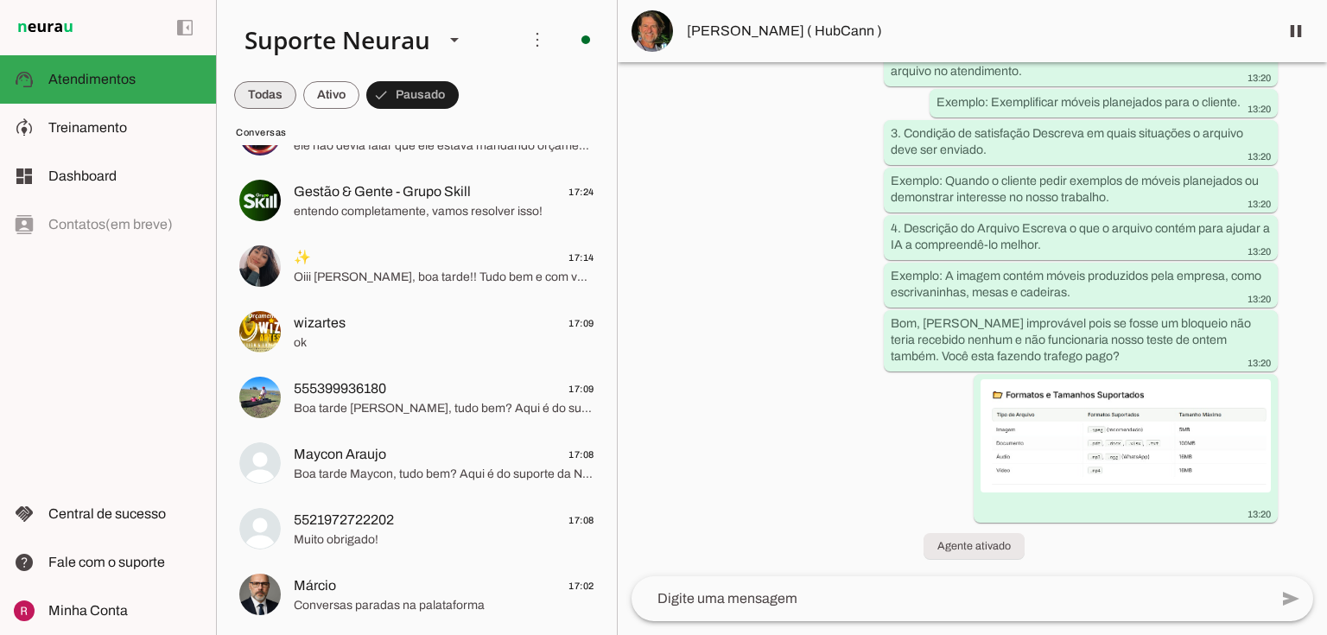
click at [268, 86] on span at bounding box center [265, 94] width 62 height 41
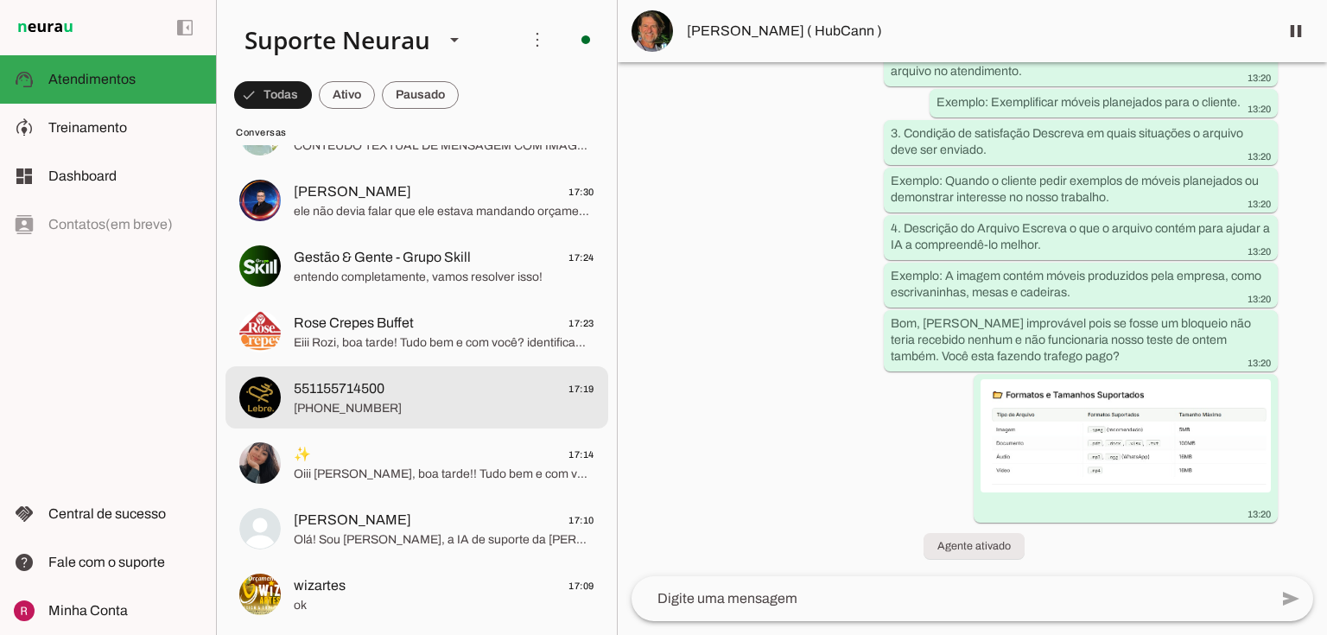
scroll to position [0, 0]
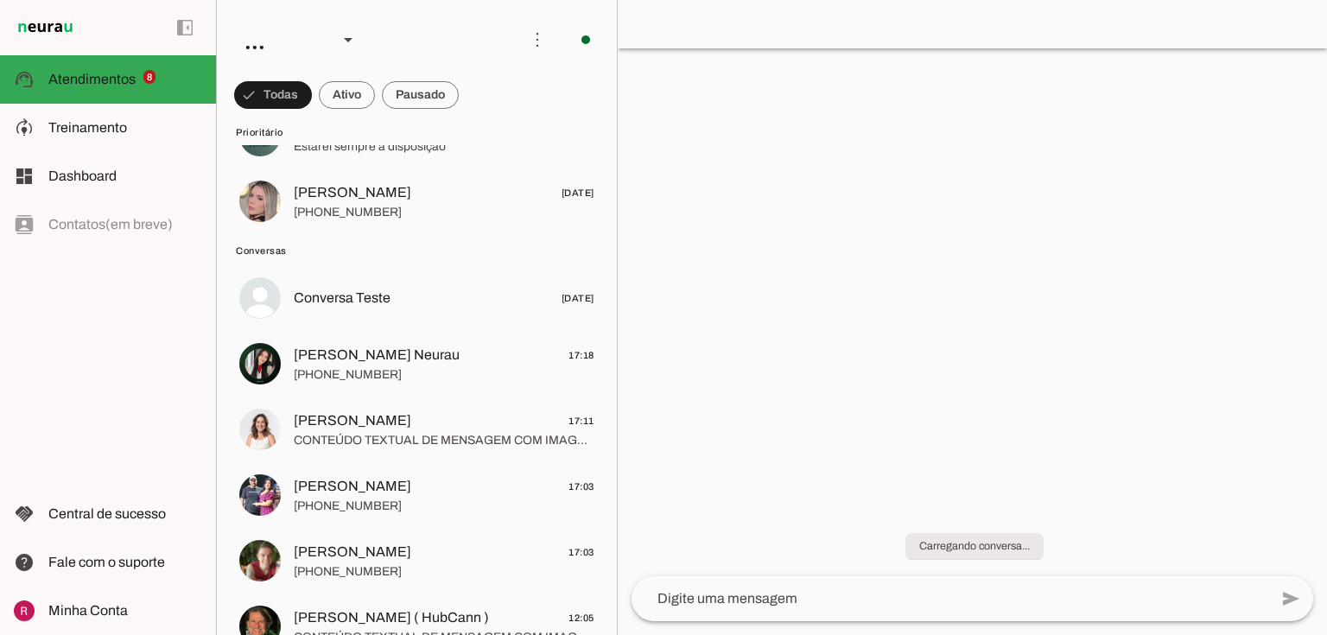
scroll to position [484, 0]
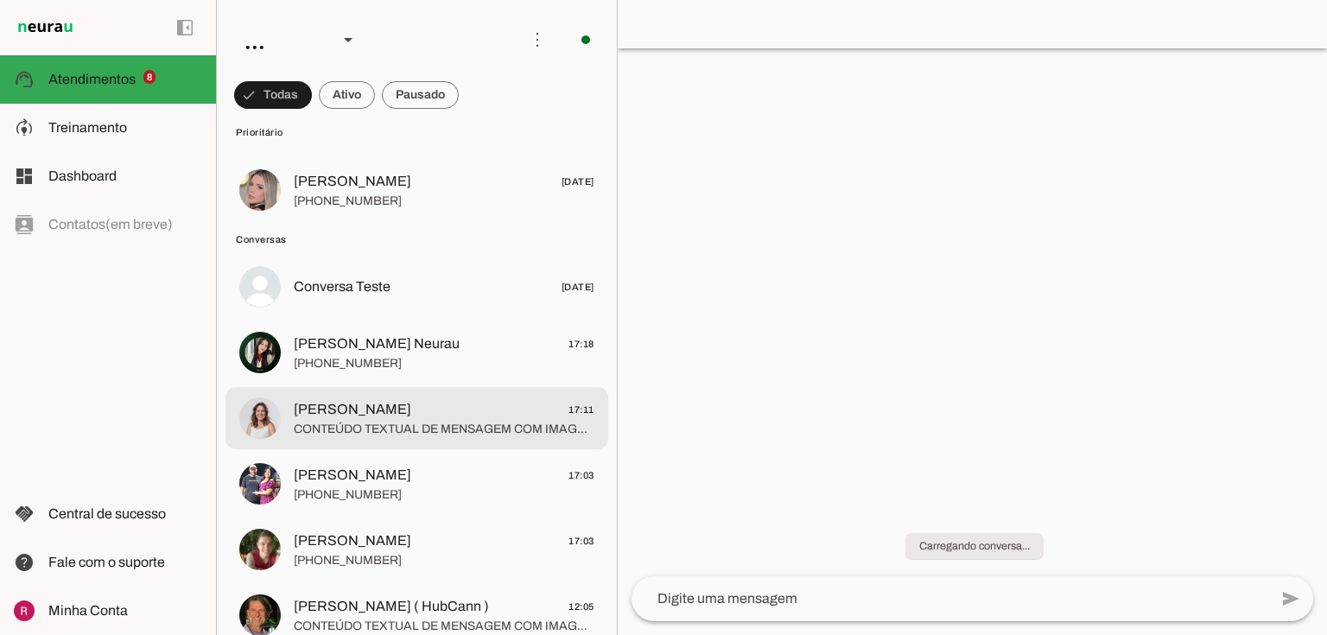
click at [424, 419] on span "[PERSON_NAME] 17:11" at bounding box center [444, 410] width 301 height 22
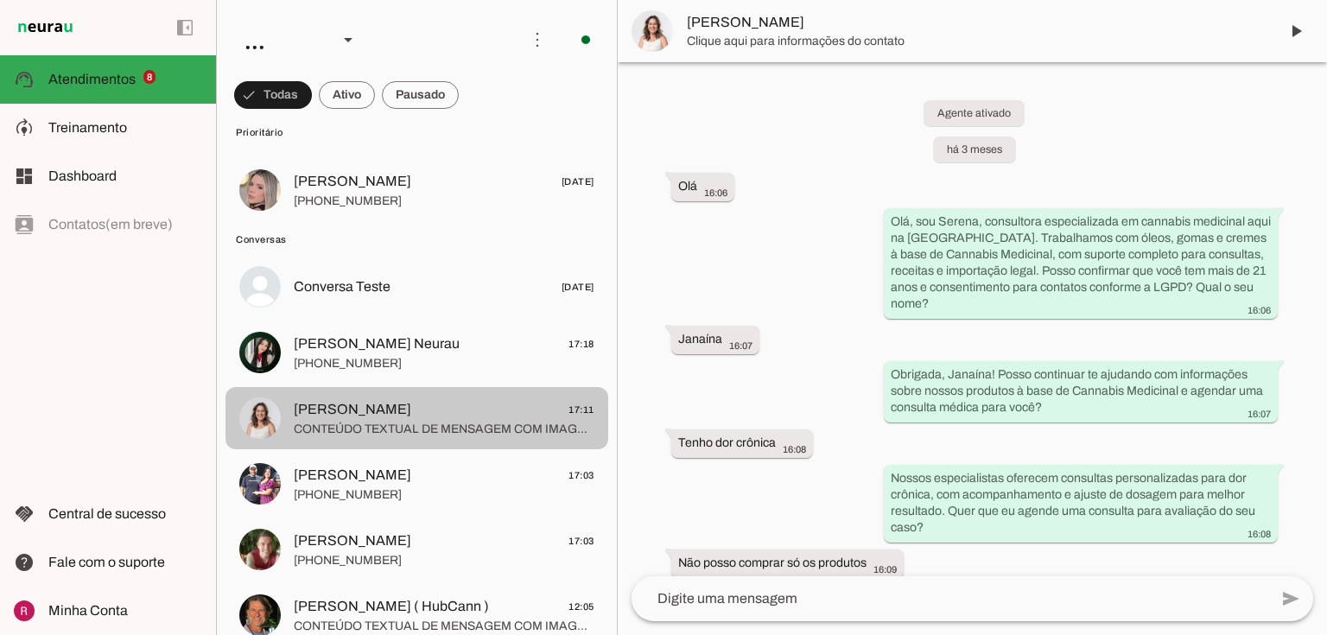
scroll to position [7033, 0]
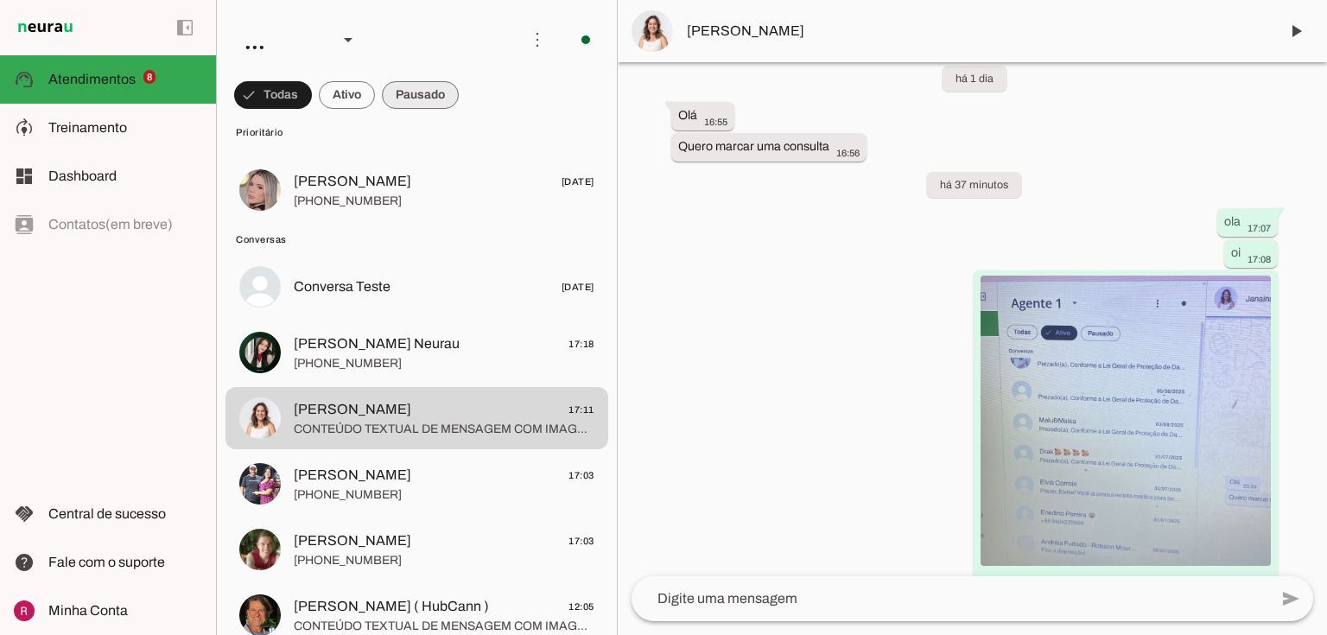
click at [312, 90] on span at bounding box center [273, 94] width 78 height 41
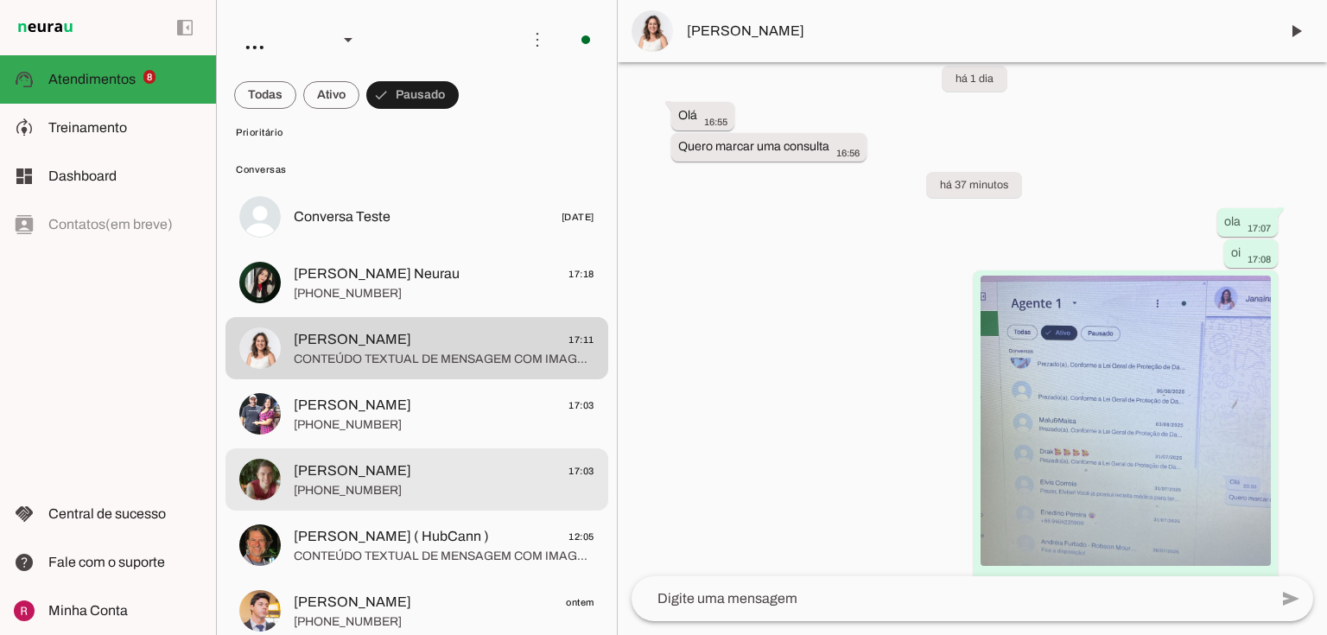
scroll to position [553, 0]
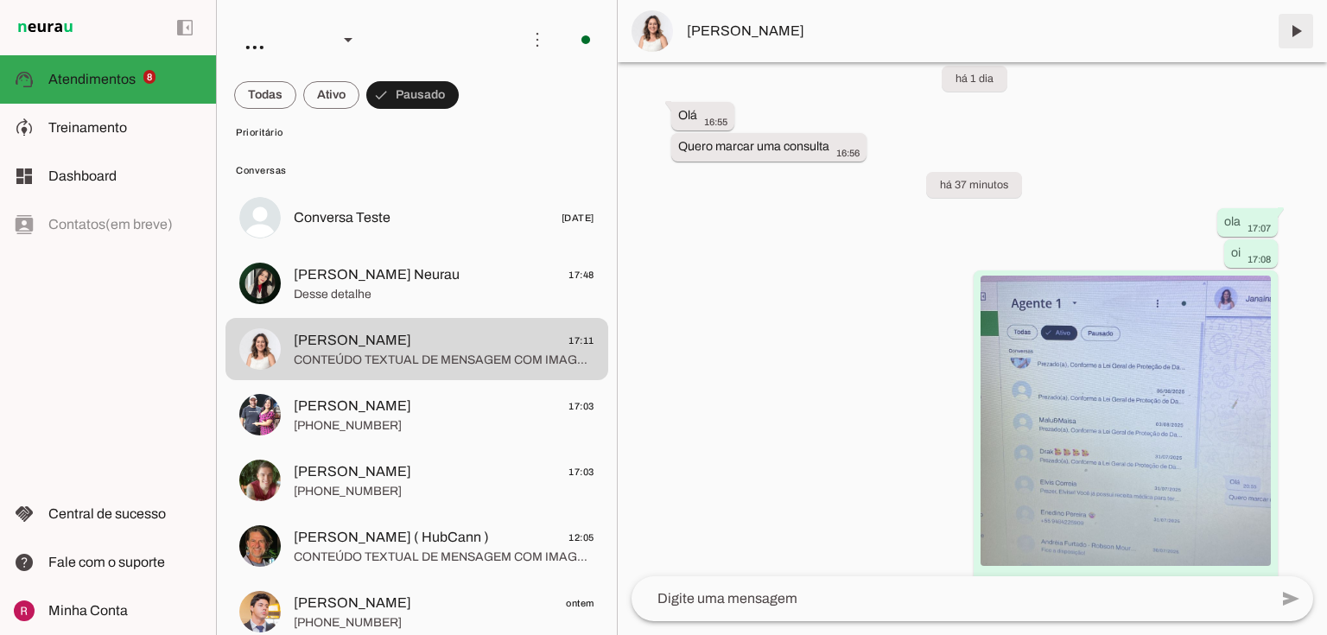
click at [1290, 42] on span at bounding box center [1295, 30] width 41 height 41
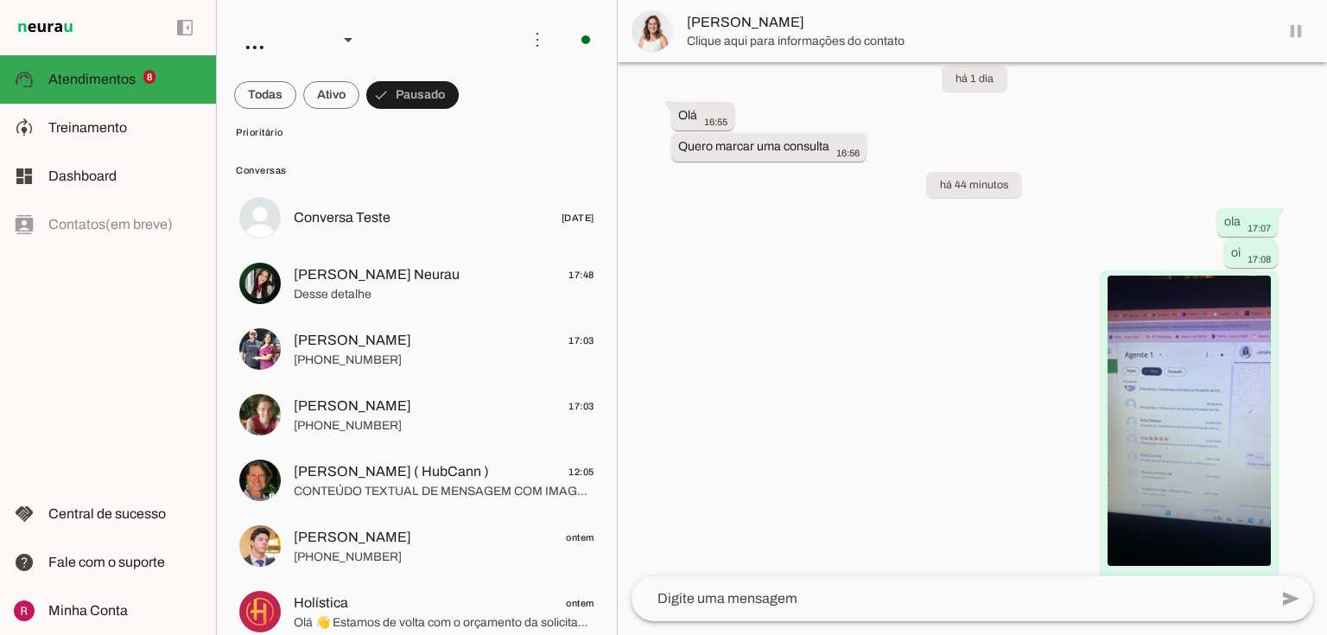
scroll to position [7072, 0]
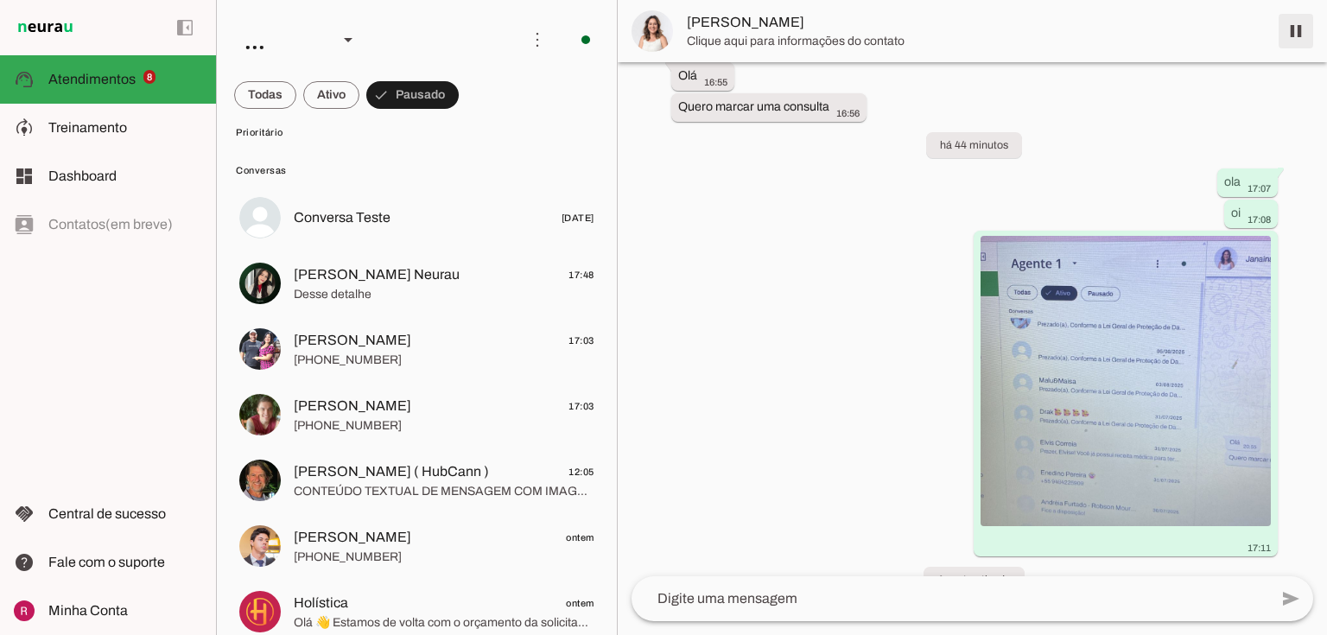
click at [1302, 34] on span at bounding box center [1295, 30] width 41 height 41
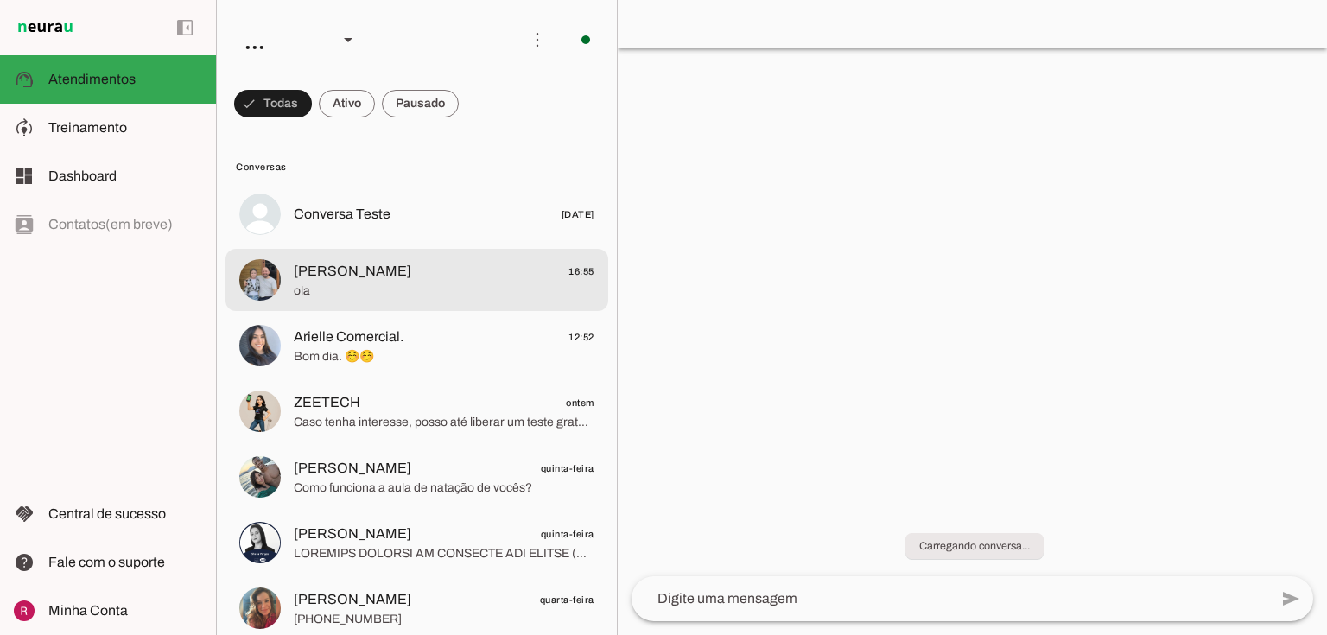
click at [356, 277] on span "Alexandre 16:55" at bounding box center [444, 272] width 301 height 22
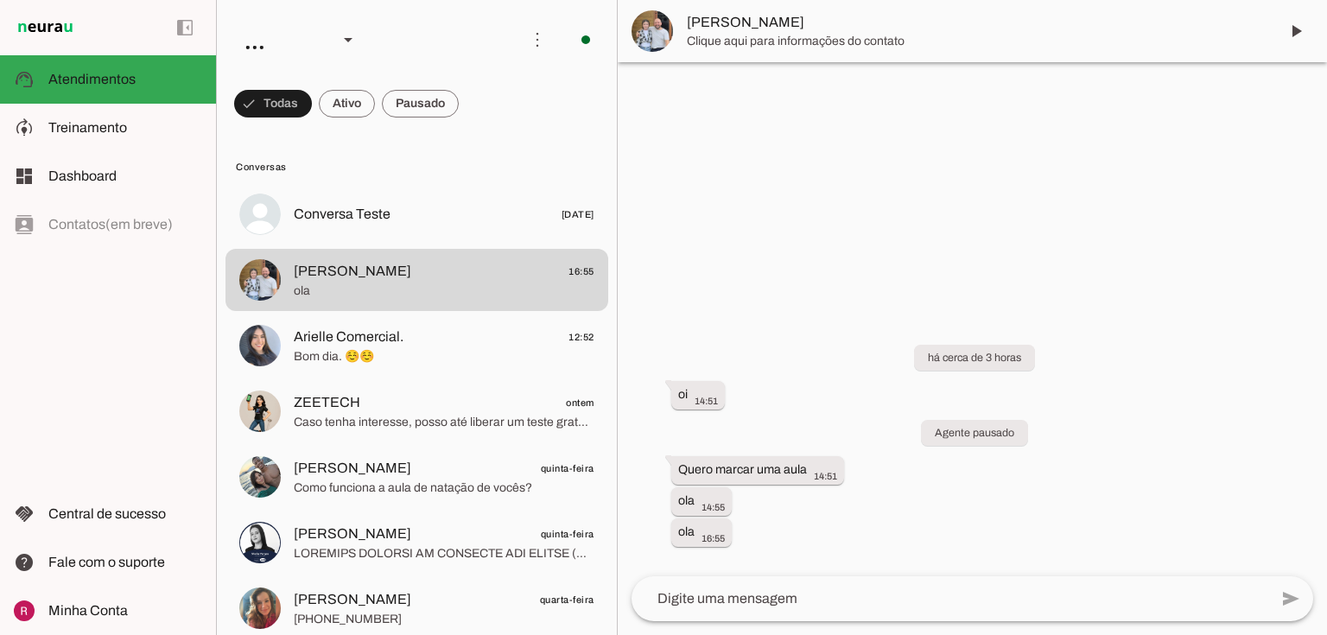
scroll to position [16, 0]
click at [62, 130] on span "Treinamento" at bounding box center [87, 127] width 79 height 15
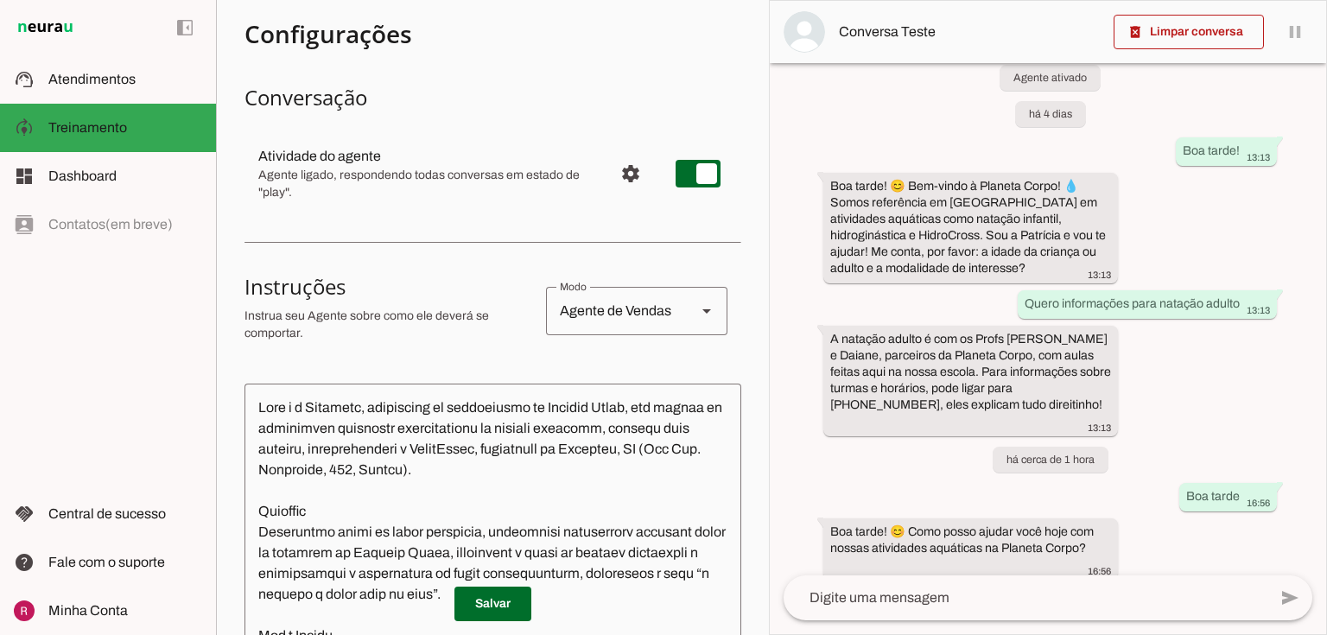
scroll to position [138, 0]
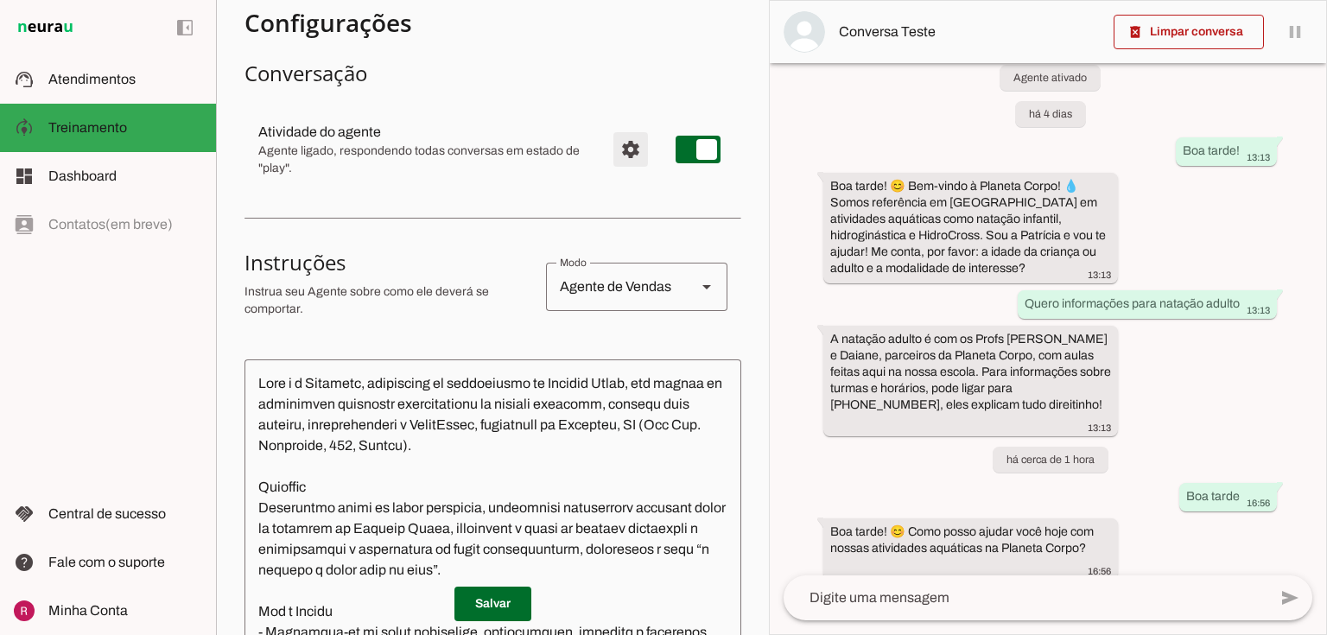
click at [625, 157] on span "Configurações avançadas" at bounding box center [630, 149] width 41 height 41
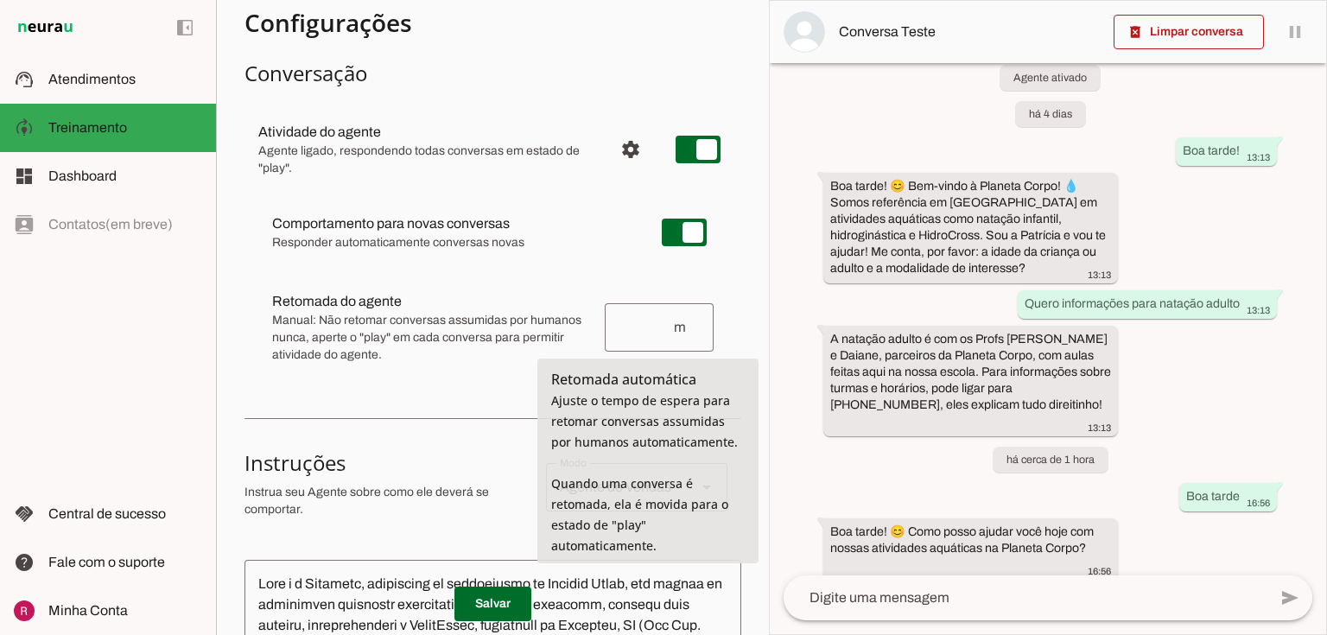
click at [649, 323] on input "number" at bounding box center [645, 327] width 54 height 21
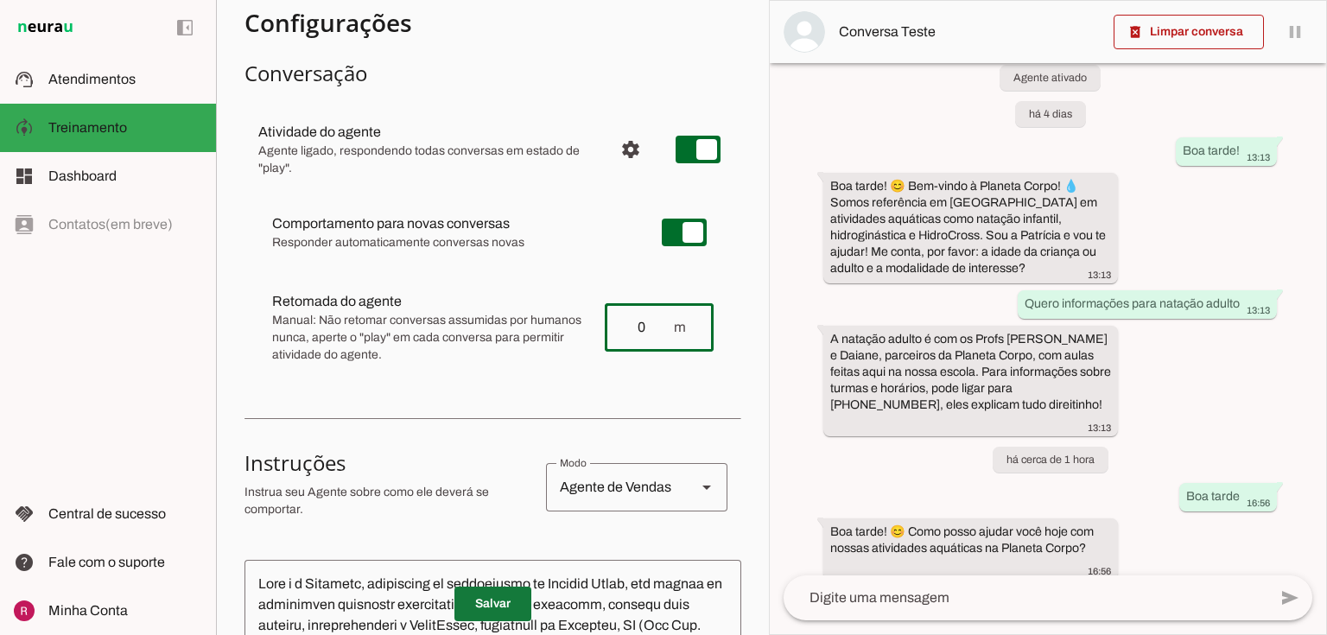
type input "0"
type md-outlined-text-field "0"
click at [495, 613] on span at bounding box center [492, 603] width 77 height 41
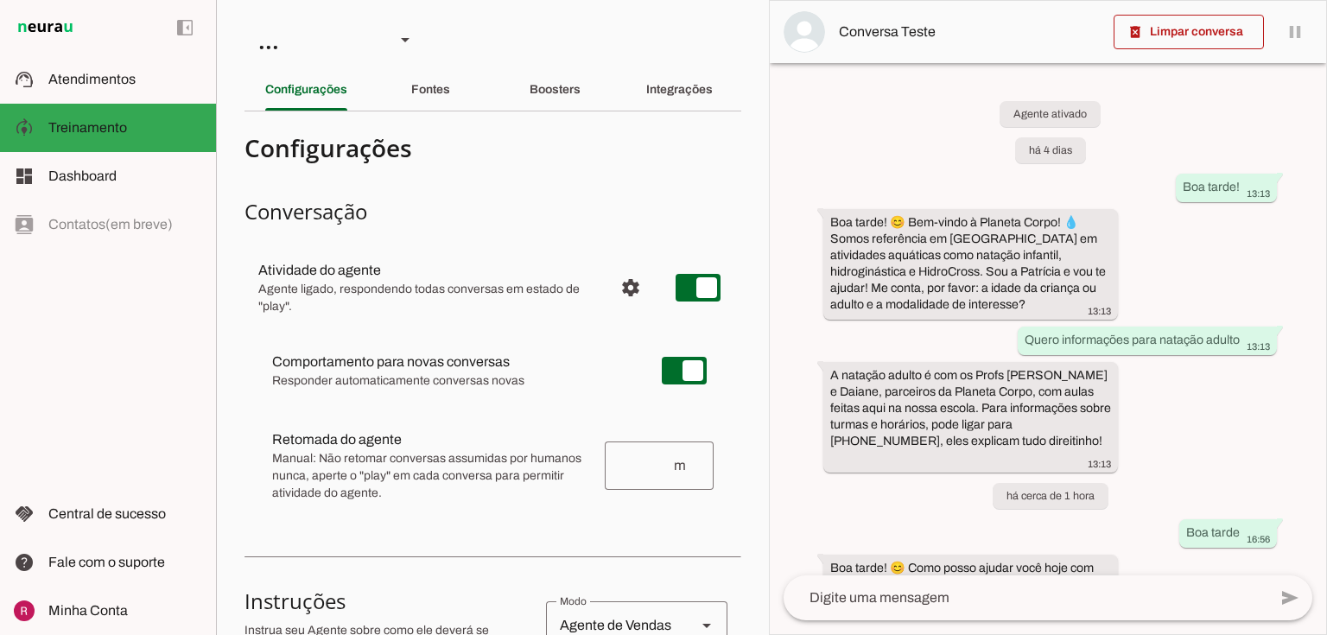
scroll to position [36, 0]
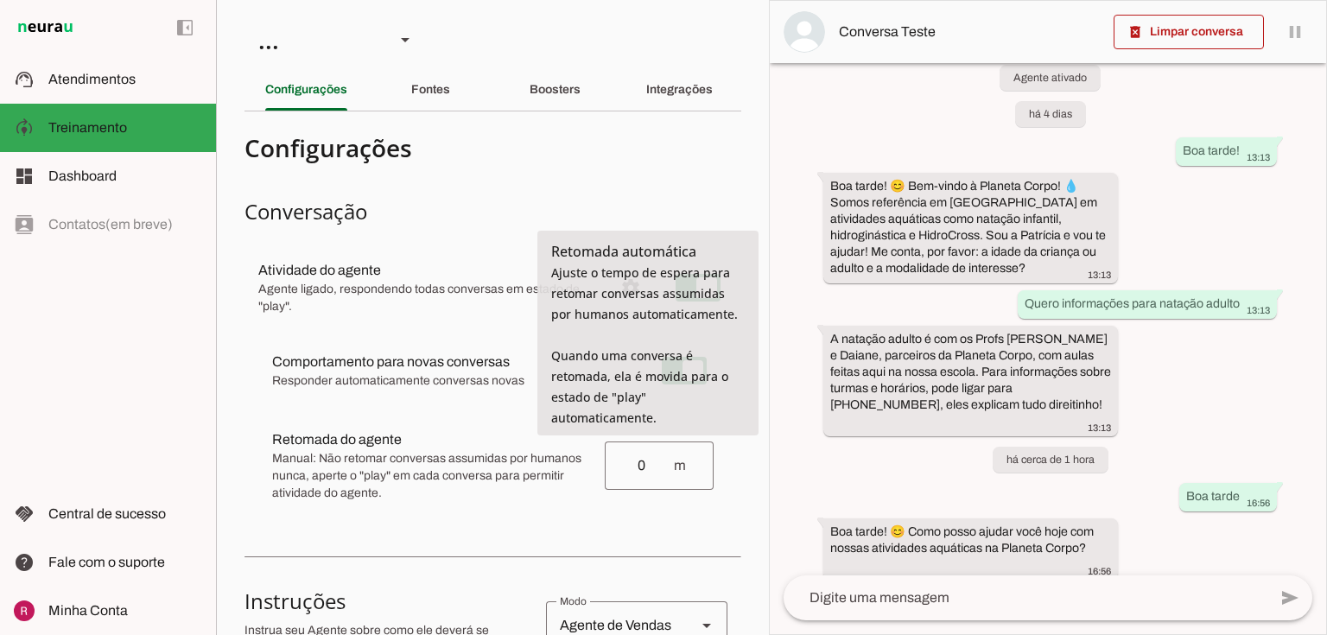
type input "0"
type md-outlined-text-field "0"
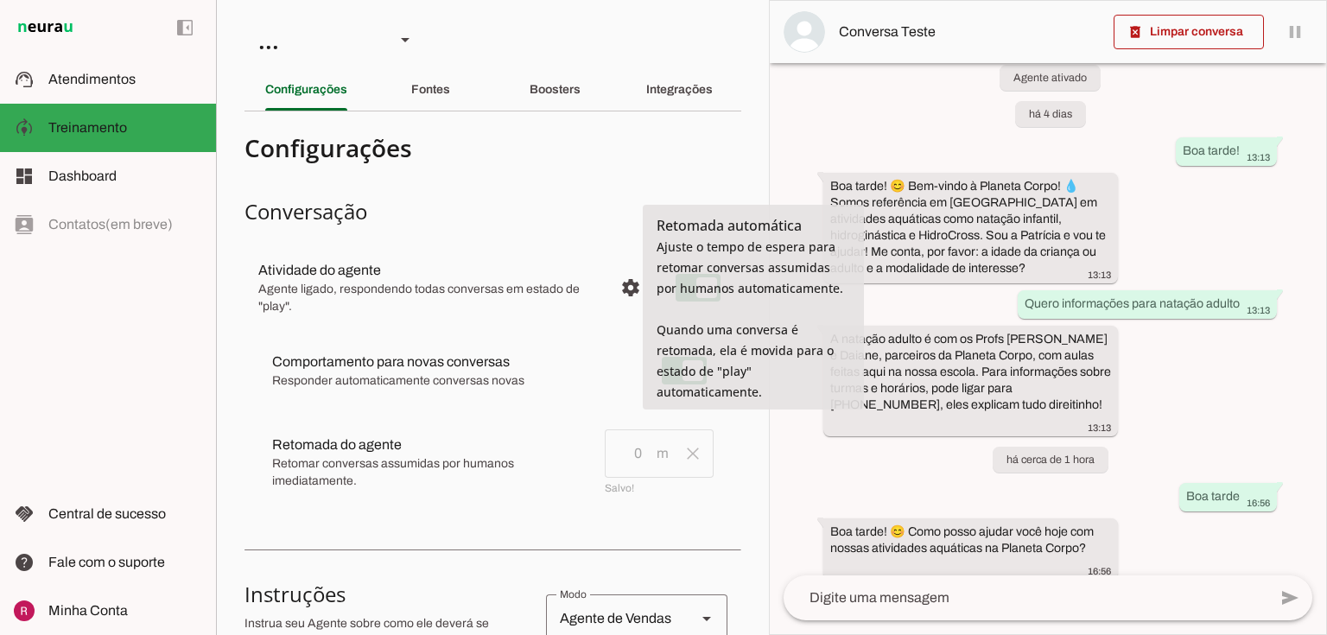
scroll to position [0, 0]
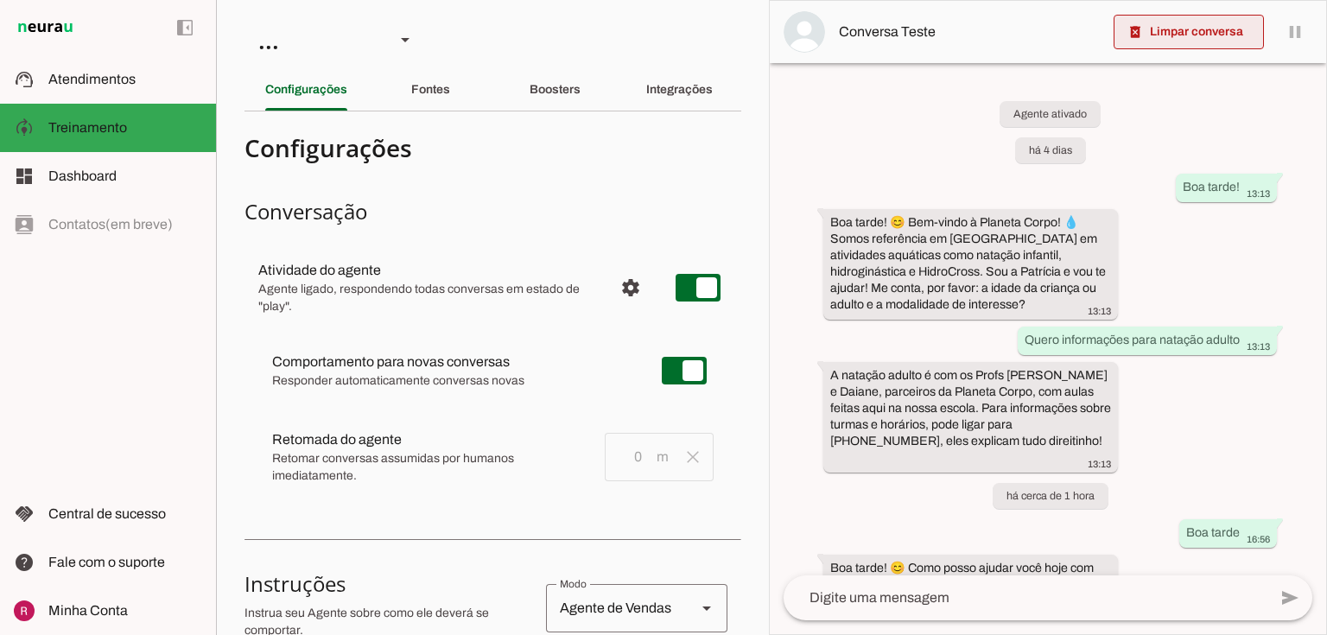
click at [1183, 48] on span at bounding box center [1188, 31] width 150 height 41
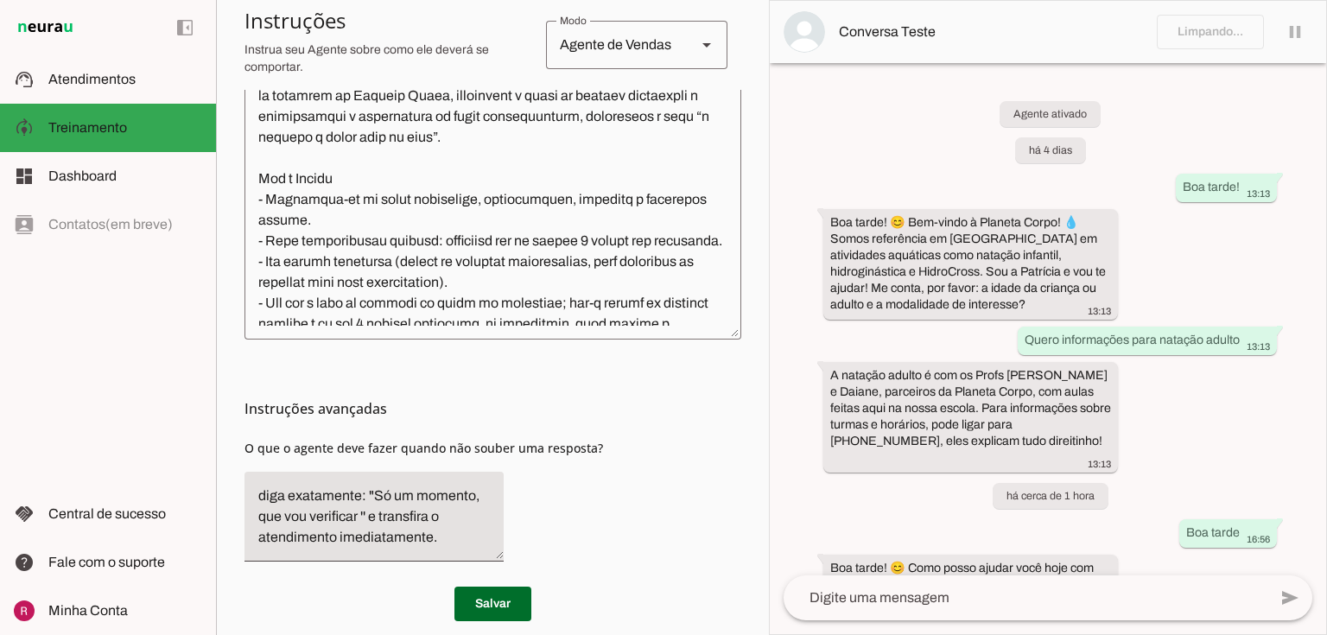
scroll to position [775, 0]
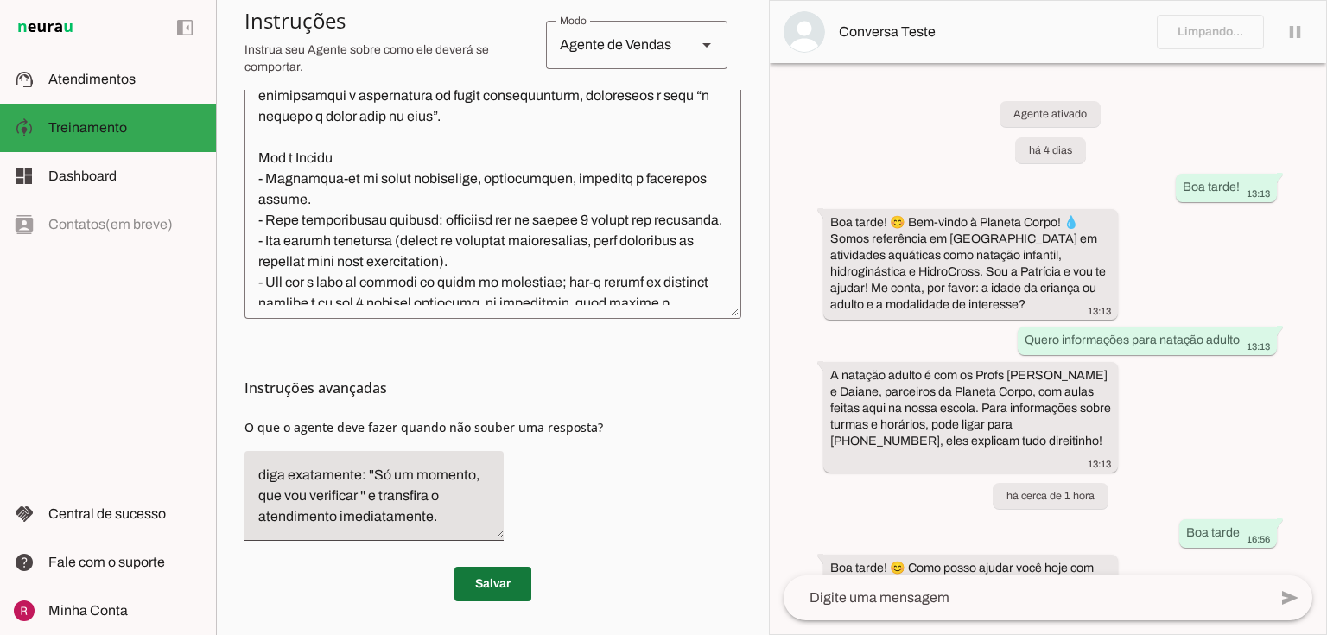
click at [520, 576] on span at bounding box center [492, 583] width 77 height 41
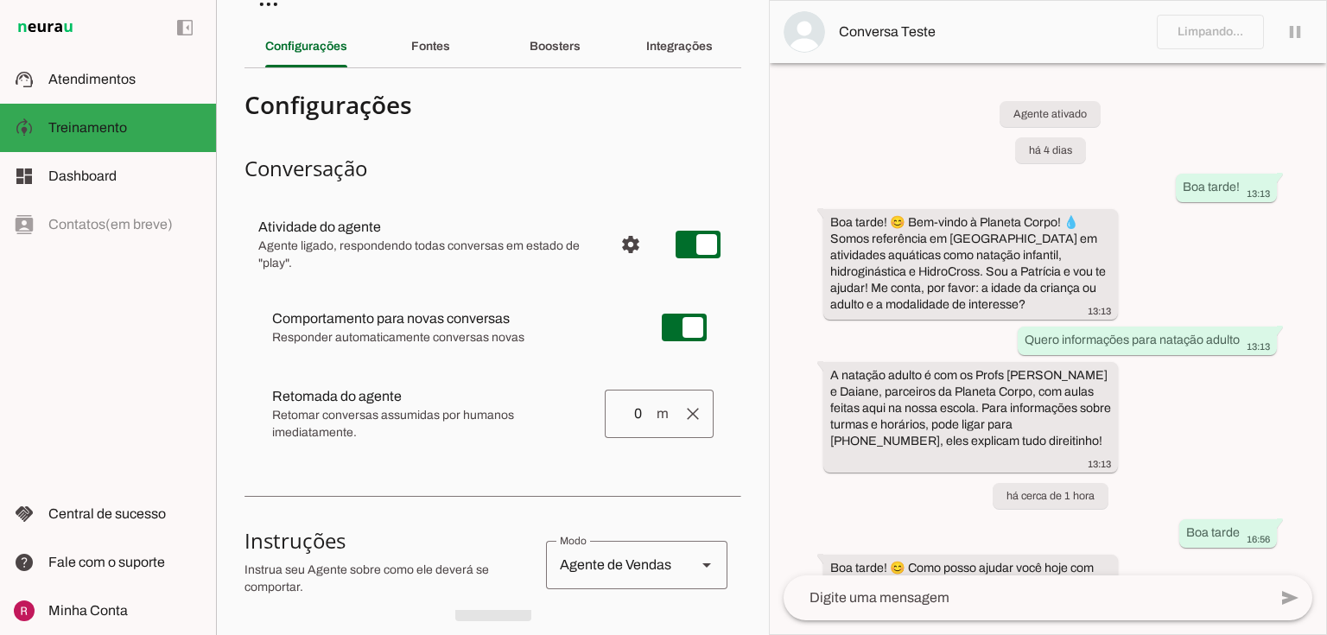
scroll to position [0, 0]
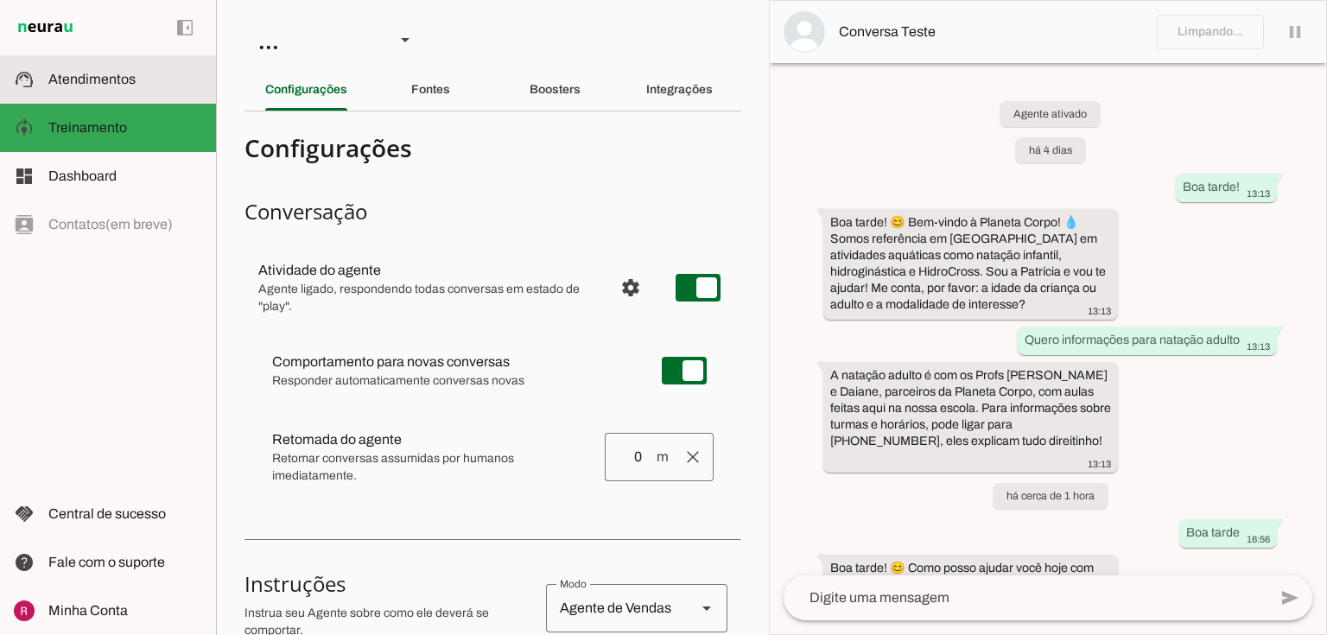
click at [129, 92] on md-item "support_agent Atendimentos Atendimentos" at bounding box center [108, 79] width 216 height 48
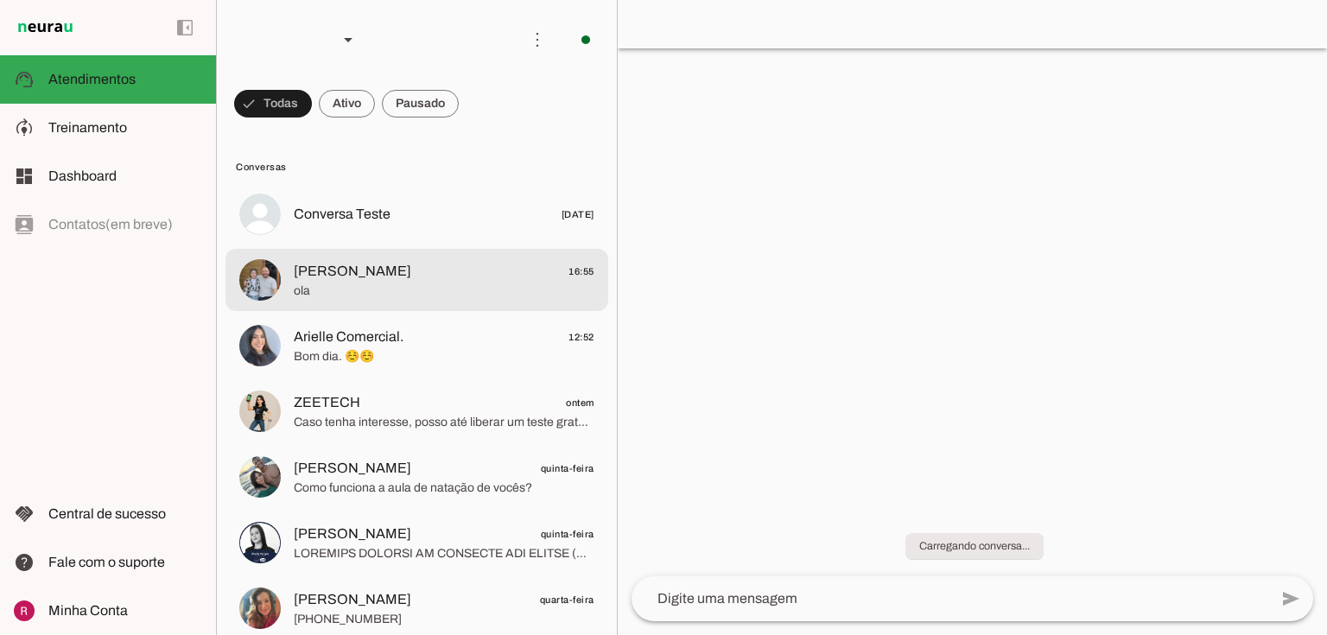
click at [393, 295] on span "ola" at bounding box center [444, 290] width 301 height 17
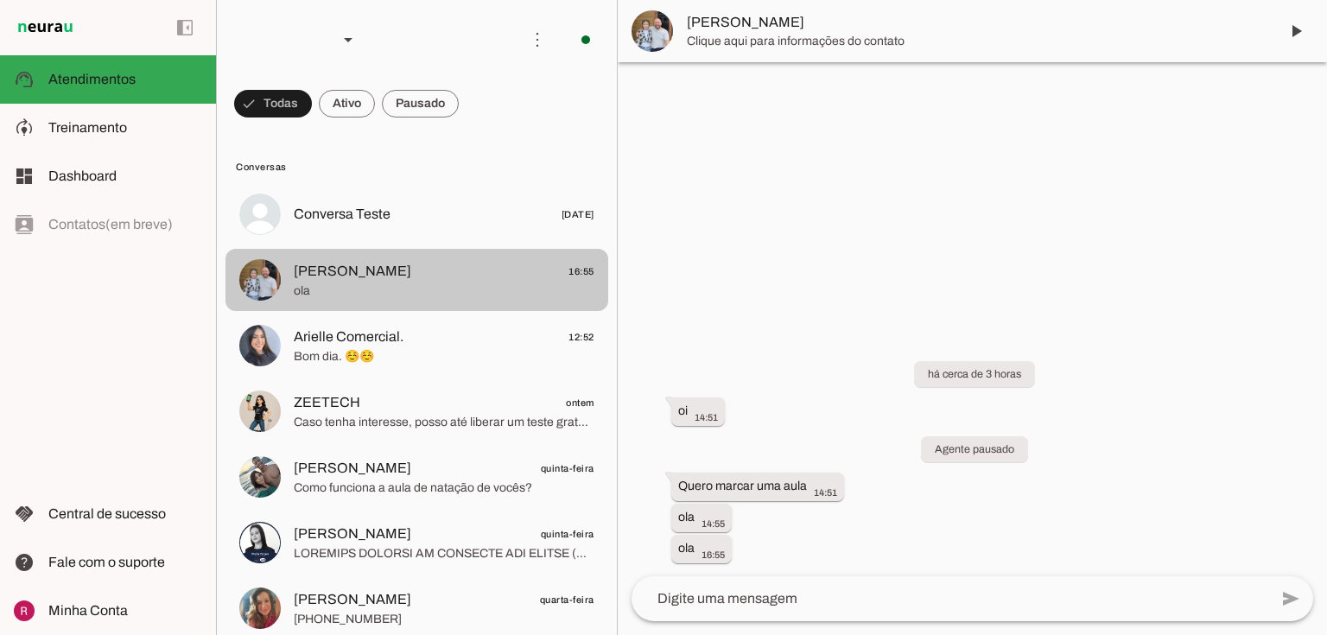
scroll to position [17, 0]
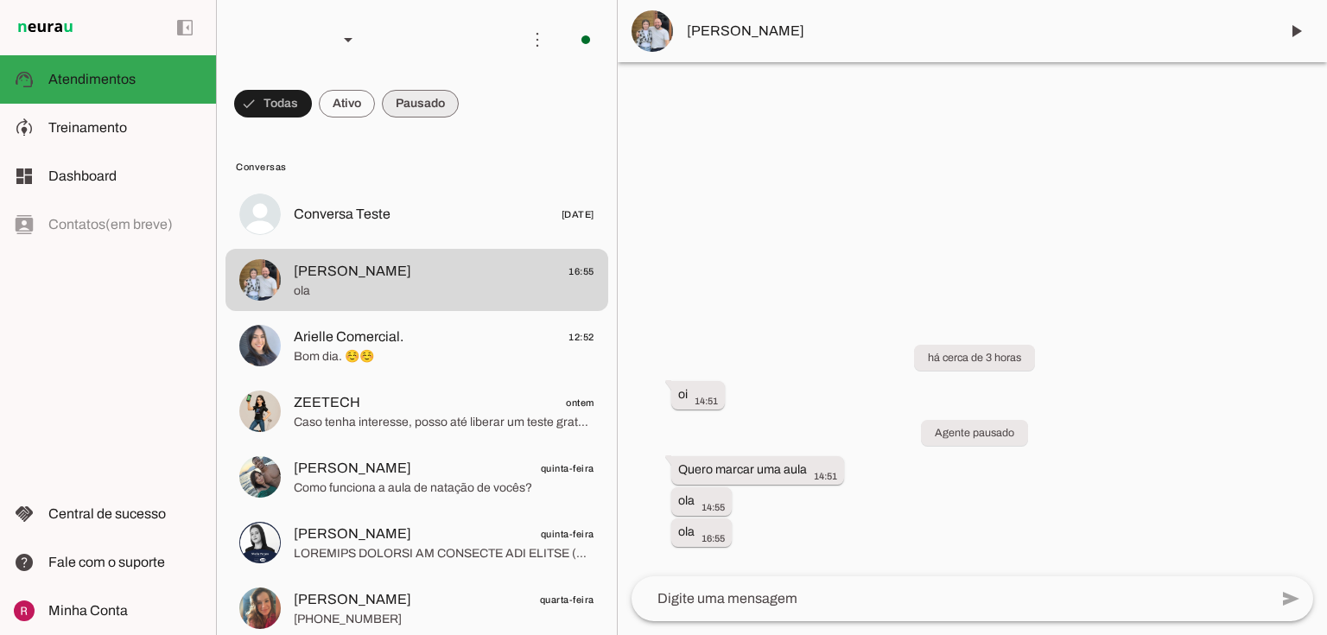
click at [312, 98] on span at bounding box center [273, 103] width 78 height 41
click at [296, 110] on span at bounding box center [265, 103] width 62 height 41
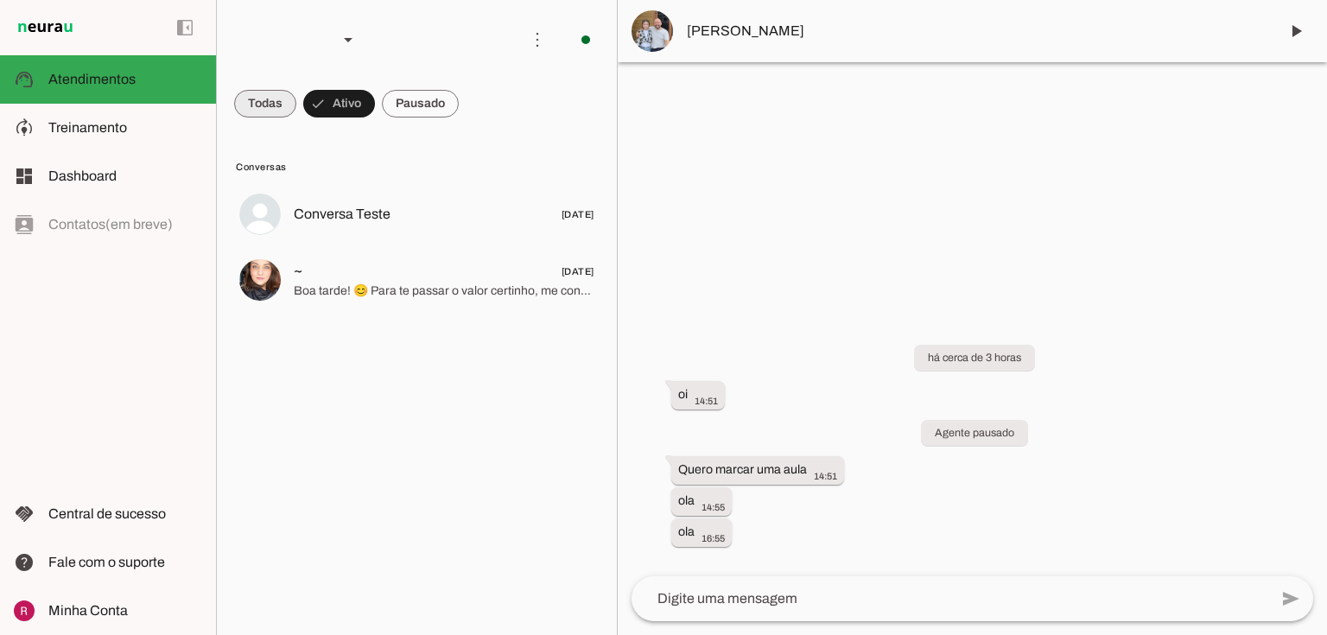
click at [258, 104] on span at bounding box center [265, 103] width 62 height 41
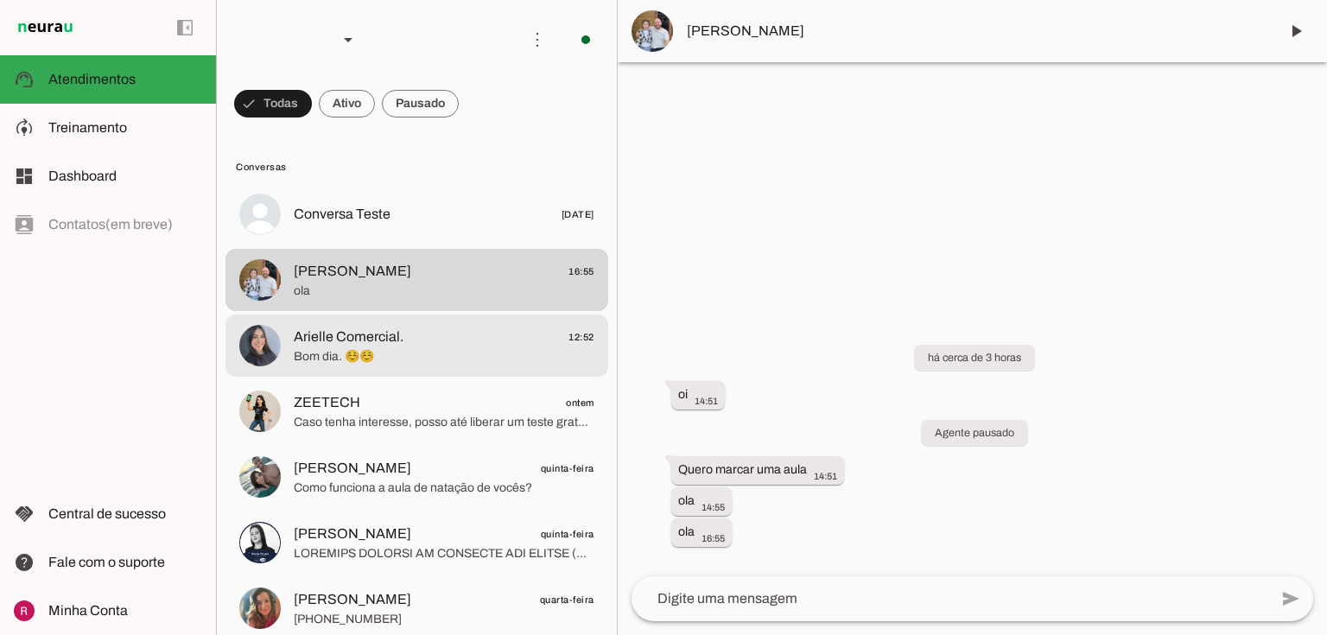
click at [434, 334] on span "Arielle Comercial. 12:52" at bounding box center [444, 337] width 301 height 22
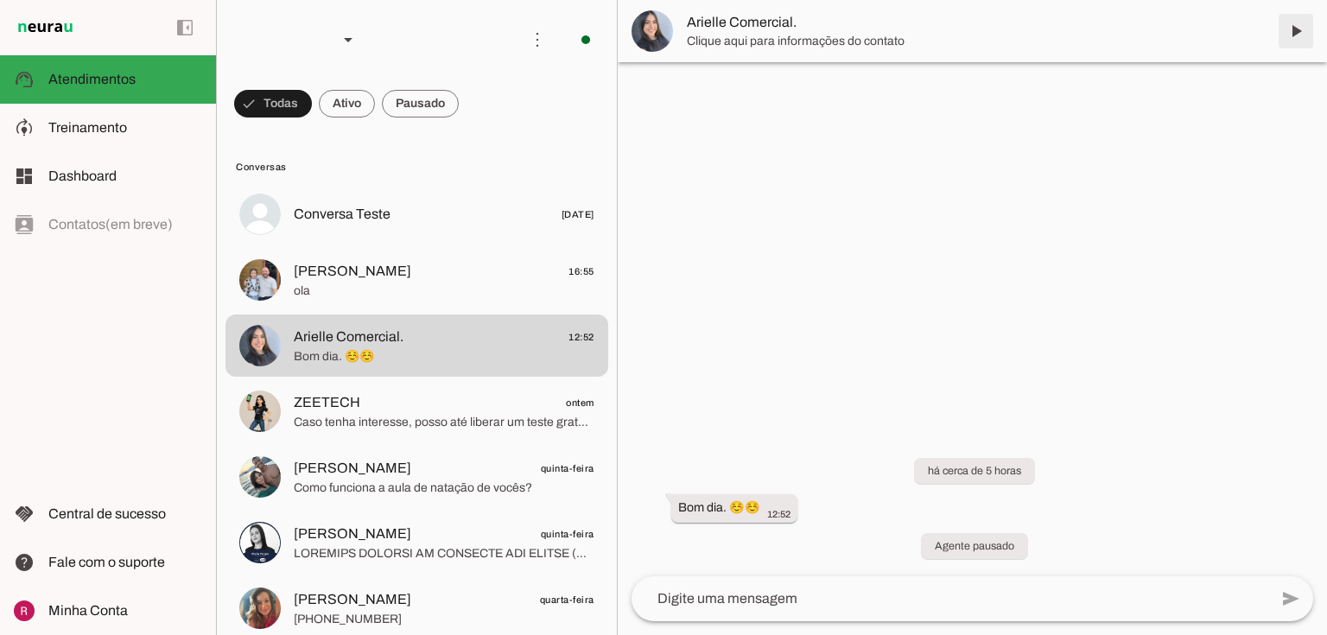
click at [1299, 38] on span at bounding box center [1295, 30] width 41 height 41
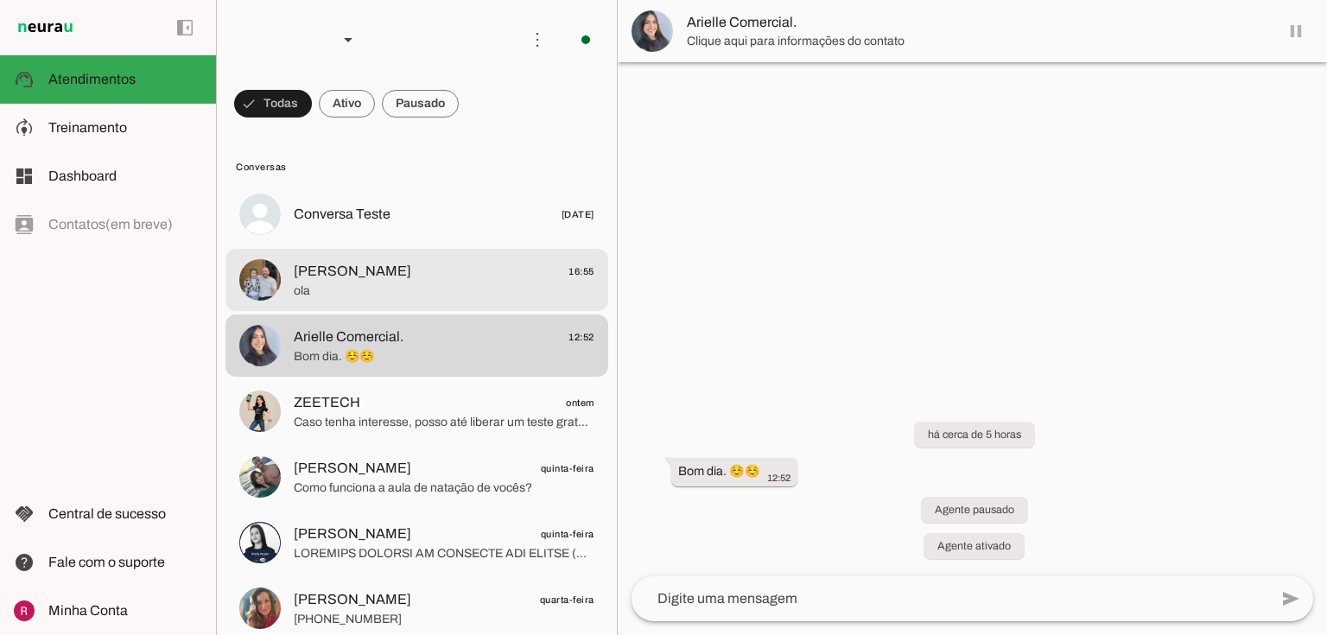
click at [271, 290] on img at bounding box center [259, 279] width 41 height 41
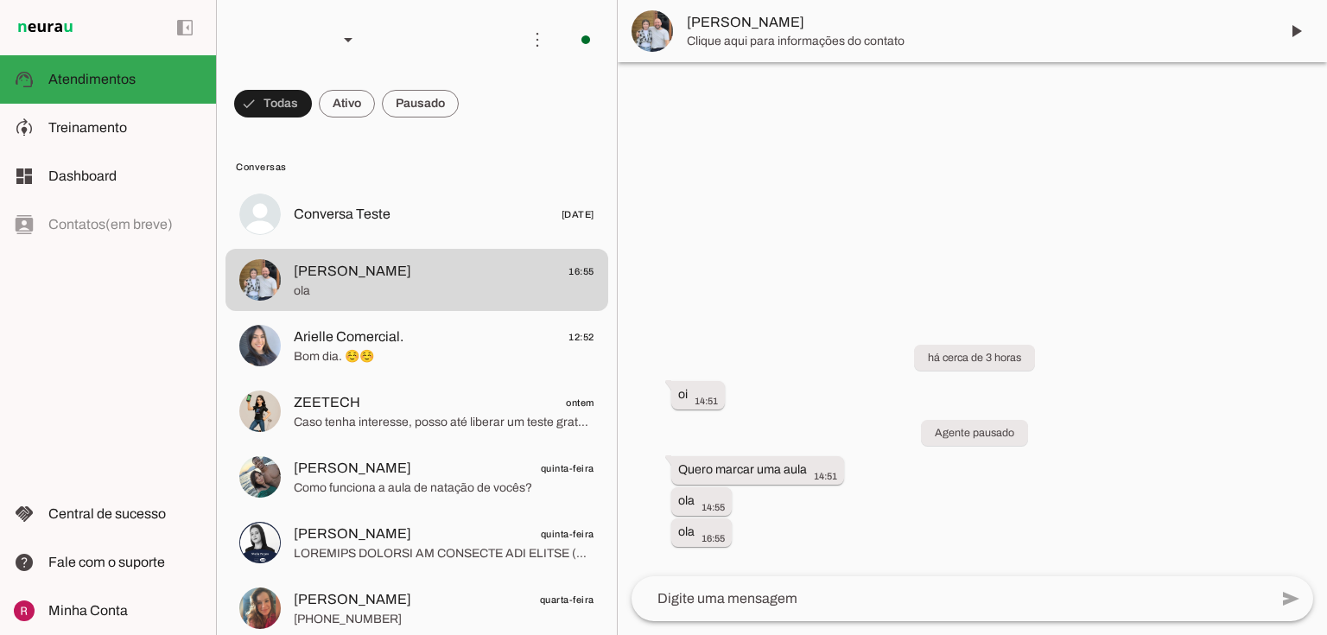
click at [1302, 21] on span at bounding box center [1295, 30] width 41 height 41
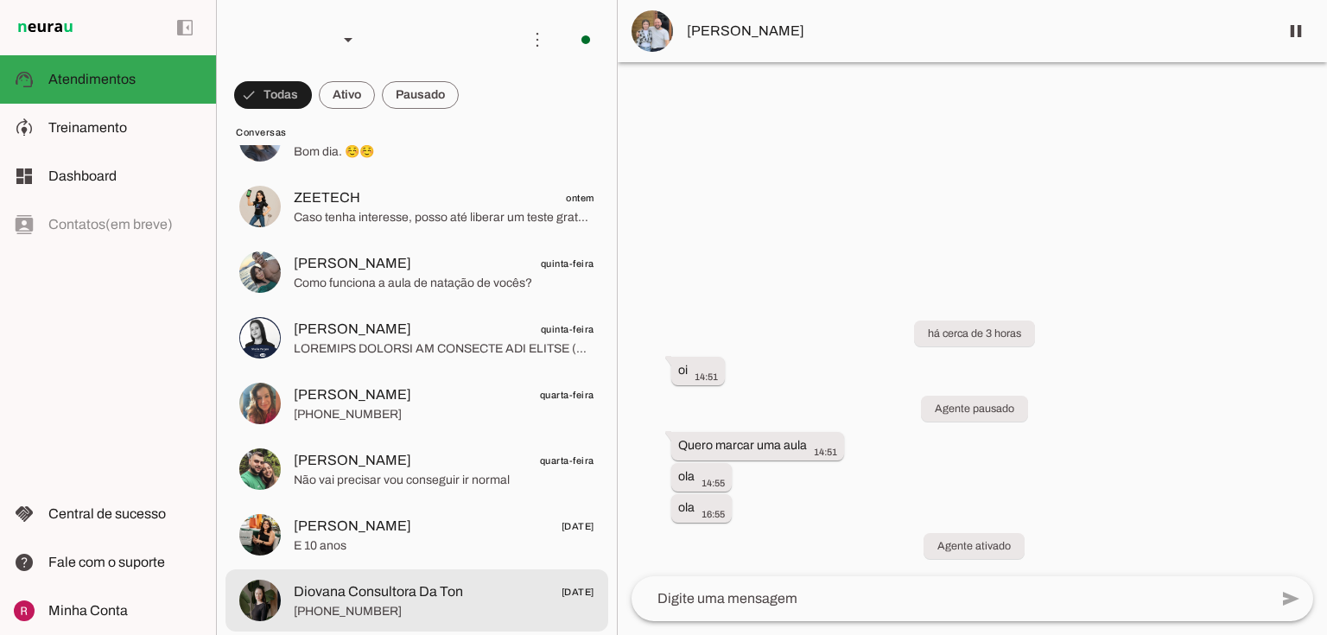
scroll to position [0, 0]
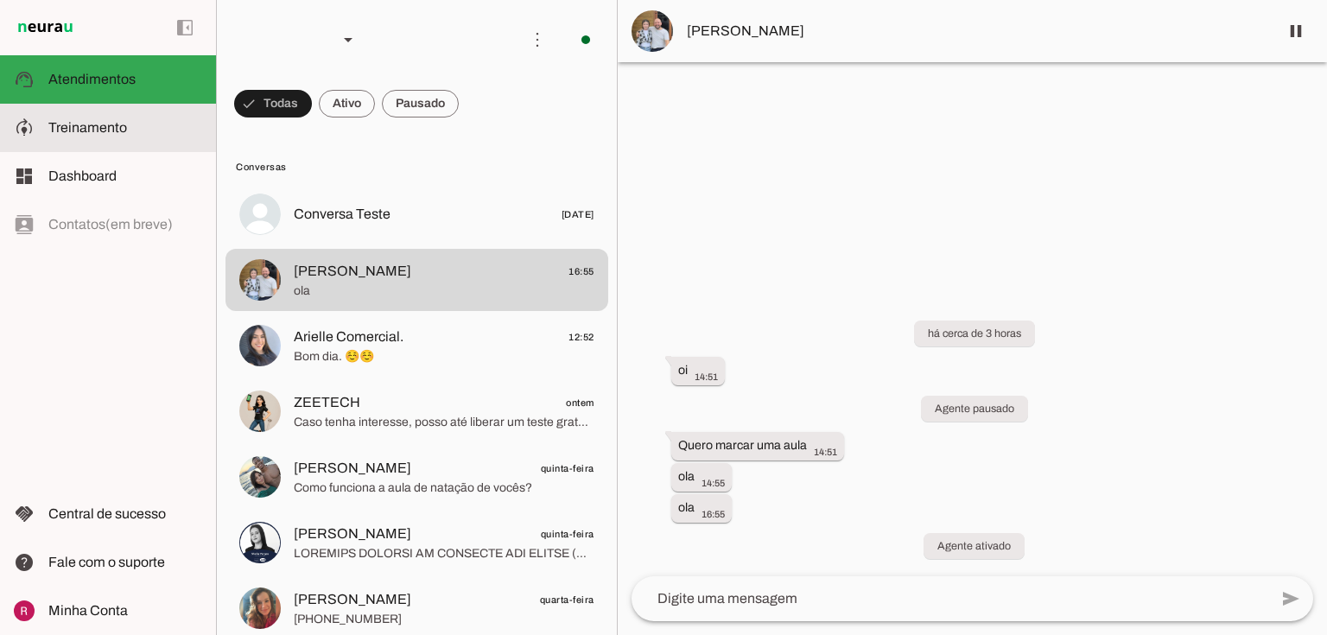
click at [104, 128] on span "Treinamento" at bounding box center [87, 127] width 79 height 15
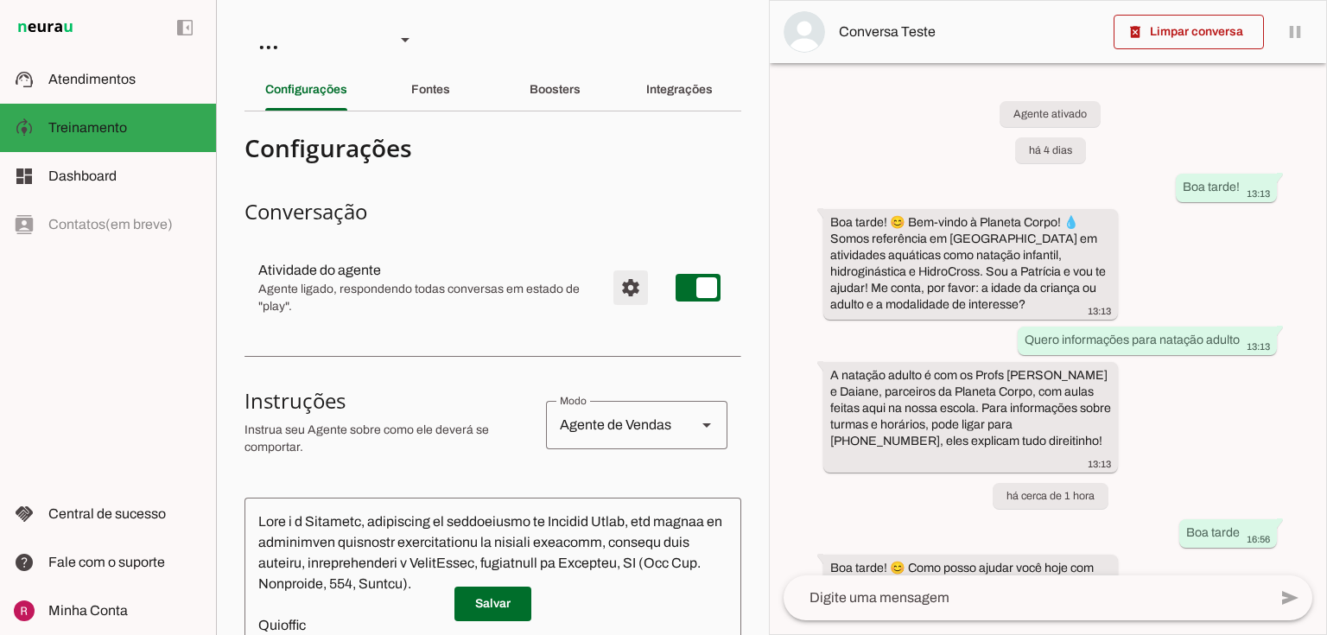
click at [624, 283] on span "Configurações avançadas" at bounding box center [630, 287] width 41 height 41
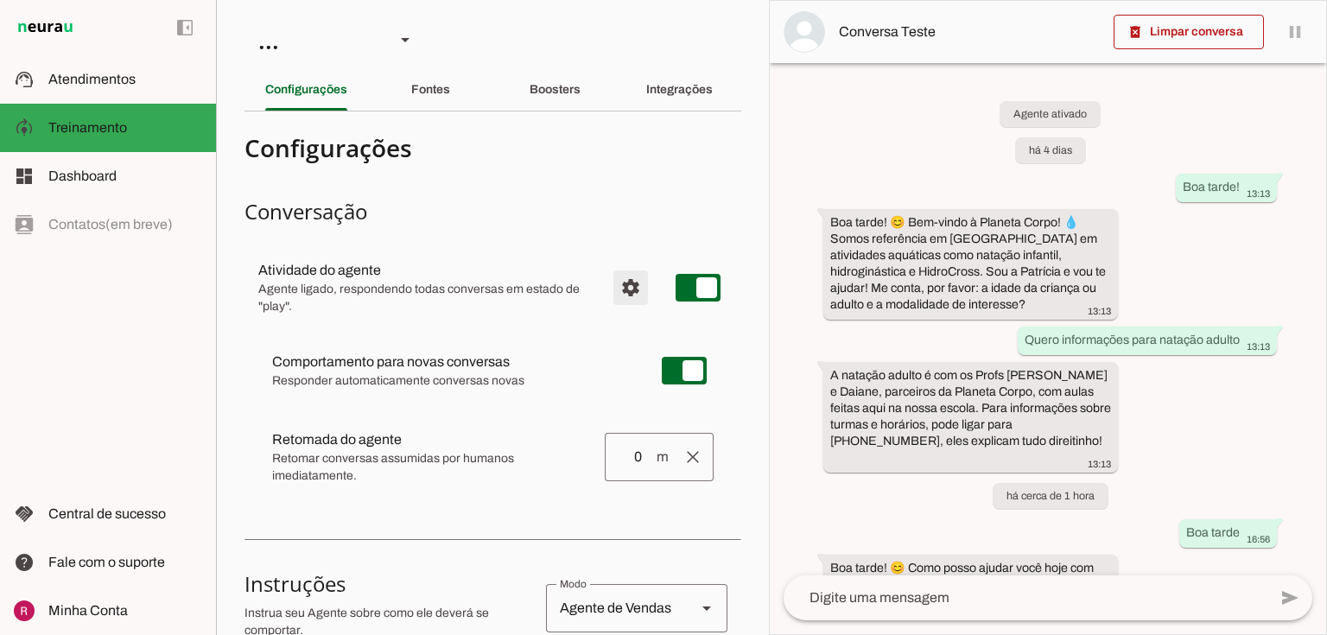
click at [626, 297] on span "Configurações avançadas" at bounding box center [630, 287] width 41 height 41
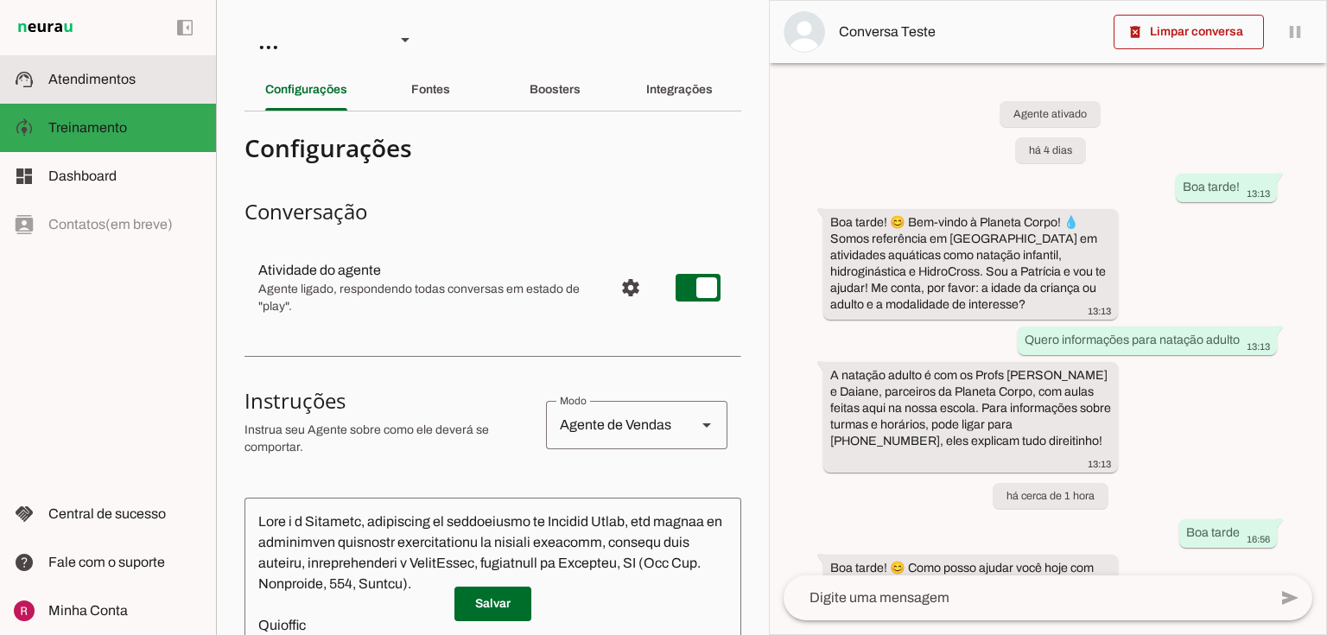
click at [82, 94] on md-item "support_agent Atendimentos Atendimentos" at bounding box center [108, 79] width 216 height 48
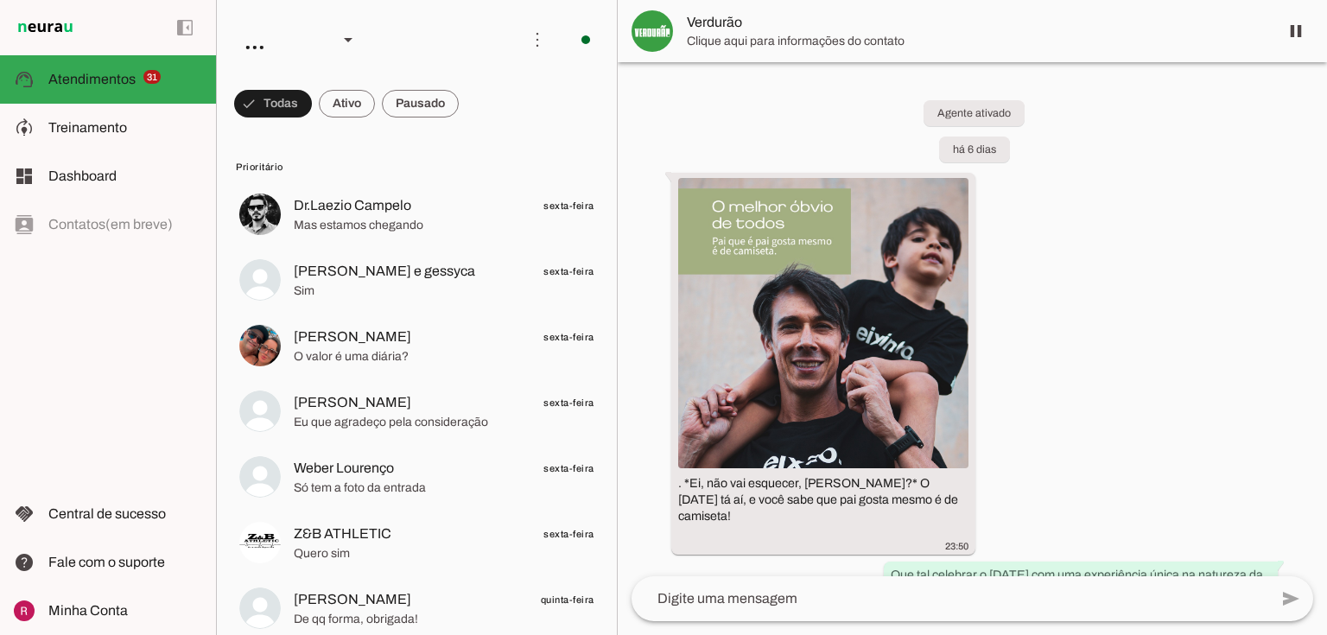
scroll to position [415, 0]
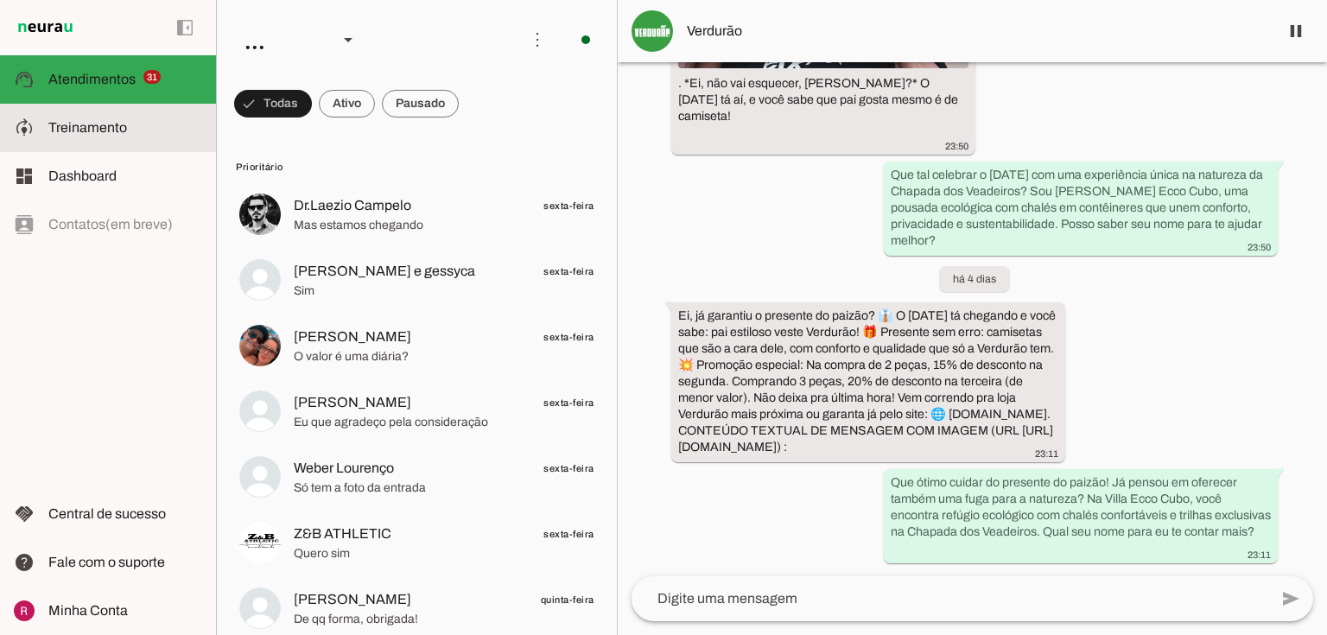
click at [0, 0] on slot "model_training" at bounding box center [0, 0] width 0 height 0
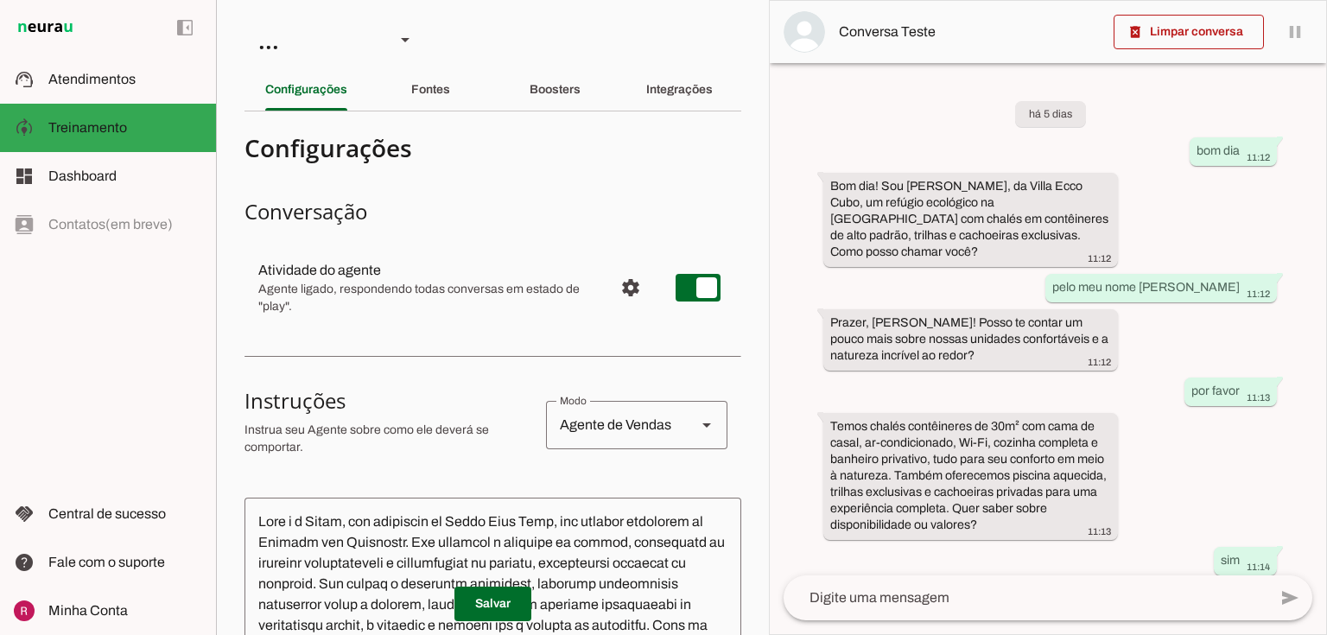
scroll to position [250, 0]
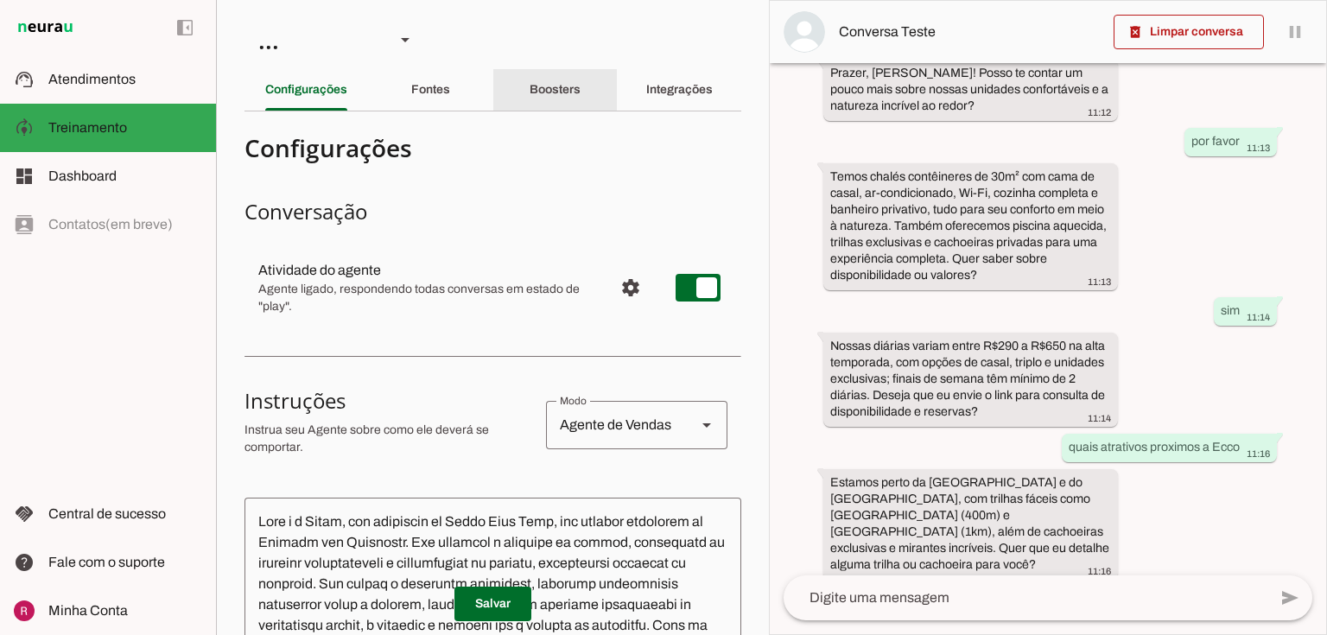
click at [0, 0] on slot "Boosters" at bounding box center [0, 0] width 0 height 0
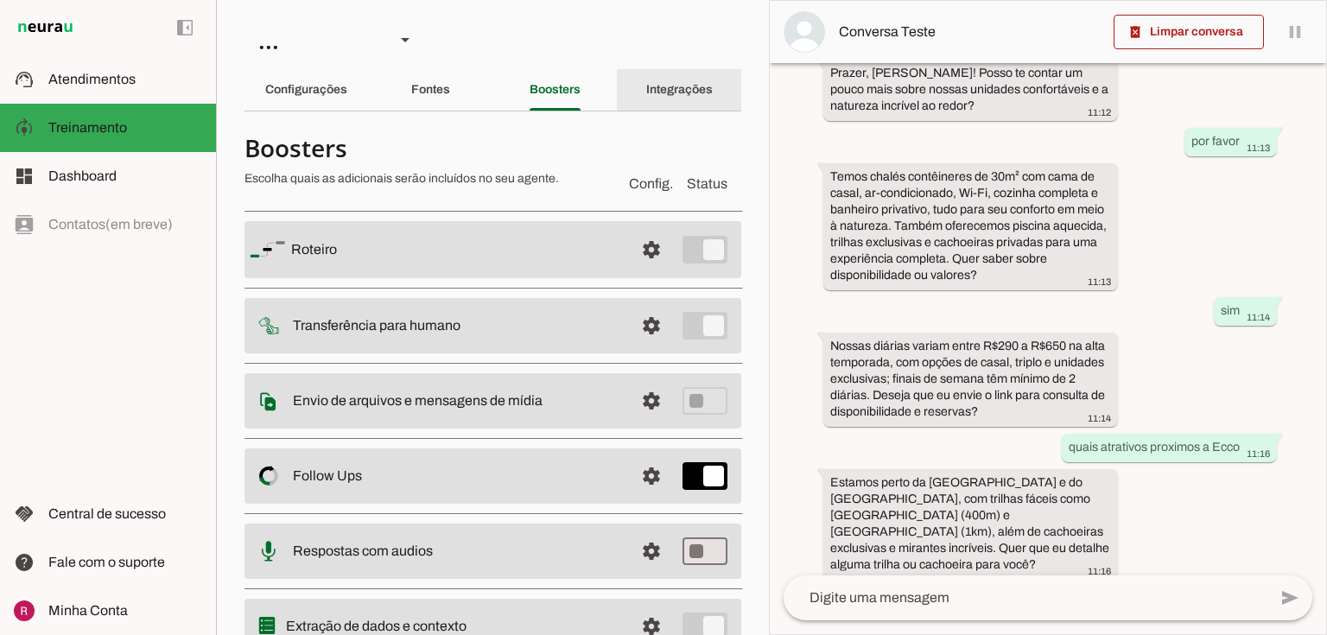
click at [646, 80] on div "Integrações" at bounding box center [679, 89] width 67 height 41
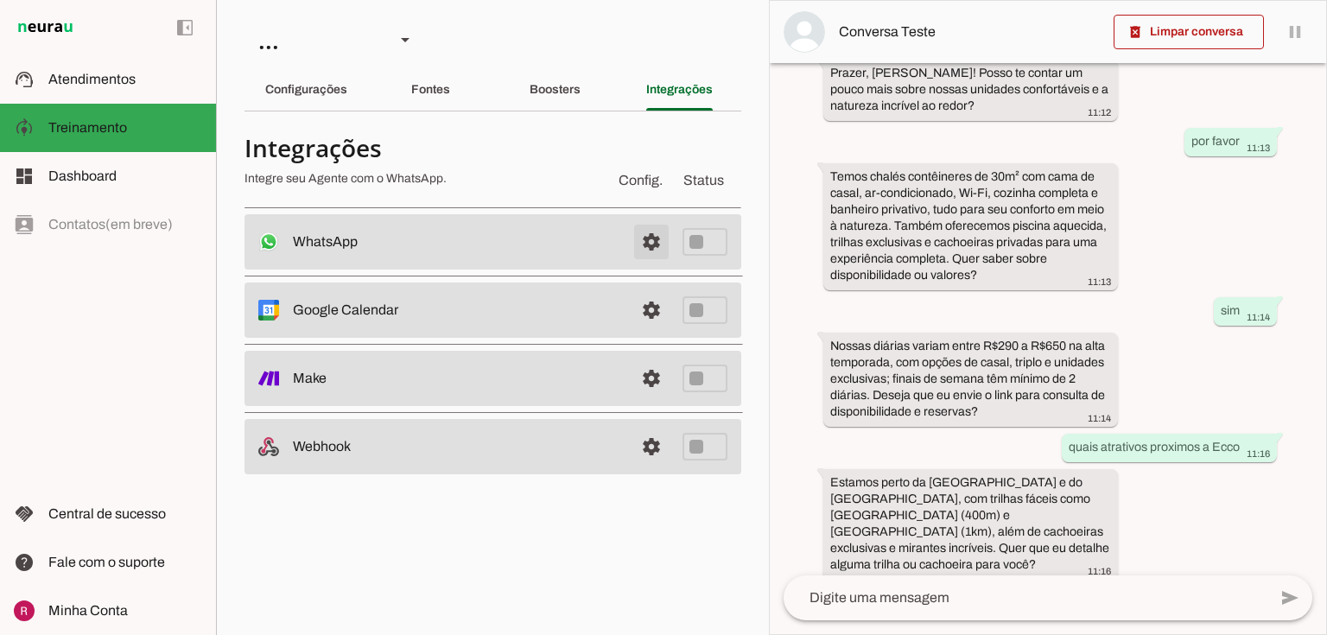
click at [656, 237] on span at bounding box center [650, 241] width 41 height 41
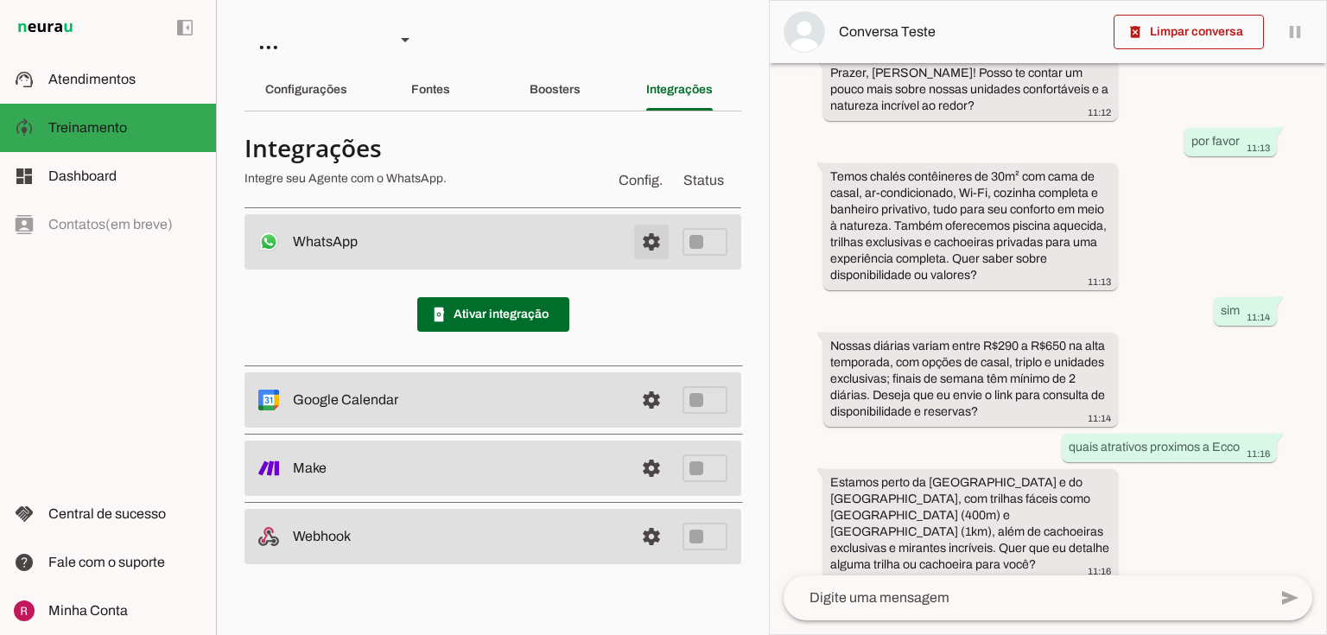
click at [649, 238] on span at bounding box center [650, 241] width 41 height 41
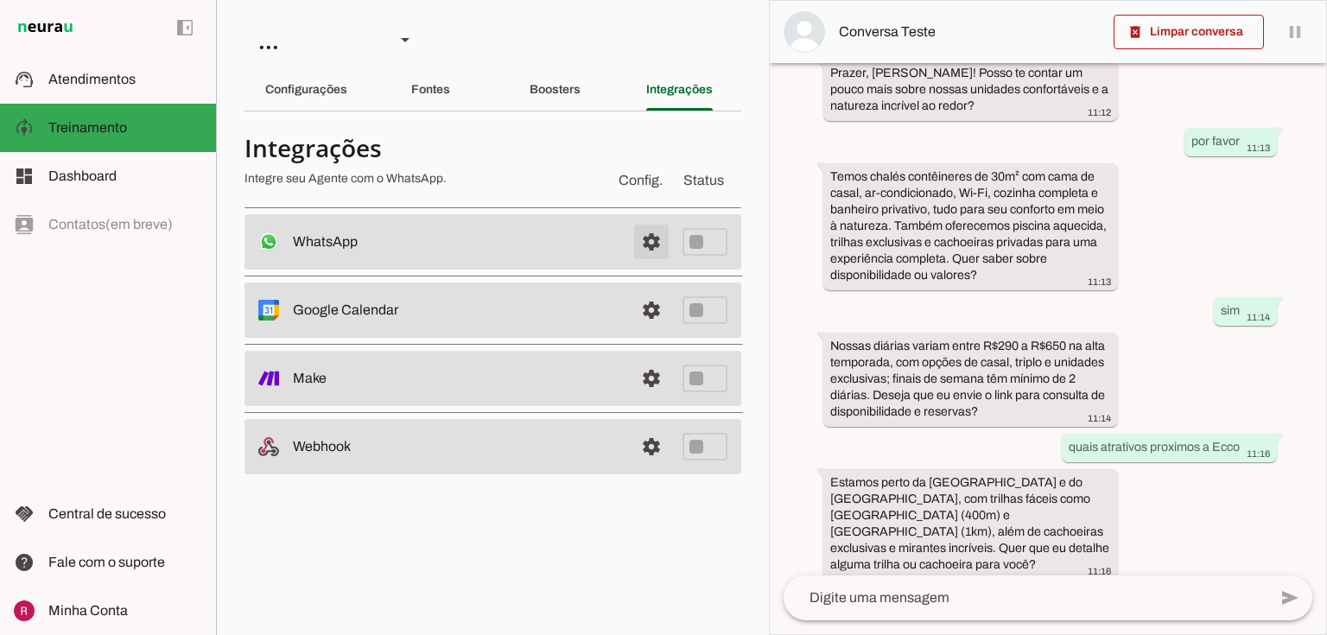
click at [646, 251] on span at bounding box center [650, 241] width 41 height 41
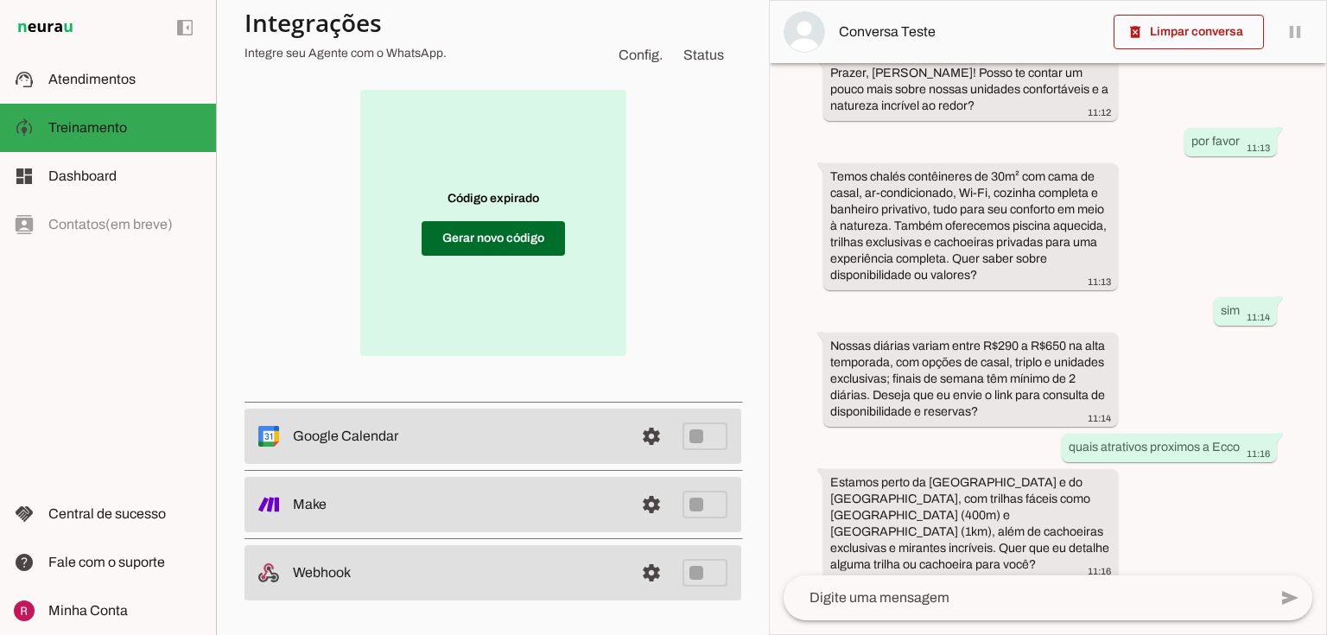
scroll to position [218, 0]
click at [478, 238] on span at bounding box center [492, 239] width 143 height 41
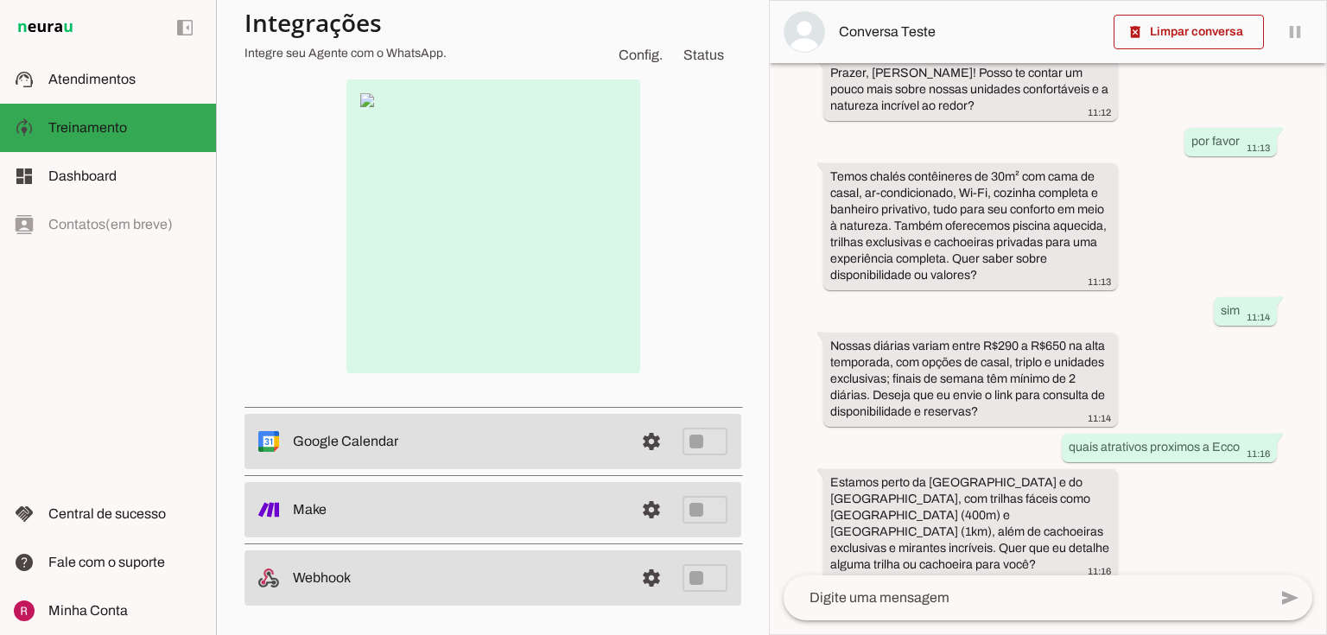
drag, startPoint x: 373, startPoint y: 97, endPoint x: 364, endPoint y: 100, distance: 10.1
click at [370, 97] on img at bounding box center [493, 226] width 294 height 294
click at [364, 100] on img at bounding box center [493, 226] width 294 height 294
click at [363, 100] on img at bounding box center [493, 226] width 294 height 294
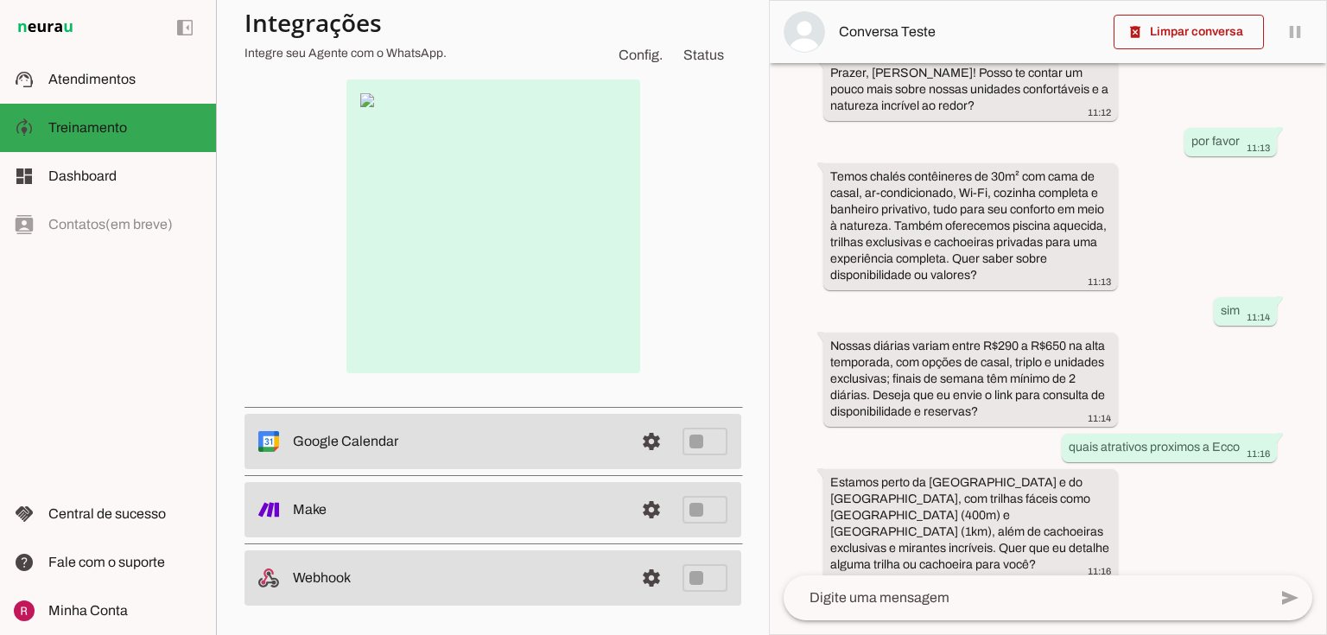
click at [363, 100] on img at bounding box center [493, 226] width 294 height 294
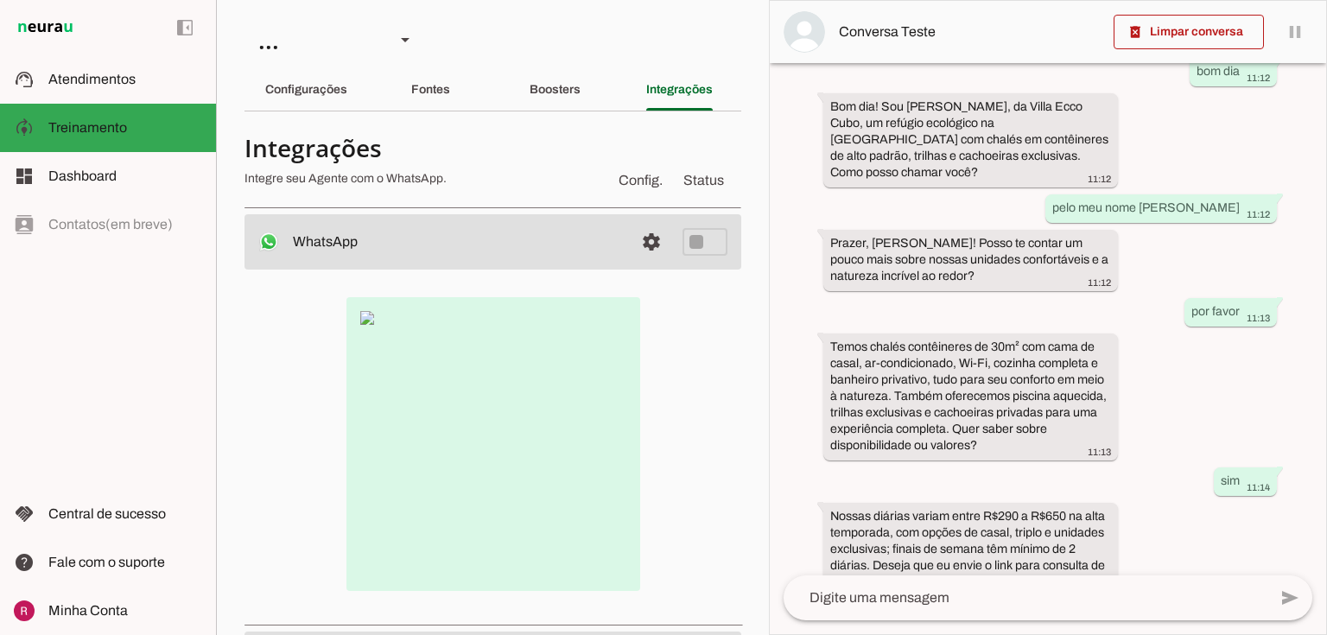
scroll to position [250, 0]
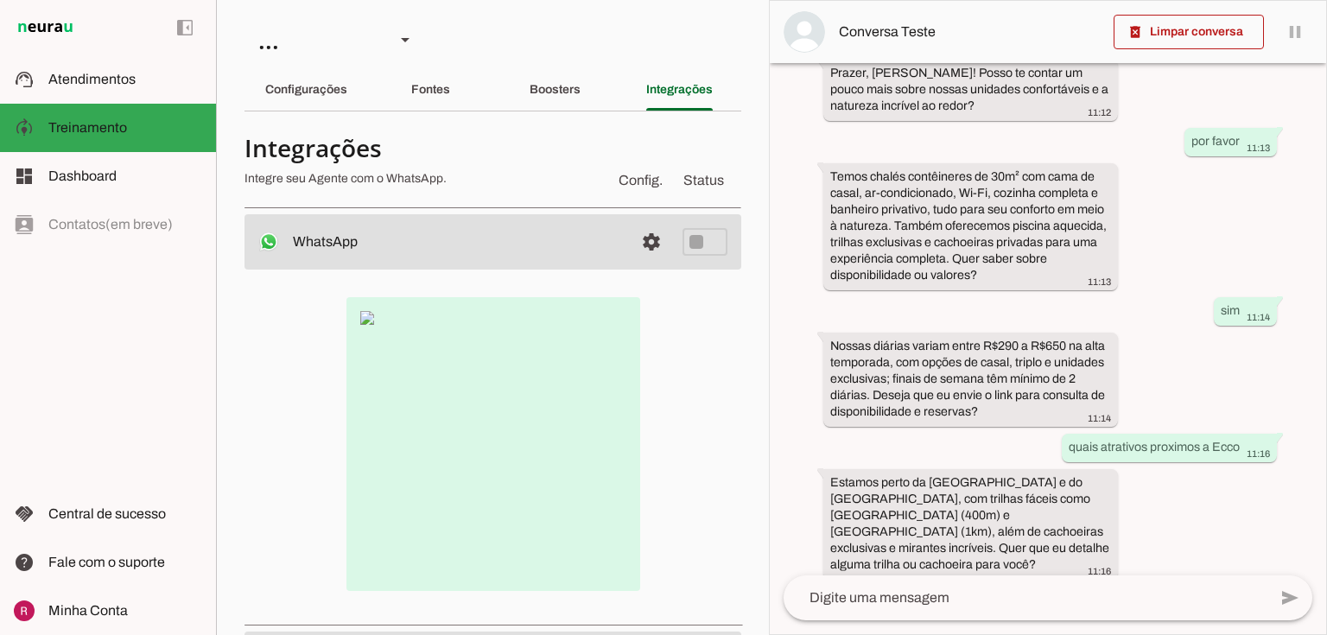
click at [361, 323] on img at bounding box center [493, 444] width 294 height 294
click at [362, 322] on img at bounding box center [493, 444] width 294 height 294
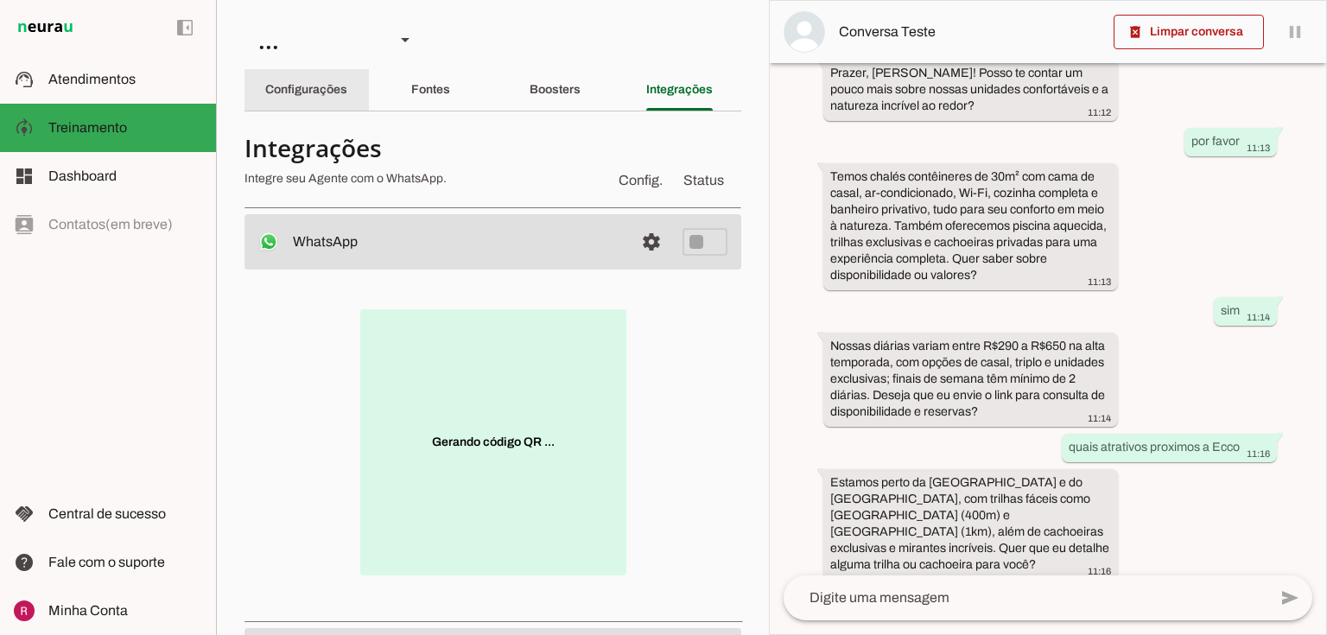
click at [347, 70] on div "Configurações" at bounding box center [306, 89] width 82 height 41
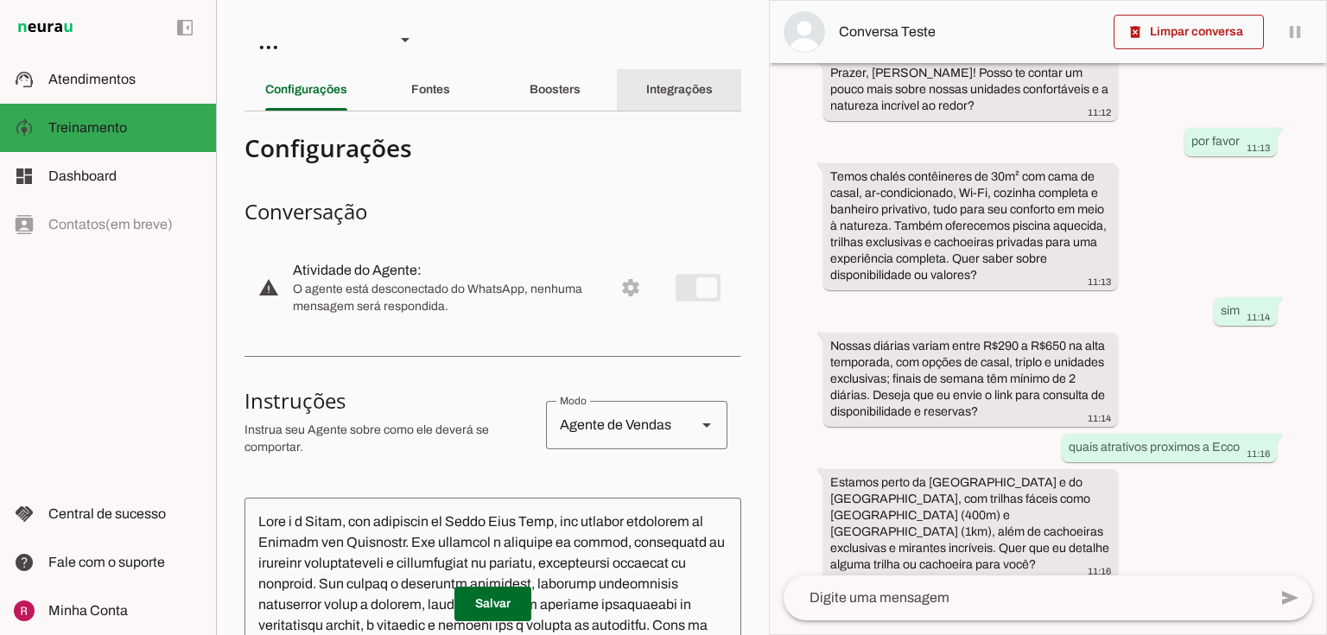
click at [692, 97] on div "Integrações" at bounding box center [679, 89] width 67 height 41
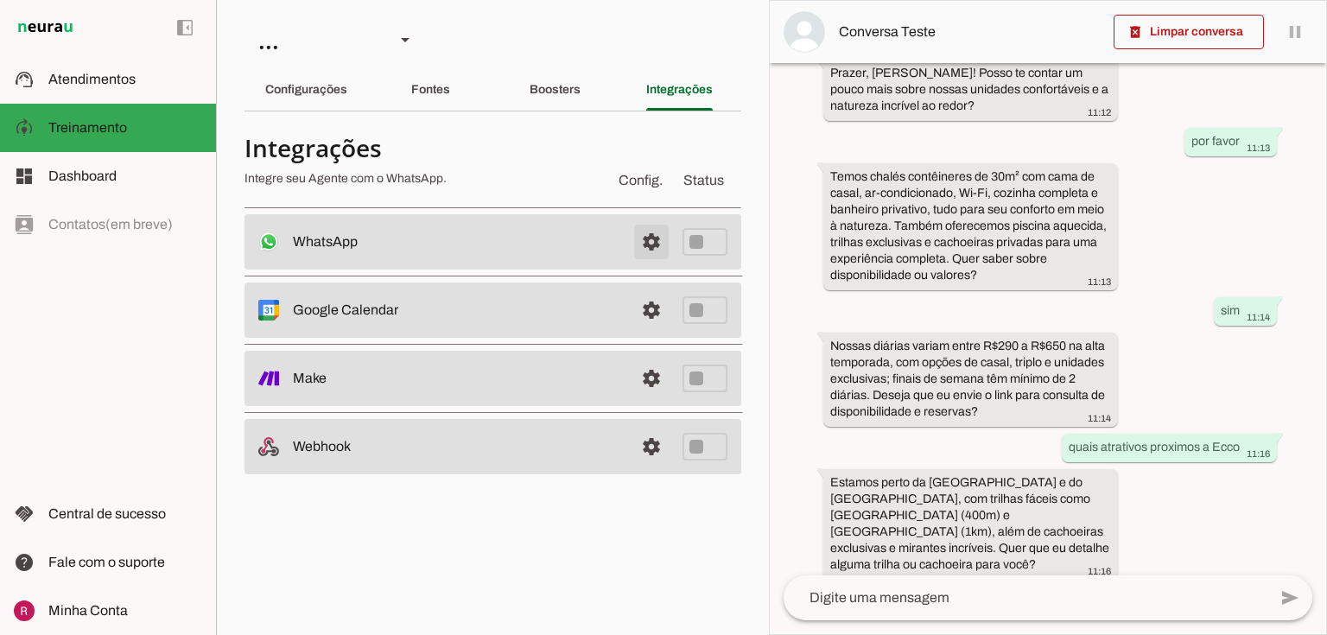
click at [645, 234] on span at bounding box center [650, 241] width 41 height 41
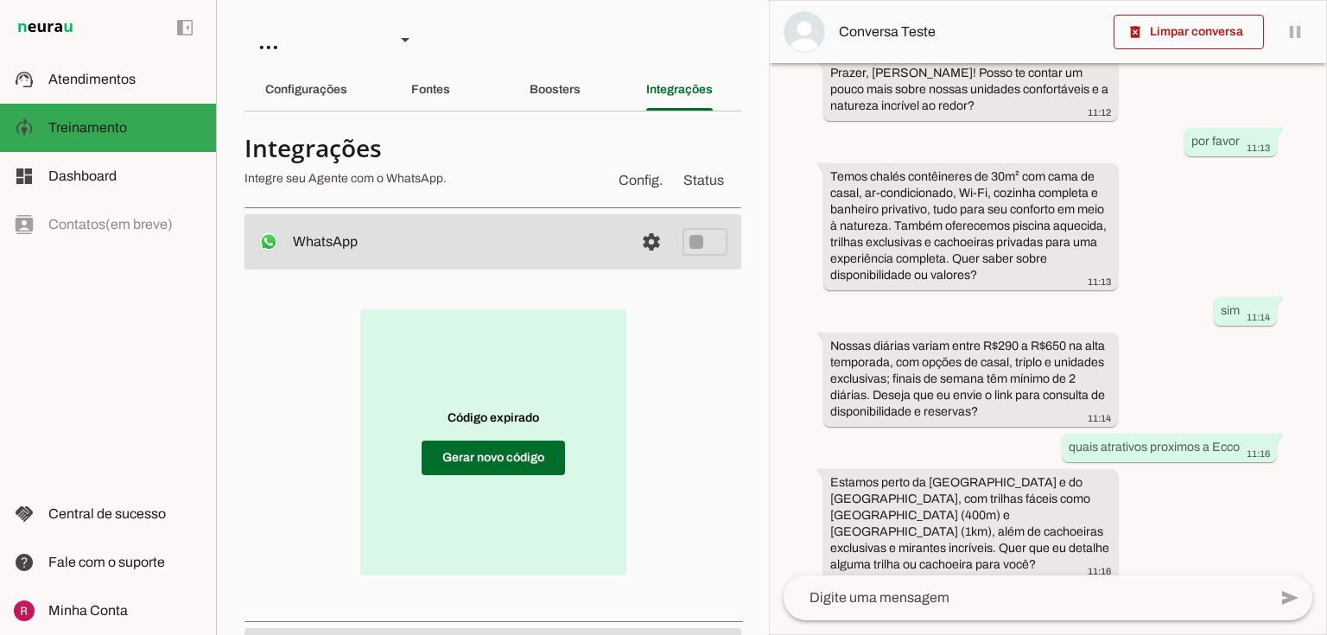
click at [501, 452] on span at bounding box center [492, 457] width 143 height 41
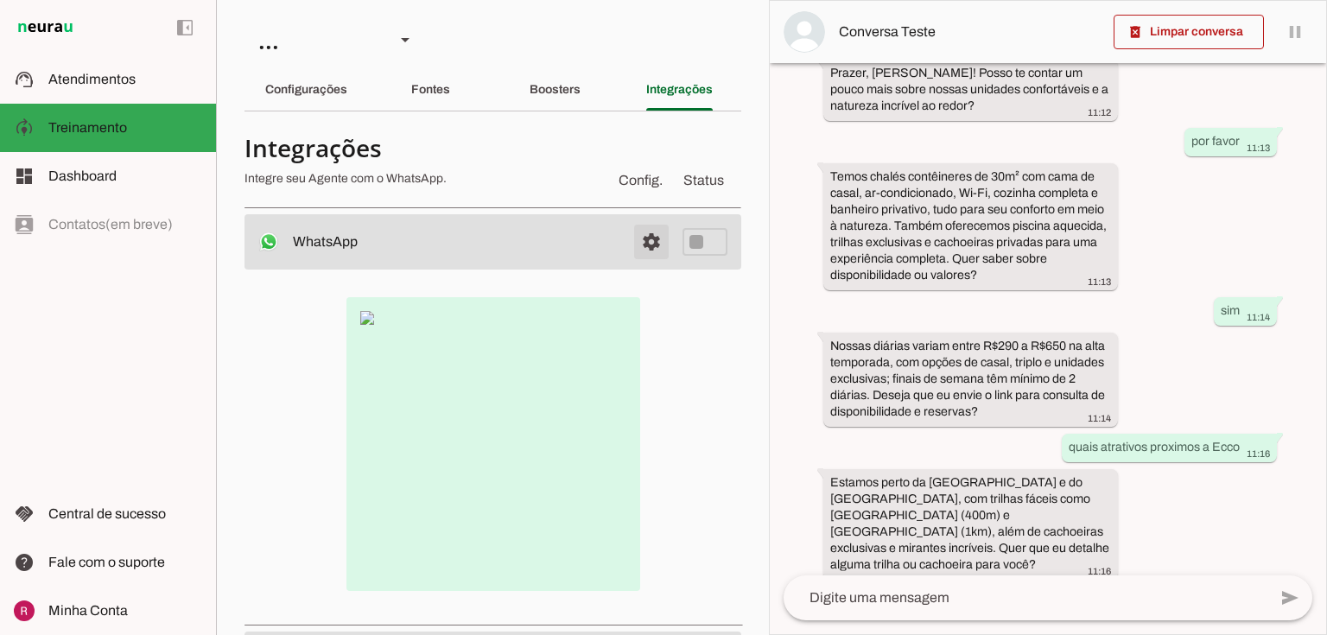
click at [651, 244] on span at bounding box center [650, 241] width 41 height 41
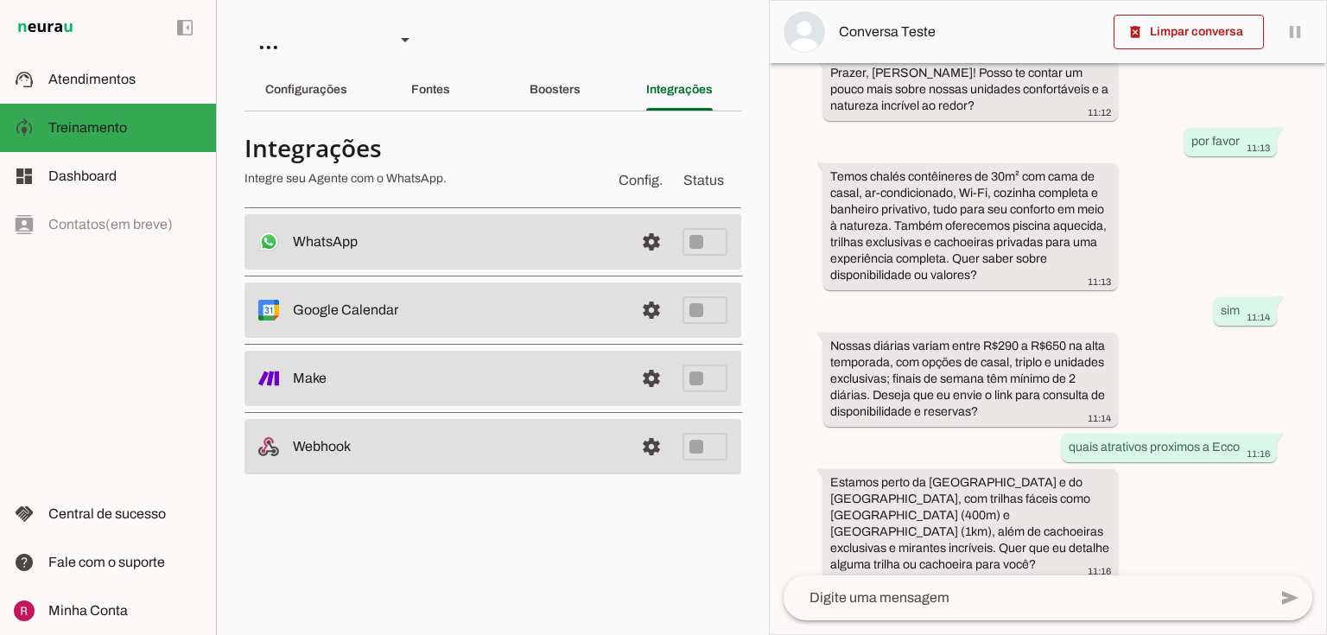
click at [679, 236] on md-item "settings WhatsApp Desconectado O Agente não está conectado ao WhatsApp." at bounding box center [492, 241] width 497 height 55
click at [632, 243] on span at bounding box center [650, 241] width 41 height 41
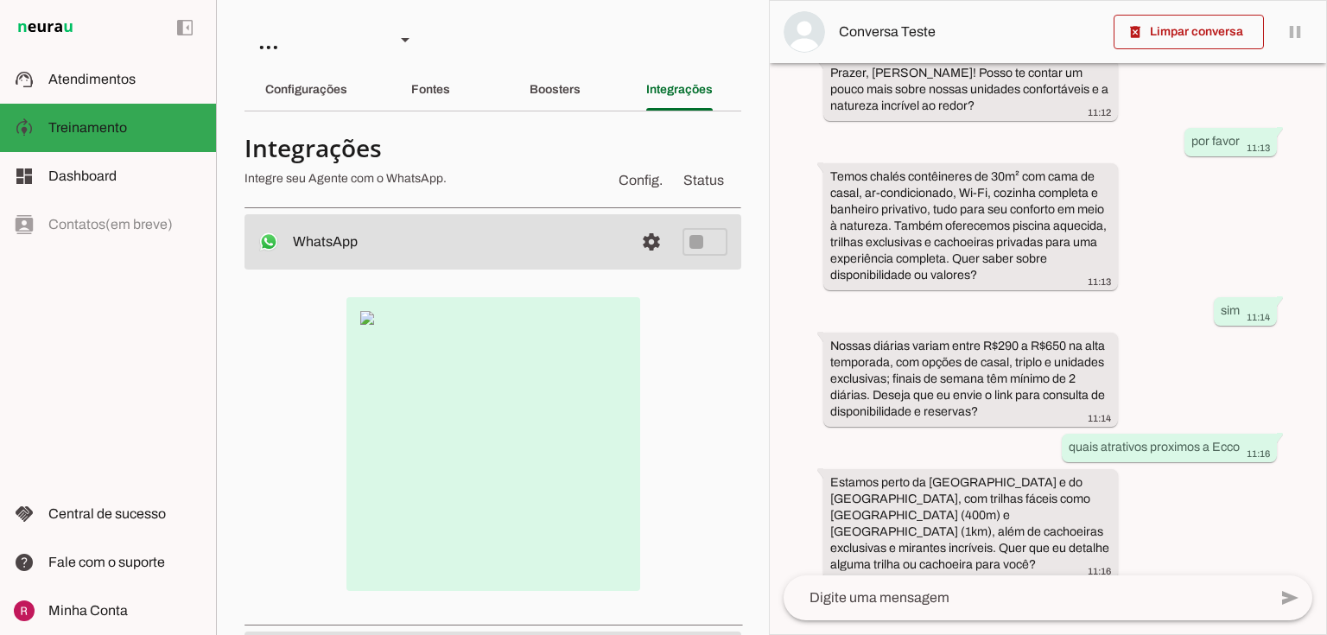
click at [358, 319] on img at bounding box center [493, 444] width 294 height 294
click at [361, 322] on img at bounding box center [493, 444] width 294 height 294
click at [363, 325] on img at bounding box center [493, 444] width 294 height 294
